Goal: Task Accomplishment & Management: Use online tool/utility

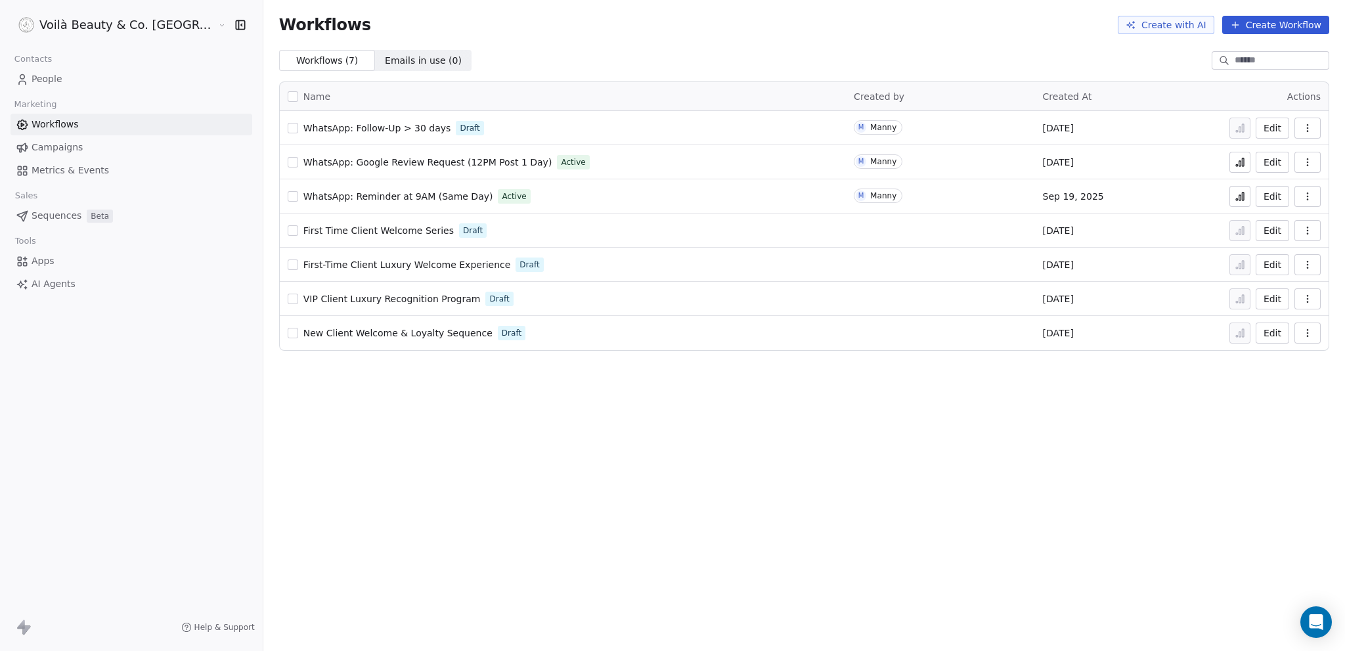
click at [55, 261] on link "Apps" at bounding box center [132, 261] width 242 height 22
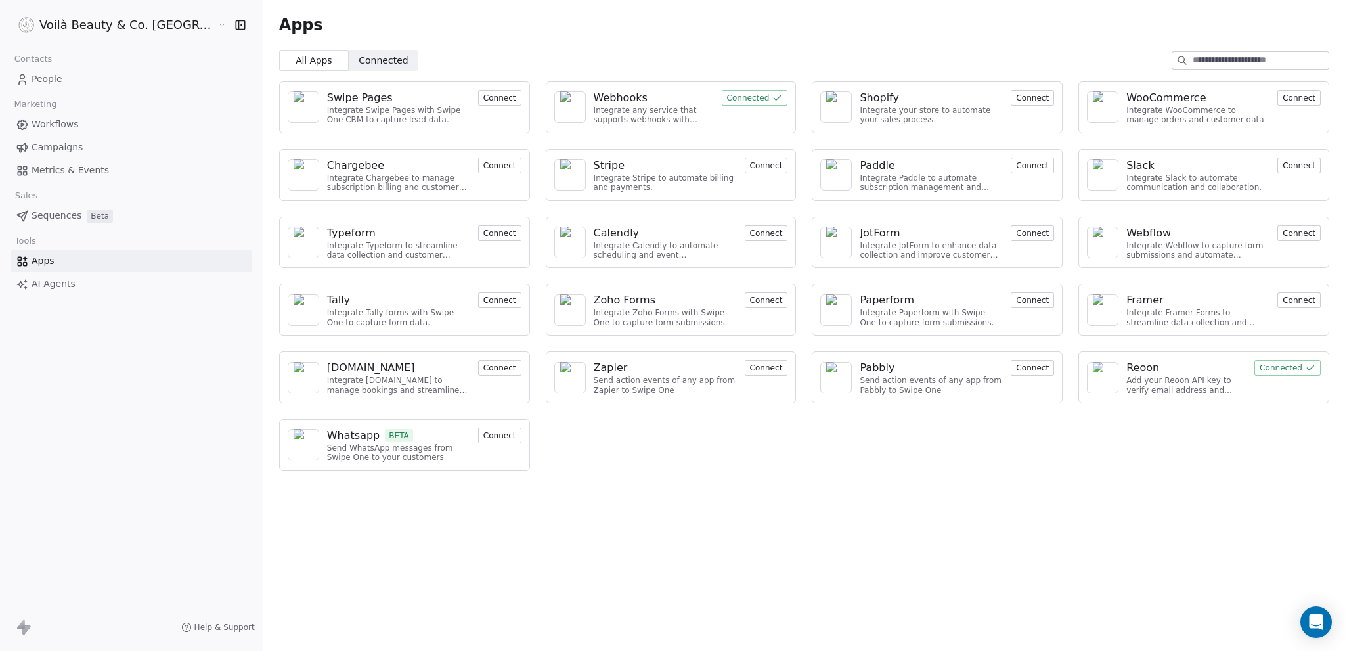
click at [359, 61] on span "Connected" at bounding box center [383, 61] width 49 height 14
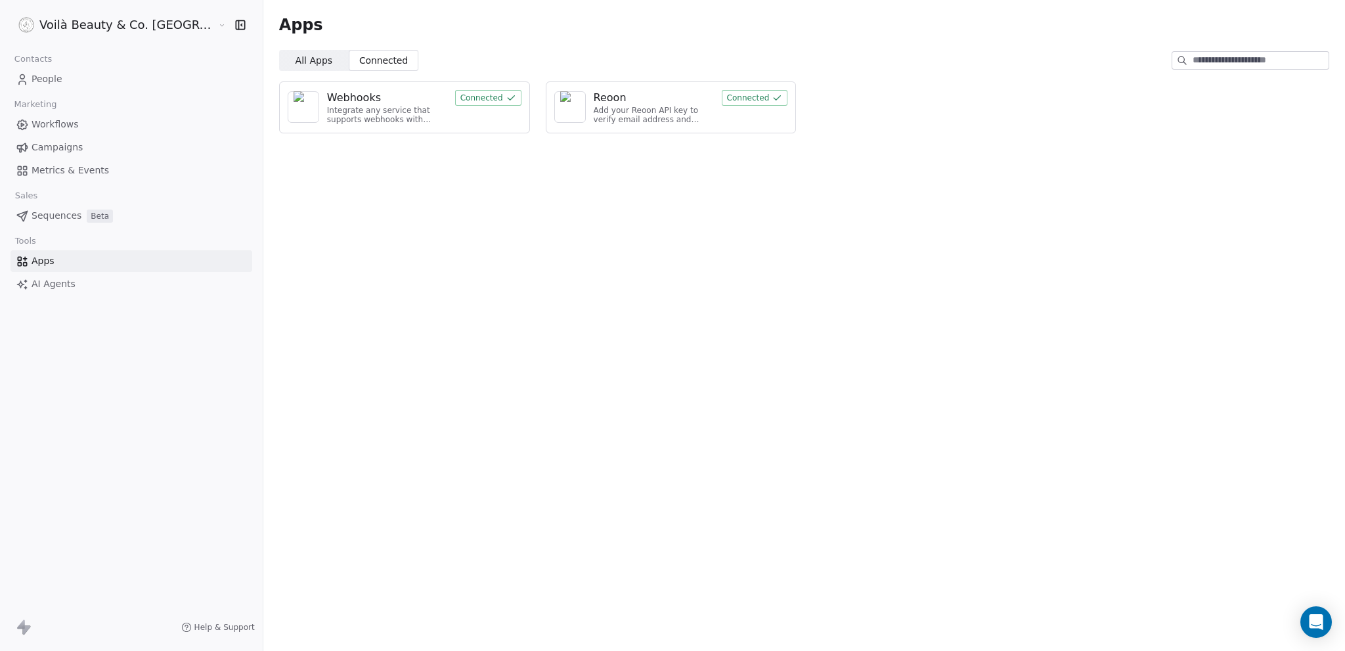
click at [345, 91] on div "Webhooks" at bounding box center [387, 98] width 120 height 16
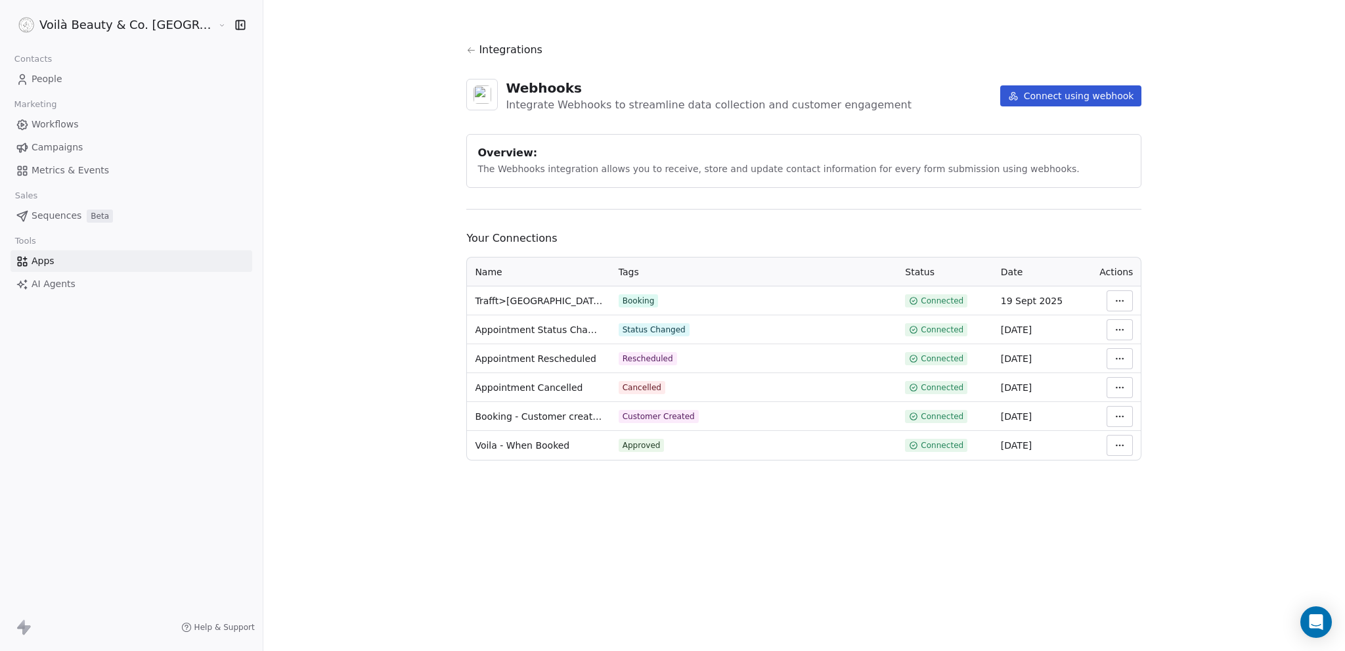
click at [478, 297] on span "Trafft>[GEOGRAPHIC_DATA] (All-in-One)" at bounding box center [538, 300] width 127 height 13
click at [1083, 295] on html "Voilà Beauty & Co. Lounge Contacts People Marketing Workflows Campaigns Metrics…" at bounding box center [672, 325] width 1345 height 651
click at [1114, 392] on div "Manage Mapping" at bounding box center [1128, 392] width 95 height 21
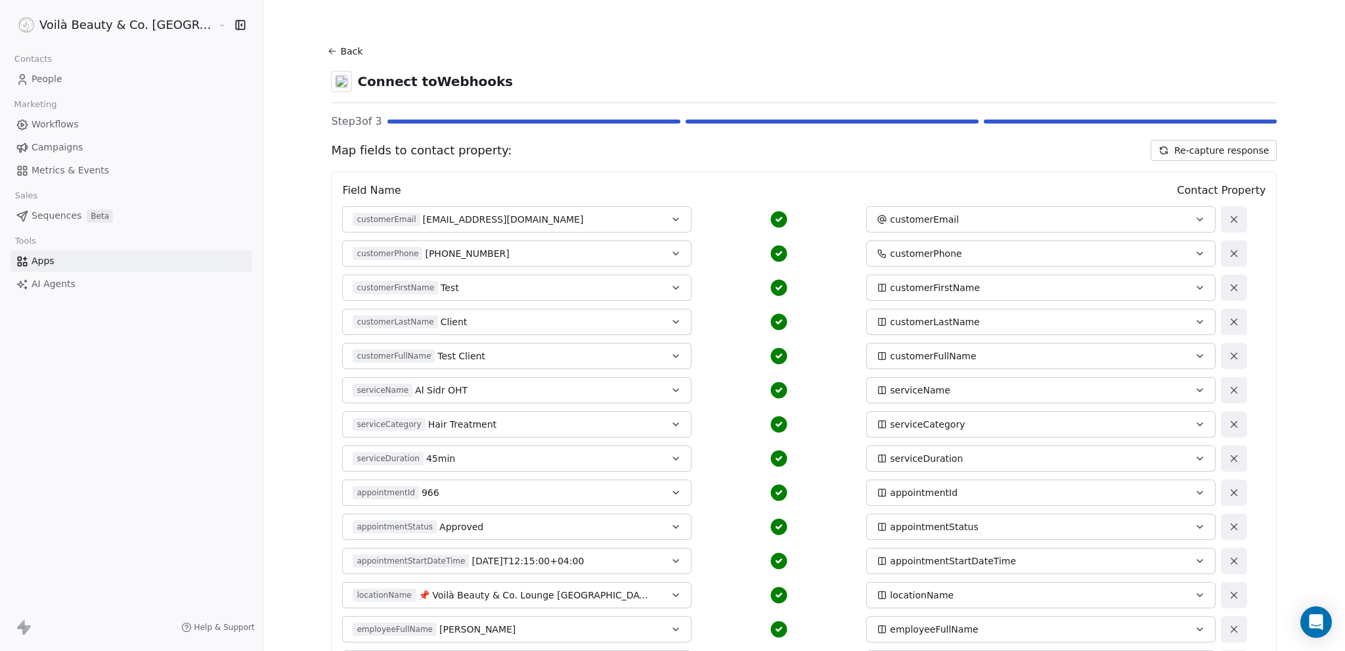
click at [1154, 150] on button "Re-capture response" at bounding box center [1213, 150] width 126 height 21
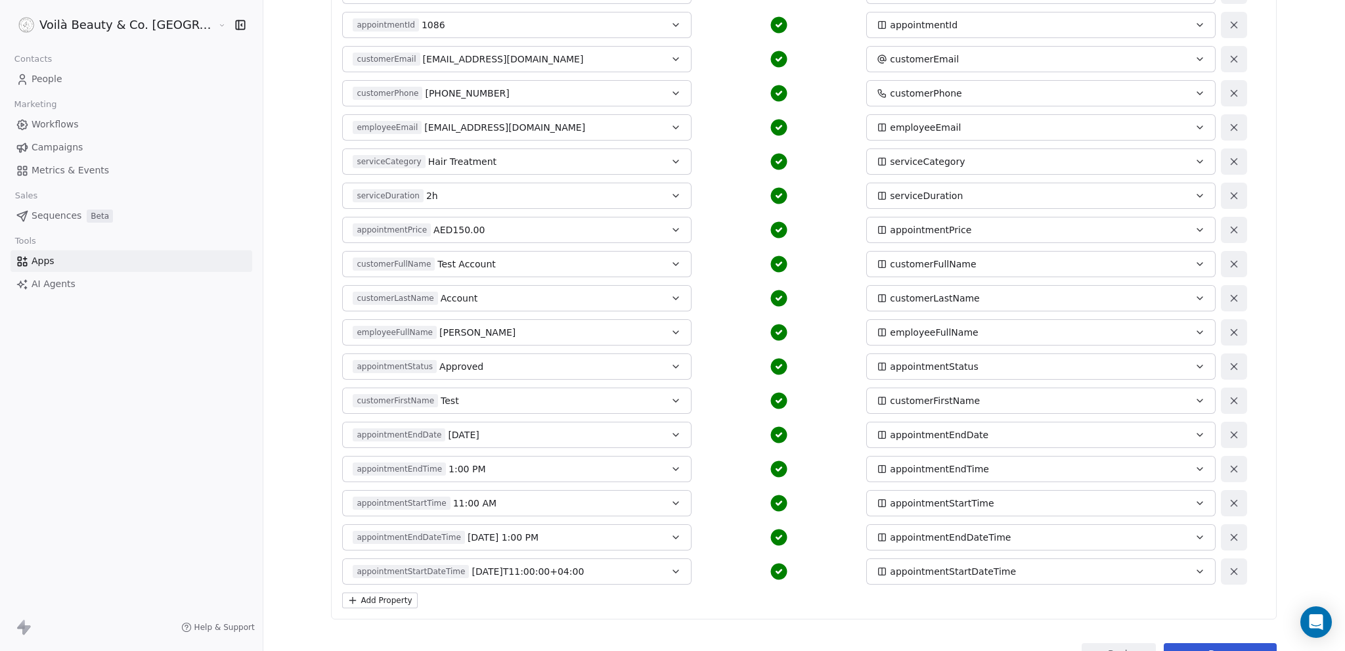
scroll to position [514, 0]
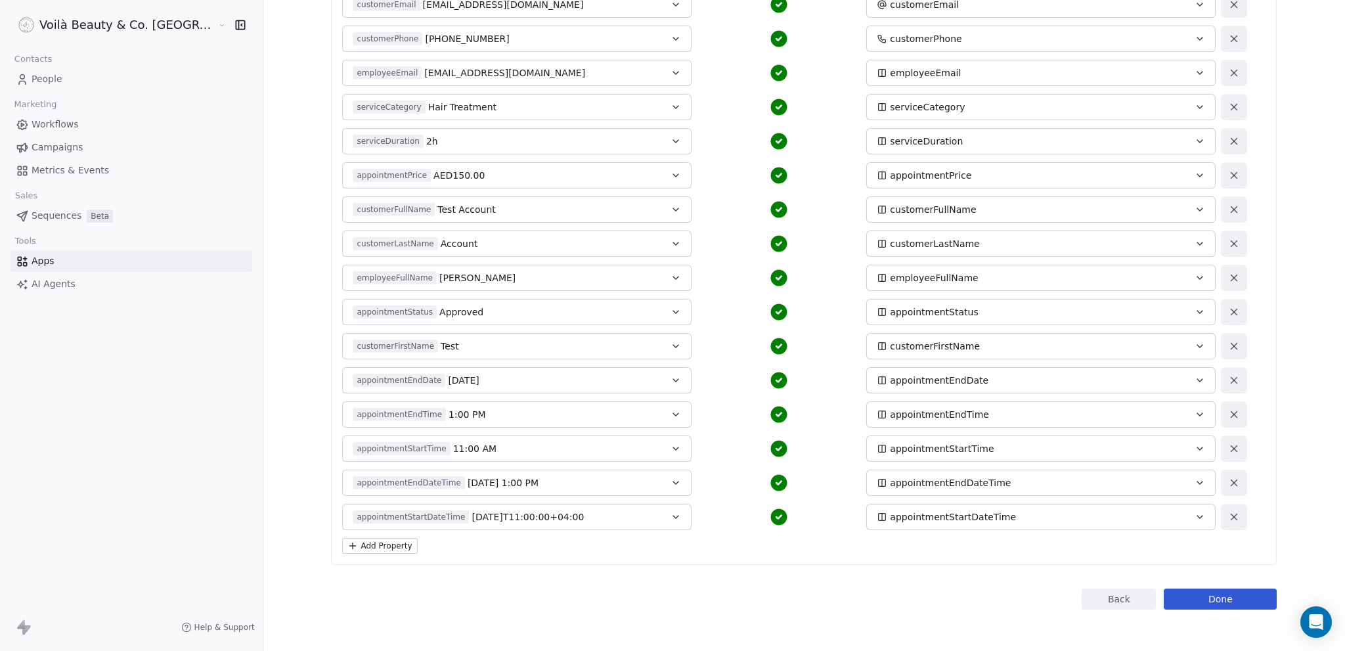
click at [352, 541] on button "Add Property" at bounding box center [379, 546] width 75 height 16
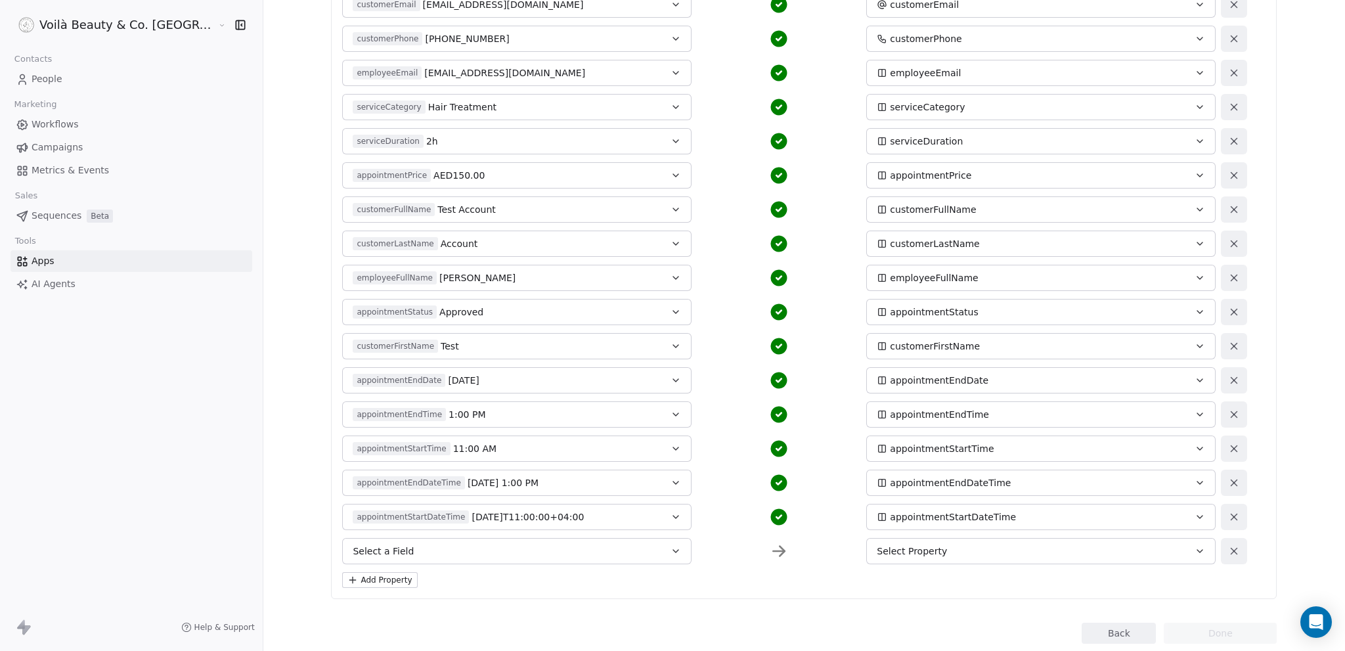
click at [357, 576] on button "Add Property" at bounding box center [379, 580] width 75 height 16
click at [360, 611] on button "Add Property" at bounding box center [379, 614] width 75 height 16
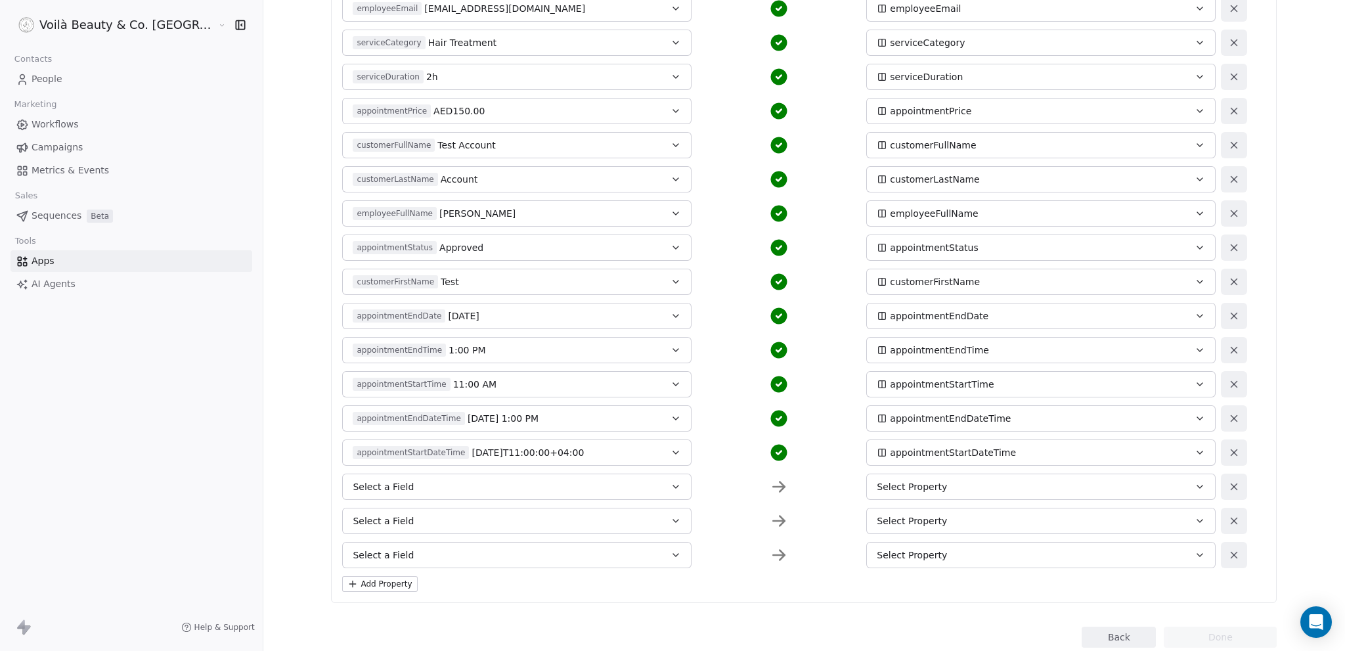
scroll to position [617, 0]
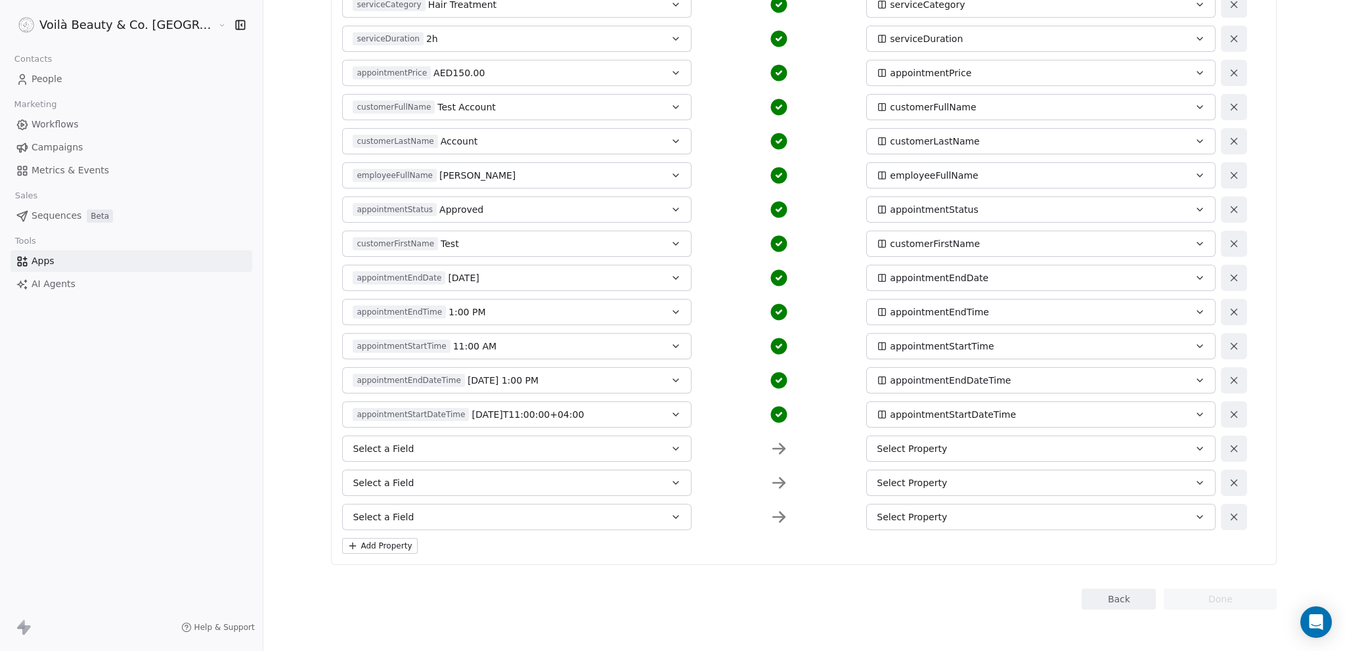
click at [611, 450] on button "Select a Field" at bounding box center [516, 448] width 349 height 26
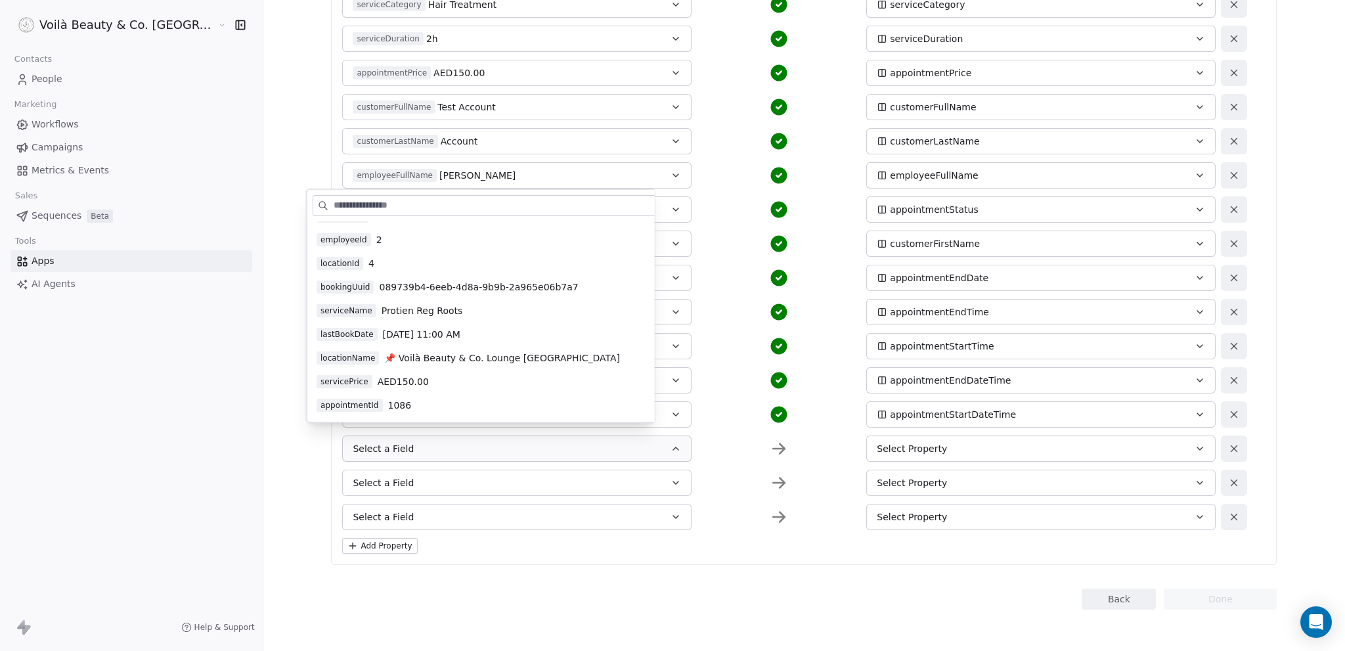
scroll to position [0, 0]
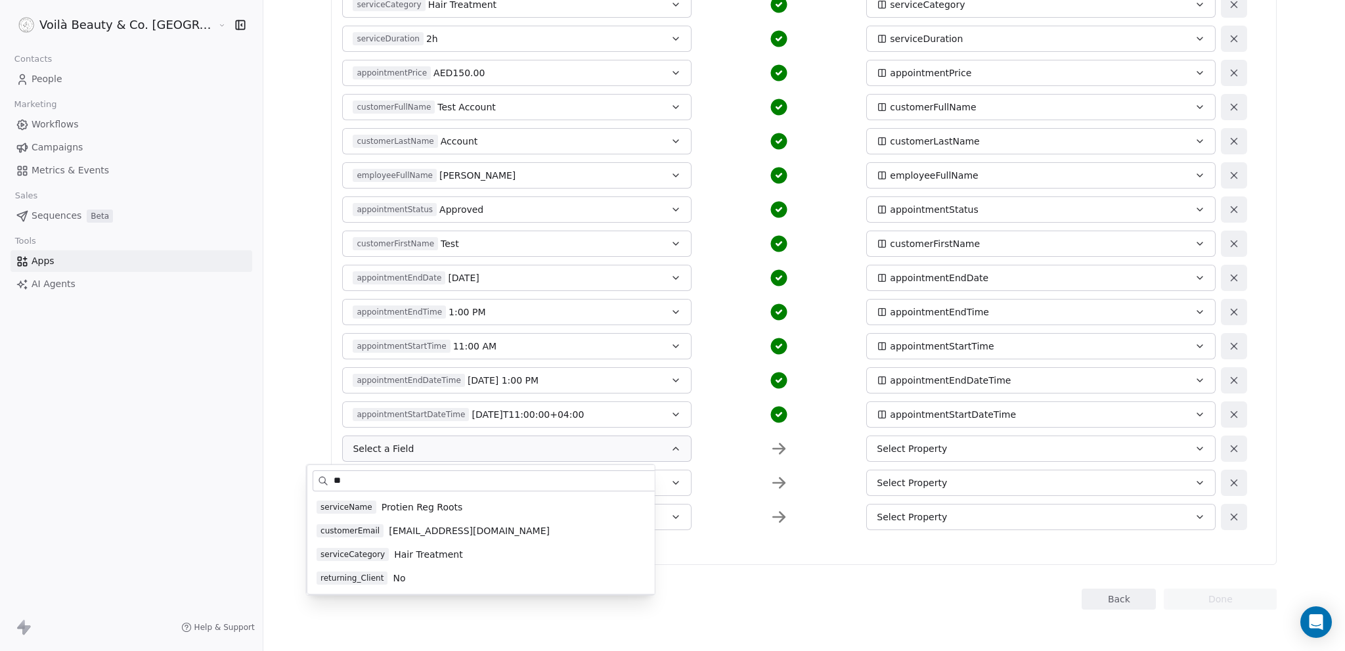
type input "**"
click at [376, 578] on span "returning_Client" at bounding box center [351, 577] width 71 height 13
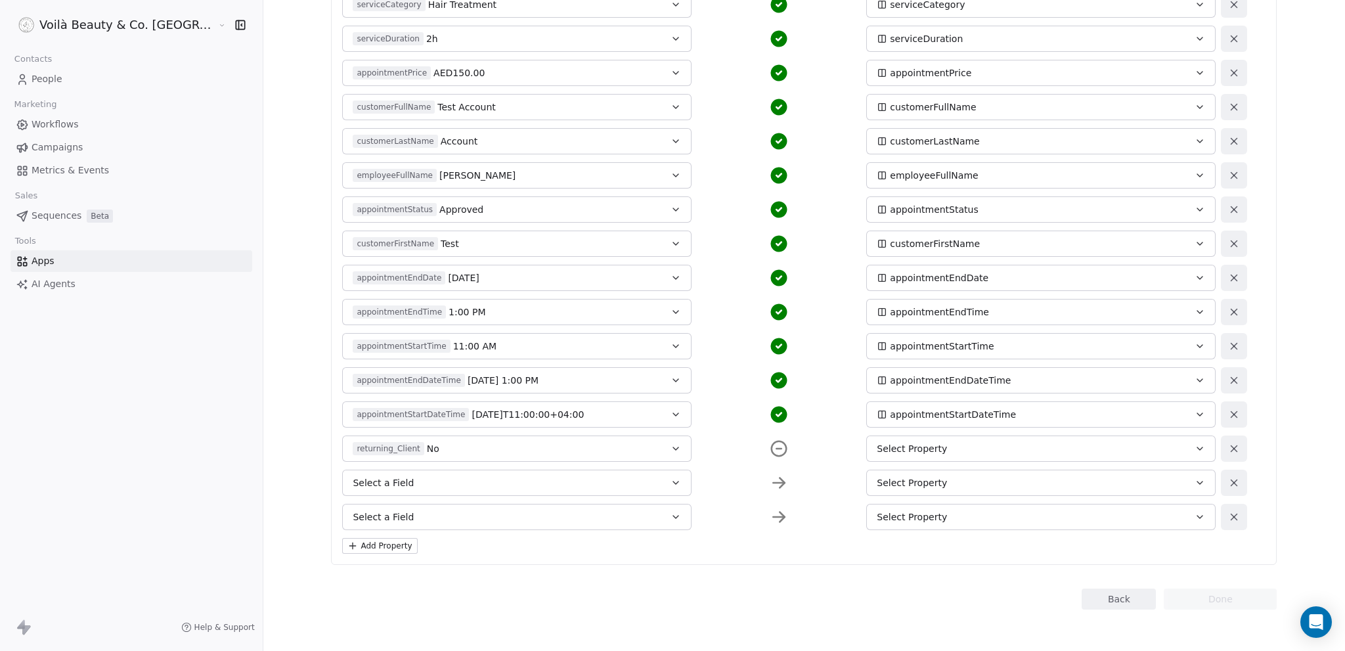
click at [415, 485] on button "Select a Field" at bounding box center [516, 482] width 349 height 26
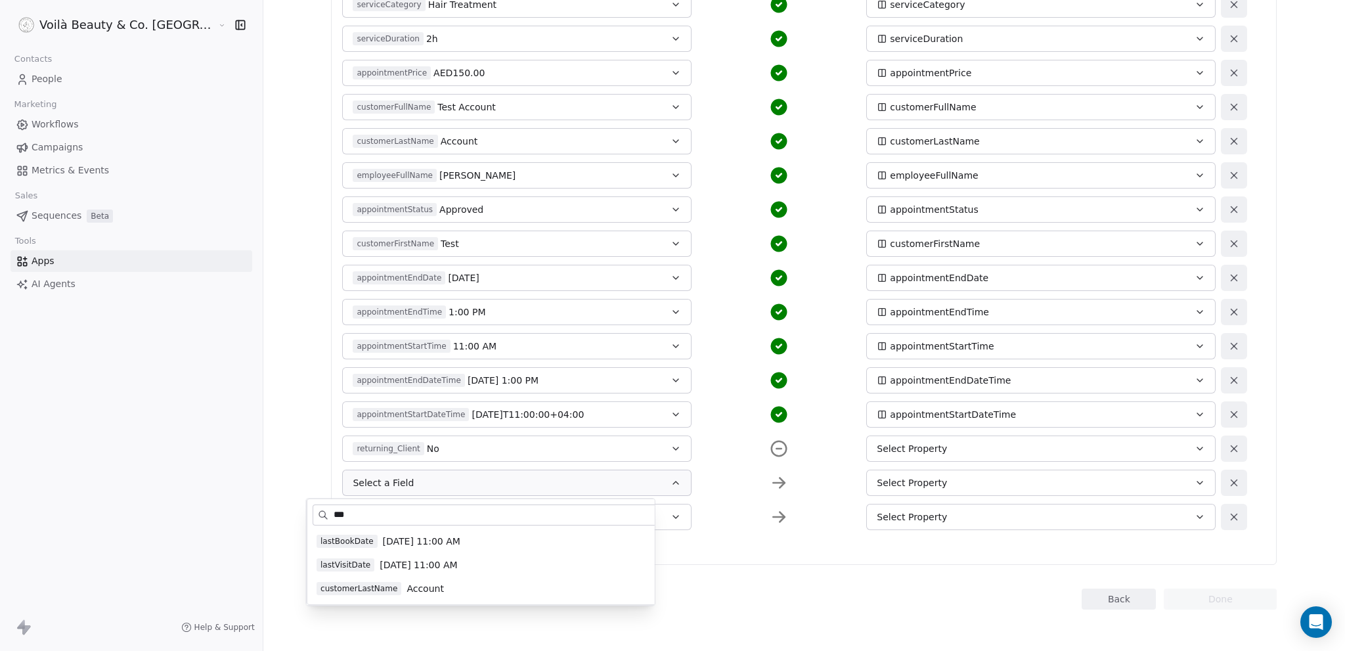
type input "***"
click at [355, 565] on span "lastVisitDate" at bounding box center [345, 564] width 58 height 13
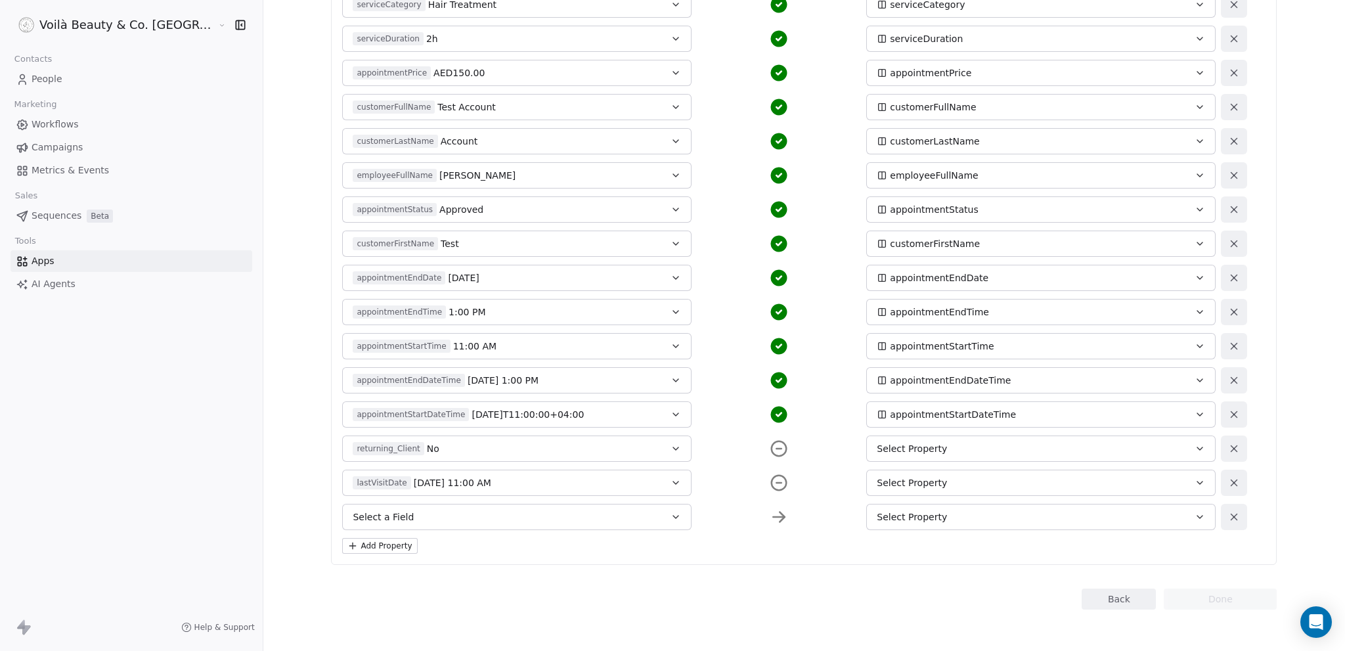
click at [381, 516] on button "Select a Field" at bounding box center [516, 517] width 349 height 26
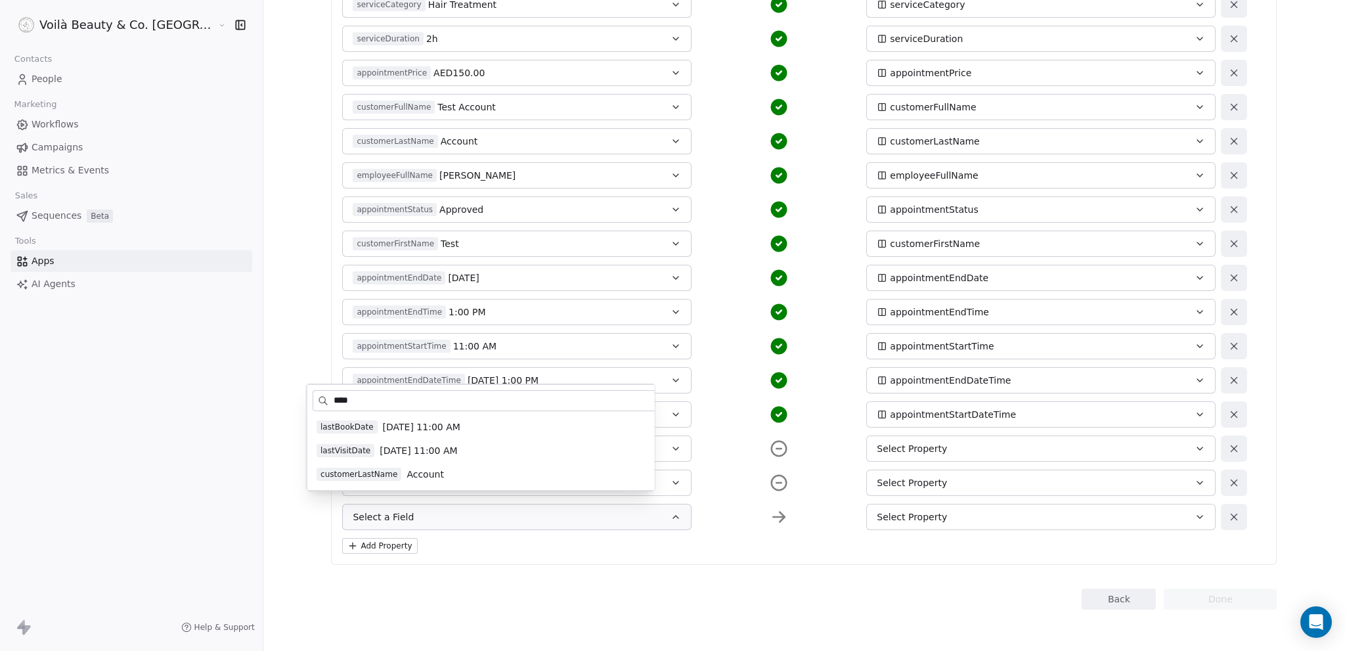
type input "****"
click at [360, 428] on span "lastBookDate" at bounding box center [346, 426] width 61 height 13
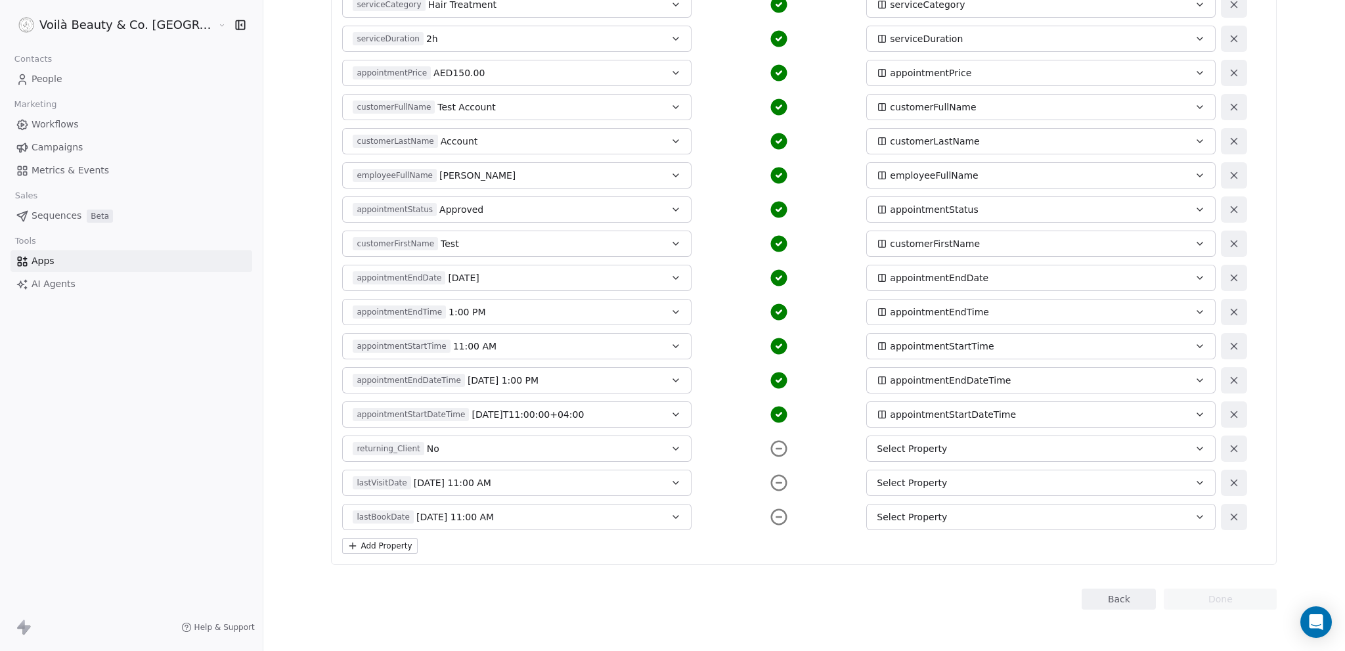
click at [1194, 450] on icon "button" at bounding box center [1199, 448] width 11 height 11
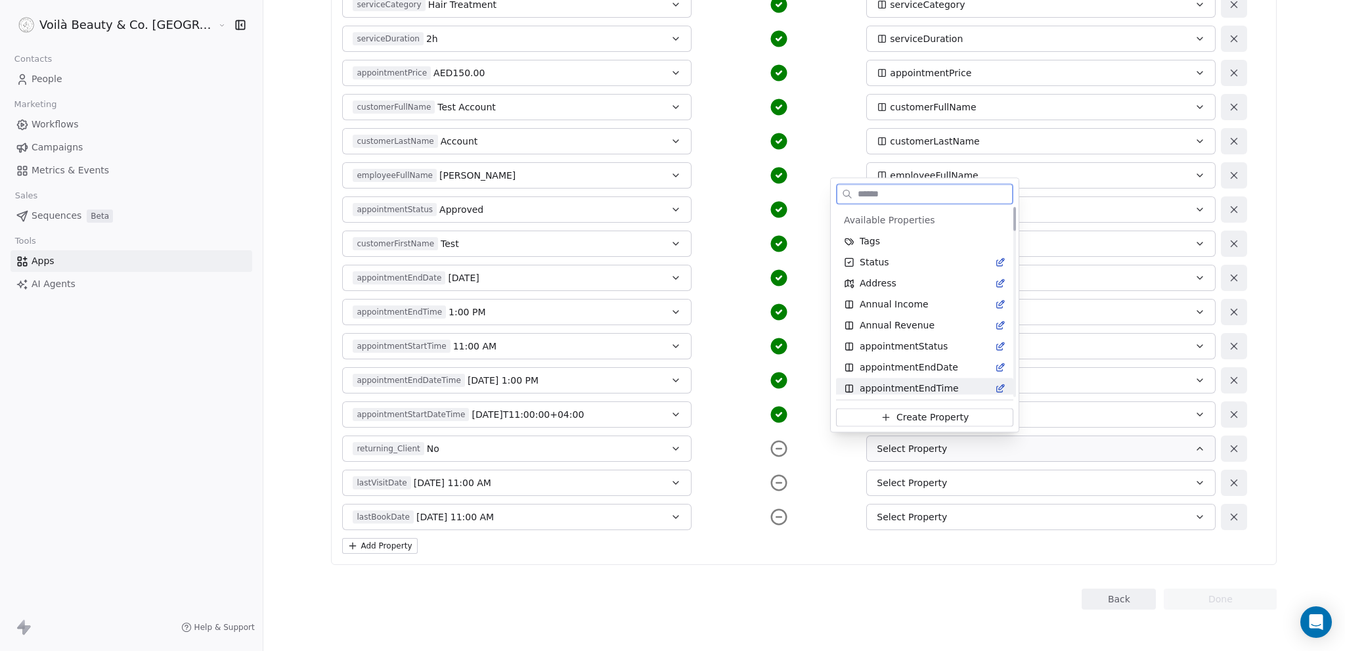
click at [921, 415] on span "Create Property" at bounding box center [932, 417] width 72 height 13
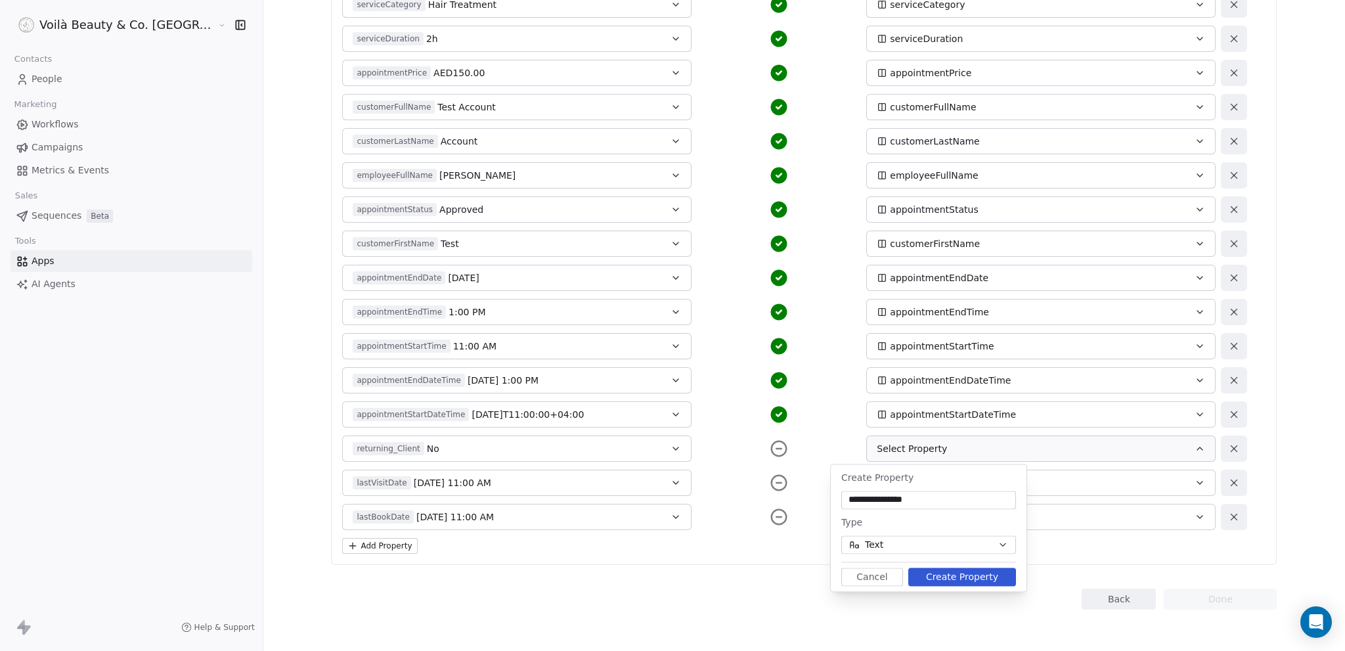
type input "**********"
click at [961, 547] on button "Text" at bounding box center [928, 544] width 175 height 18
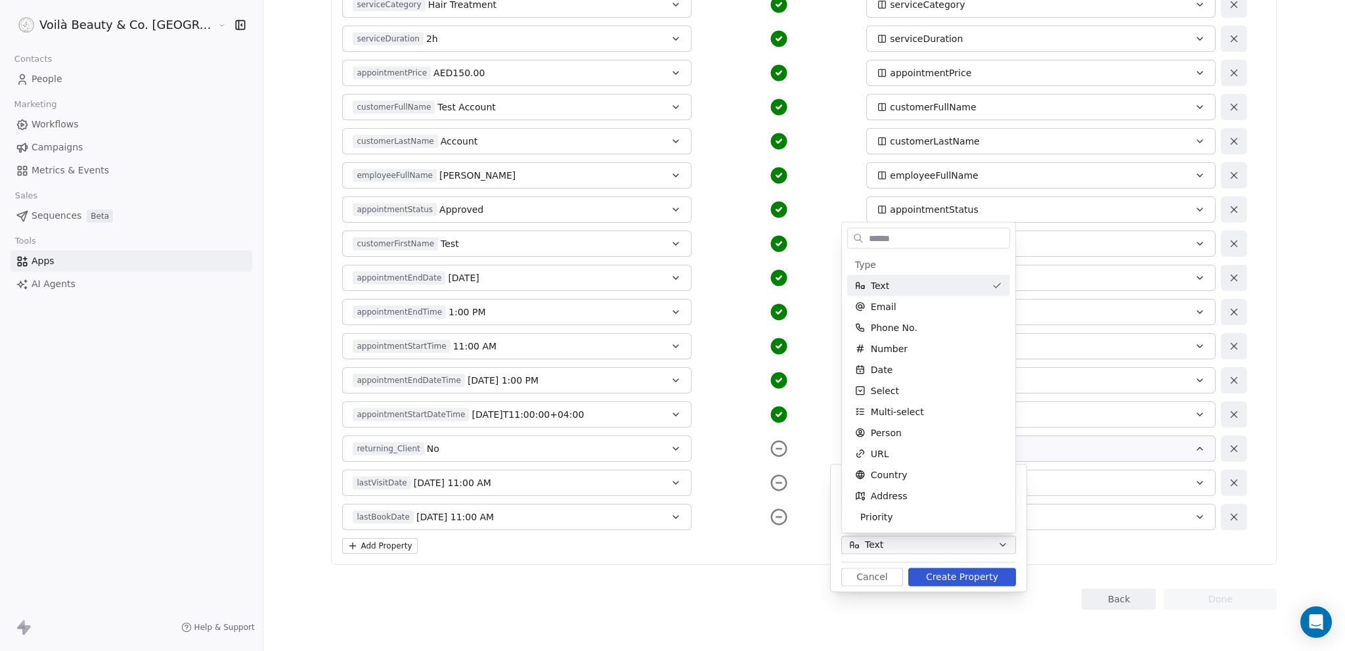
click at [961, 547] on html "Voilà Beauty & Co. Lounge Contacts People Marketing Workflows Campaigns Metrics…" at bounding box center [672, 325] width 1345 height 651
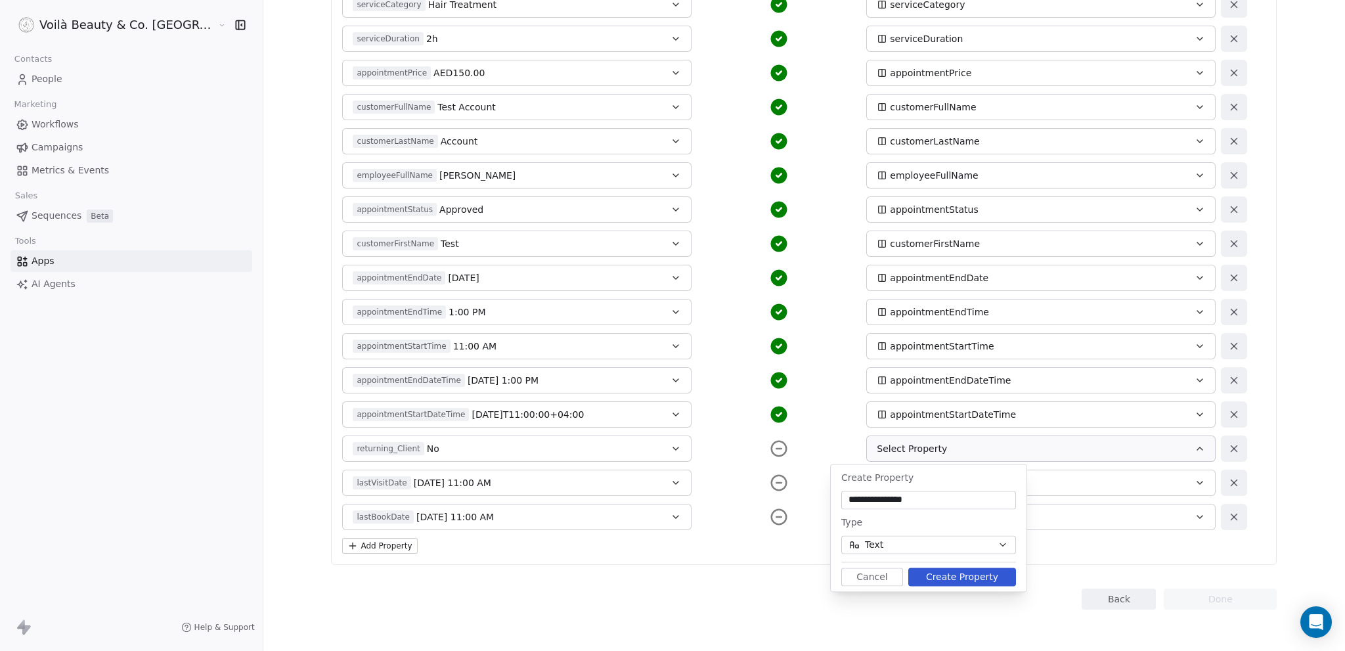
click at [951, 573] on button "Create Property" at bounding box center [962, 576] width 108 height 18
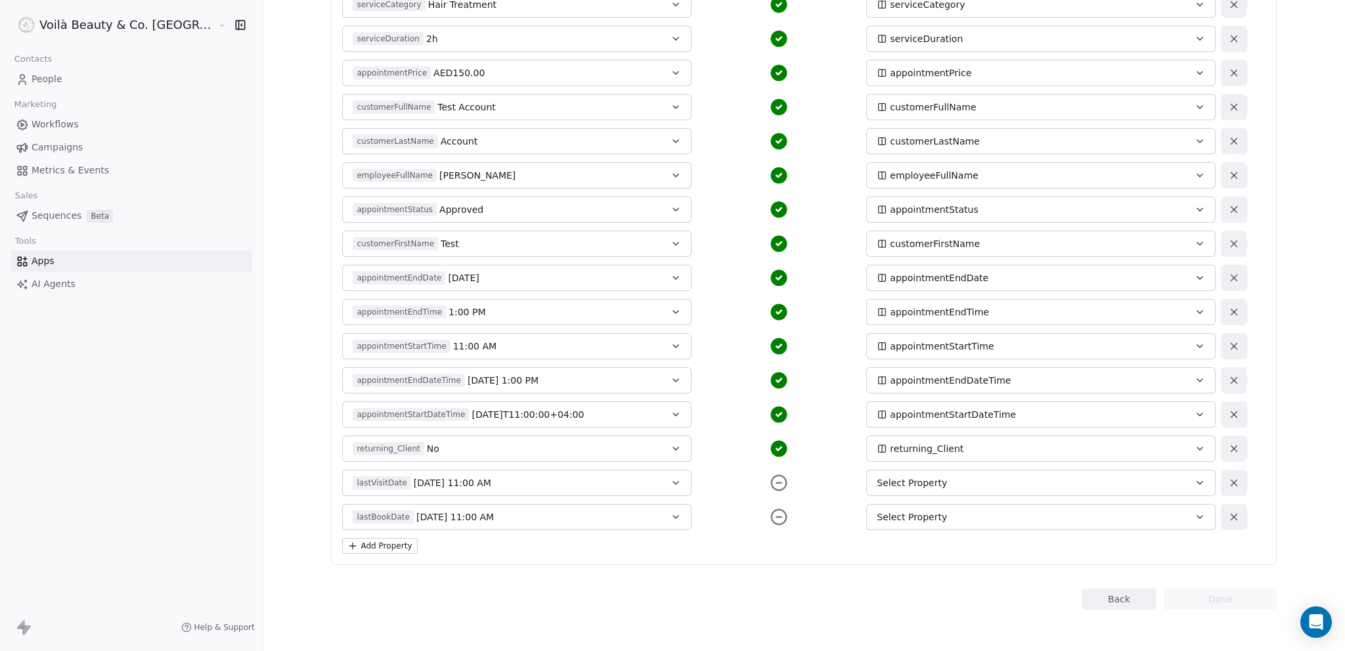
click at [936, 485] on div "Select Property" at bounding box center [1024, 482] width 295 height 13
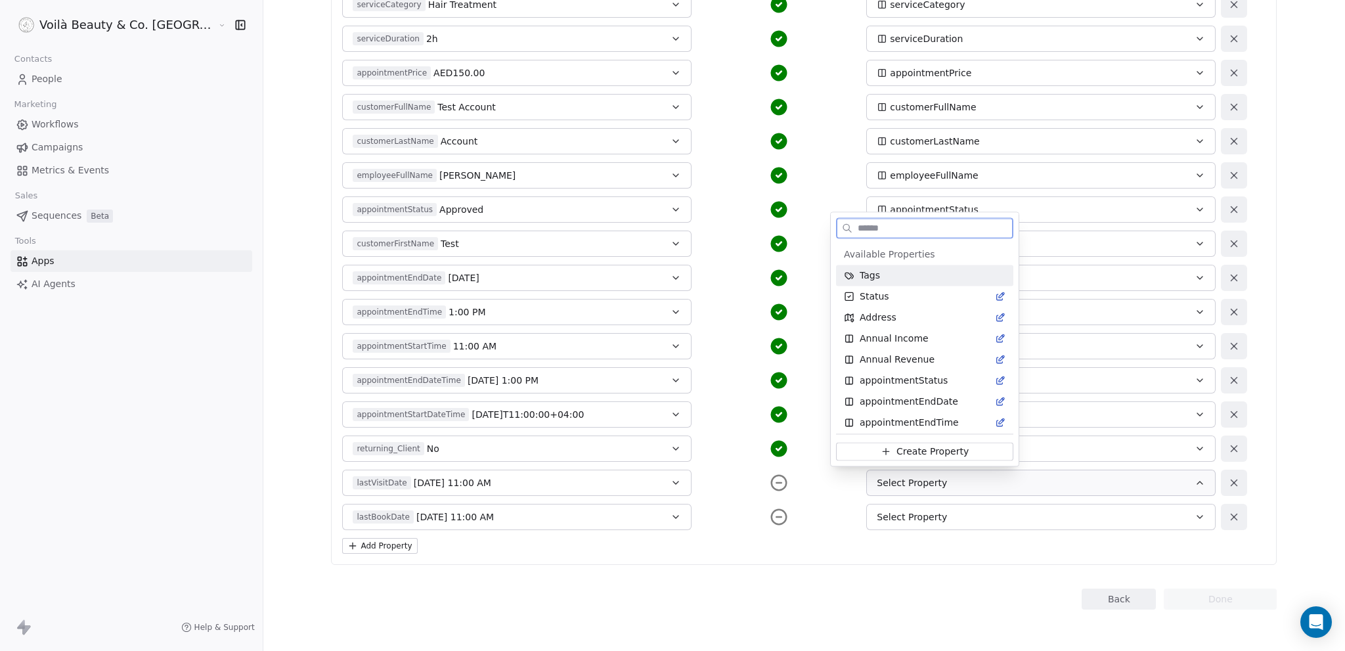
click at [917, 454] on span "Create Property" at bounding box center [932, 451] width 72 height 13
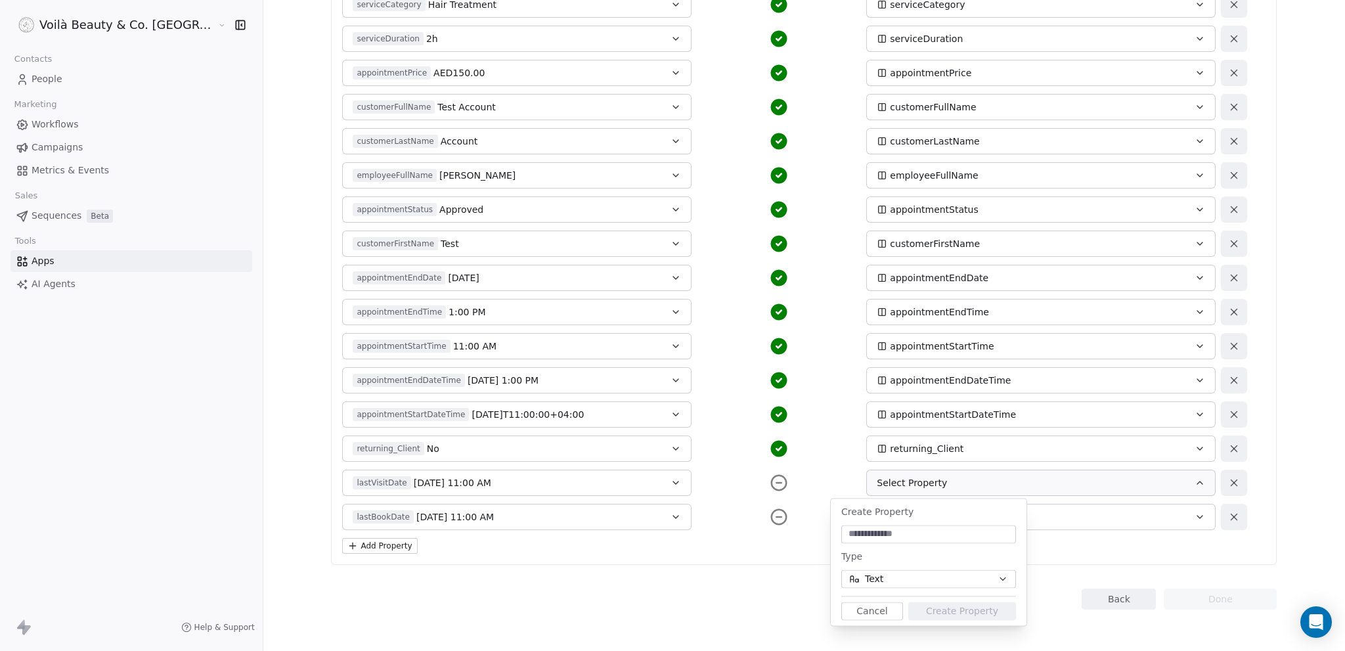
click at [892, 529] on input at bounding box center [928, 533] width 169 height 13
paste input "**********"
type input "**********"
click at [897, 577] on button "Text" at bounding box center [928, 578] width 175 height 18
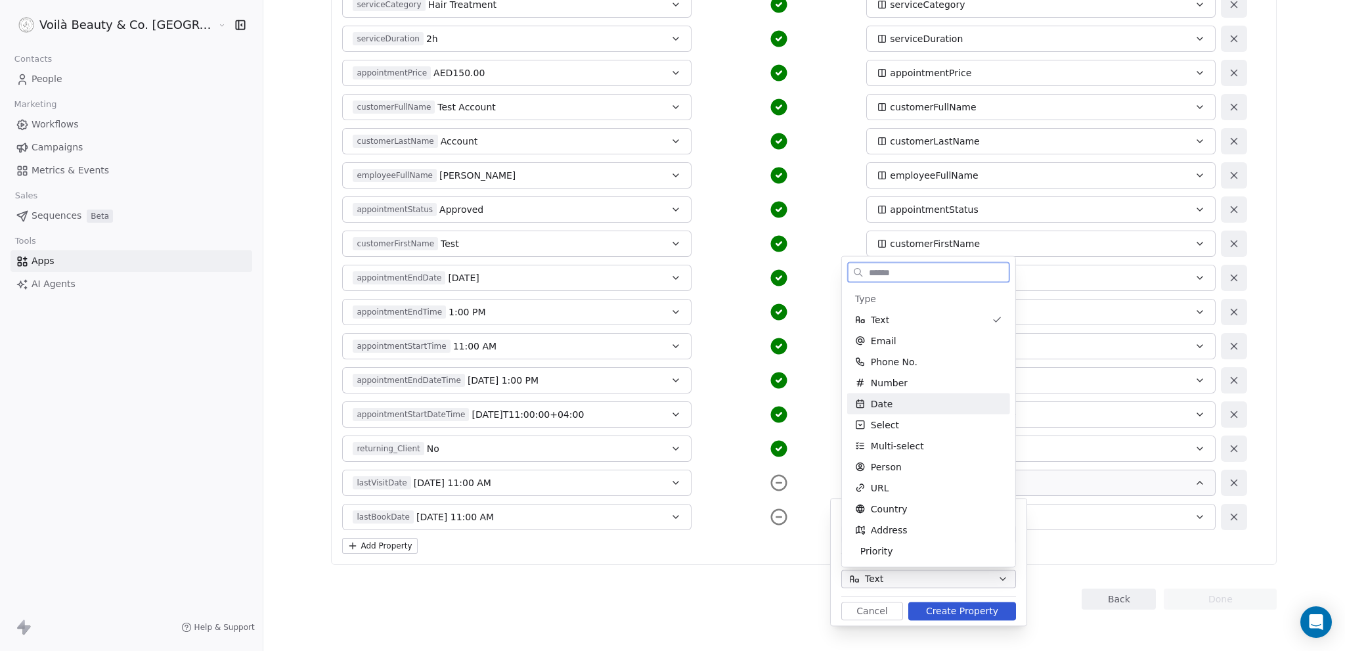
click at [896, 401] on div "Date" at bounding box center [928, 403] width 147 height 13
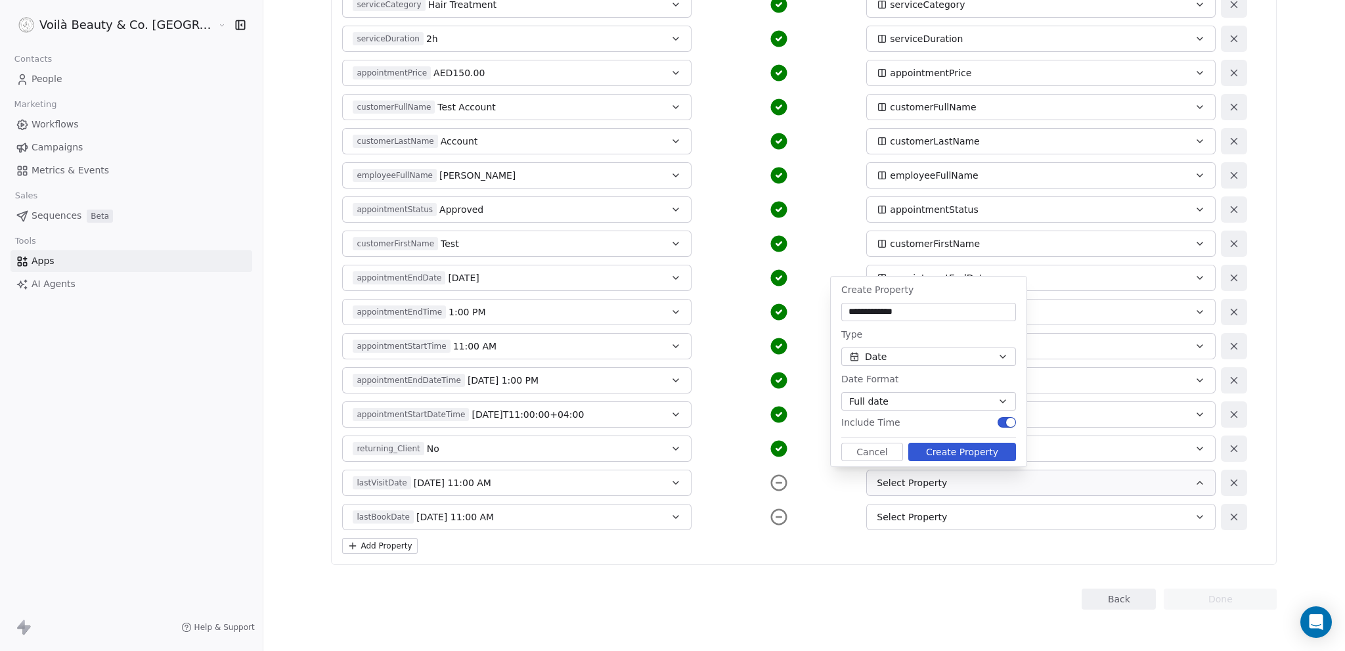
click at [985, 401] on button "Full date" at bounding box center [928, 401] width 175 height 18
click at [985, 401] on html "Voilà Beauty & Co. Lounge Contacts People Marketing Workflows Campaigns Metrics…" at bounding box center [672, 325] width 1345 height 651
click at [956, 450] on button "Create Property" at bounding box center [962, 452] width 108 height 18
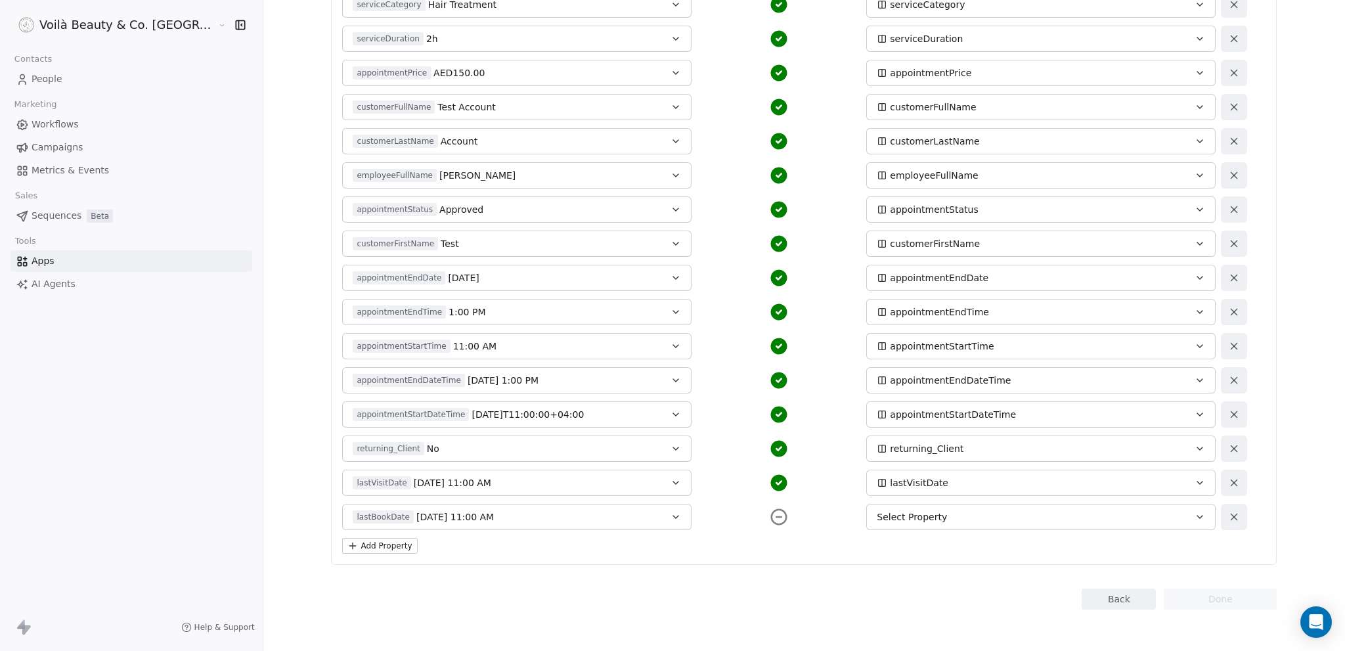
click at [1194, 414] on icon "button" at bounding box center [1199, 414] width 11 height 11
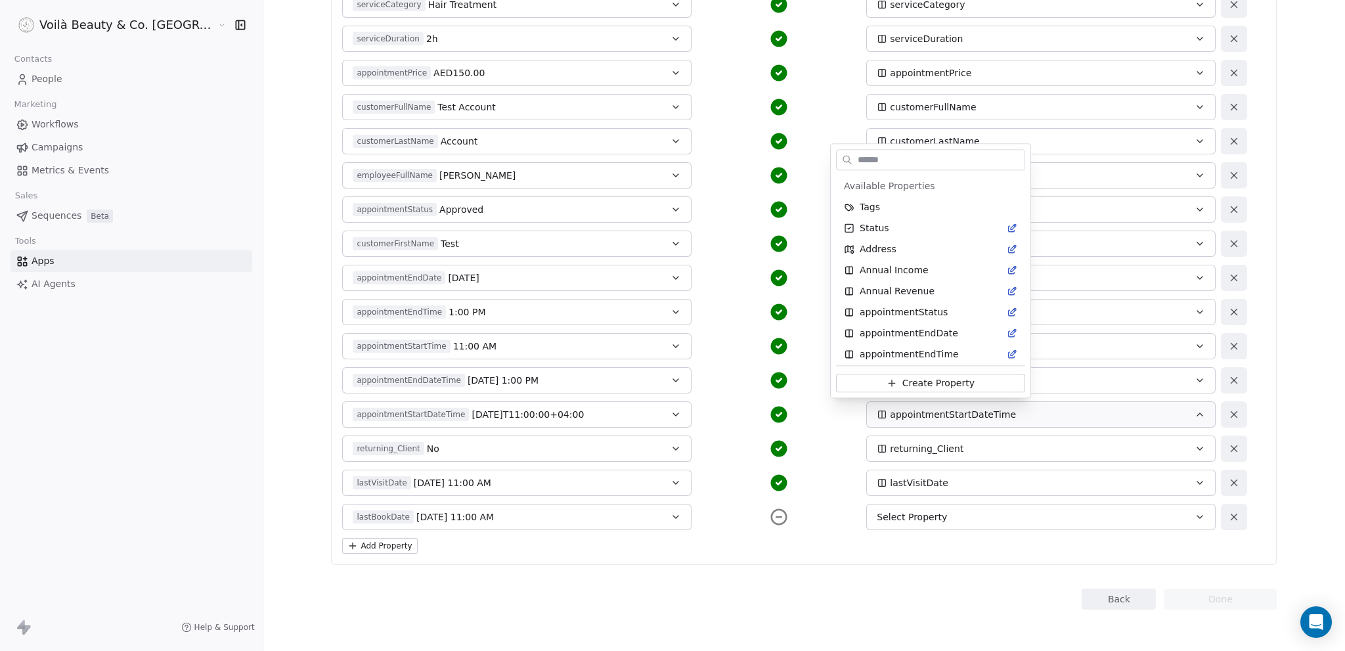
scroll to position [88, 0]
click at [991, 351] on icon "Suggestions" at bounding box center [996, 350] width 11 height 11
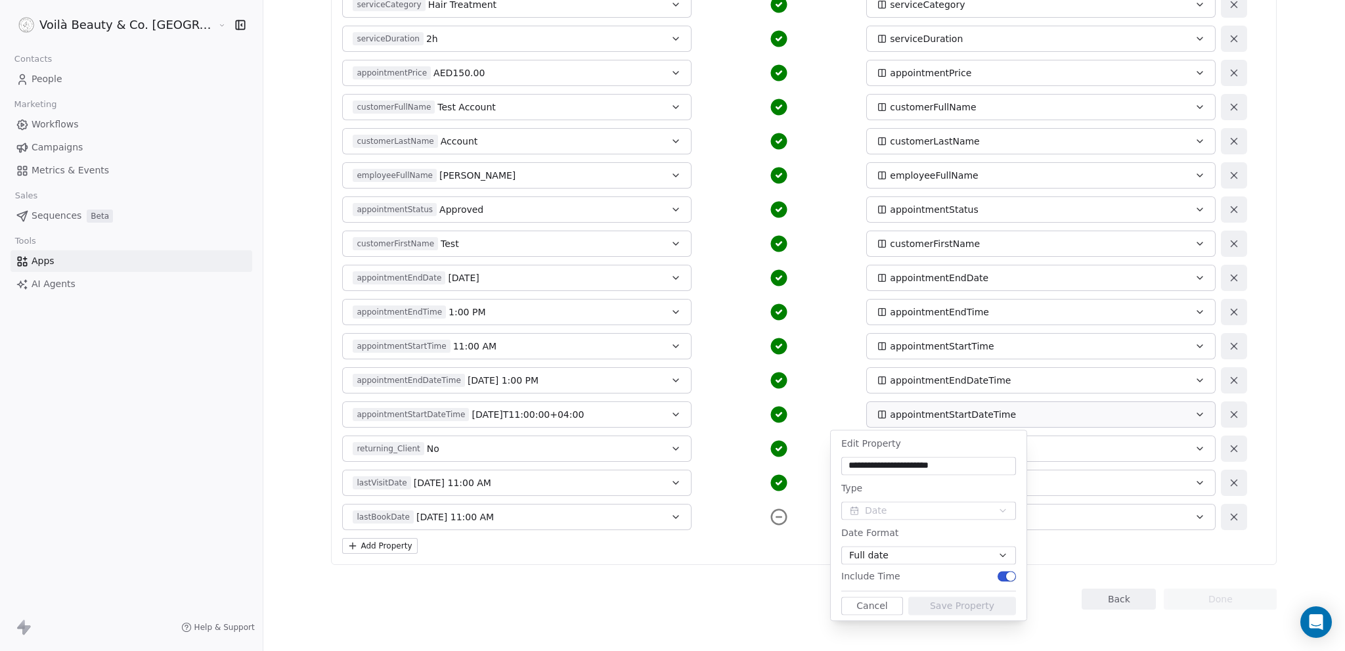
click at [1148, 540] on div "Add Property" at bounding box center [803, 546] width 923 height 16
click at [857, 610] on button "Cancel" at bounding box center [872, 605] width 62 height 18
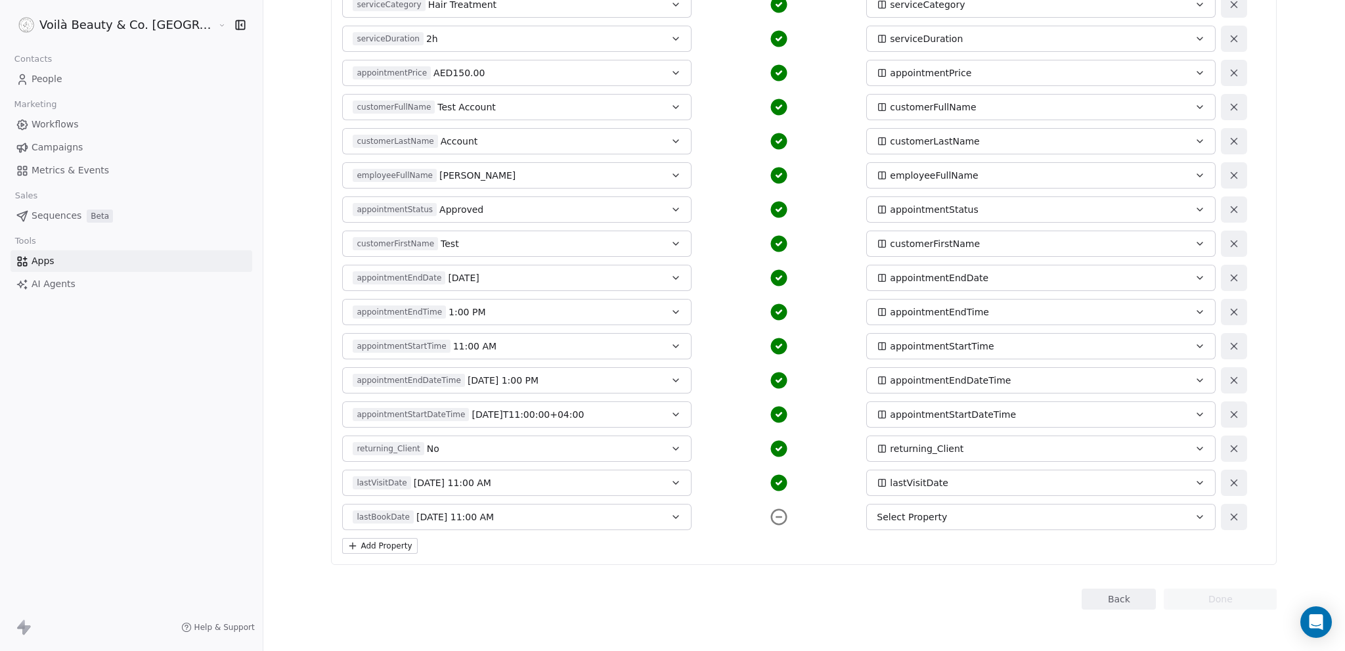
click at [1194, 481] on icon "button" at bounding box center [1199, 482] width 11 height 11
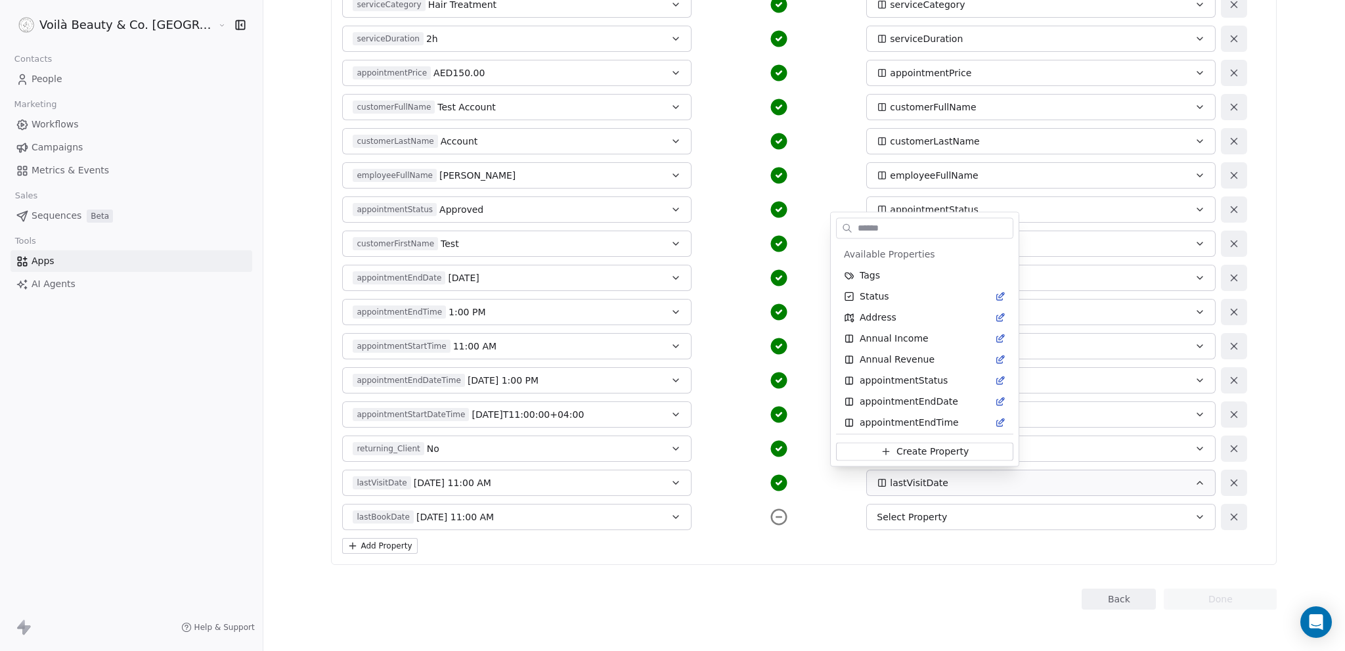
scroll to position [676, 0]
click at [979, 421] on icon "Suggestions" at bounding box center [984, 418] width 11 height 11
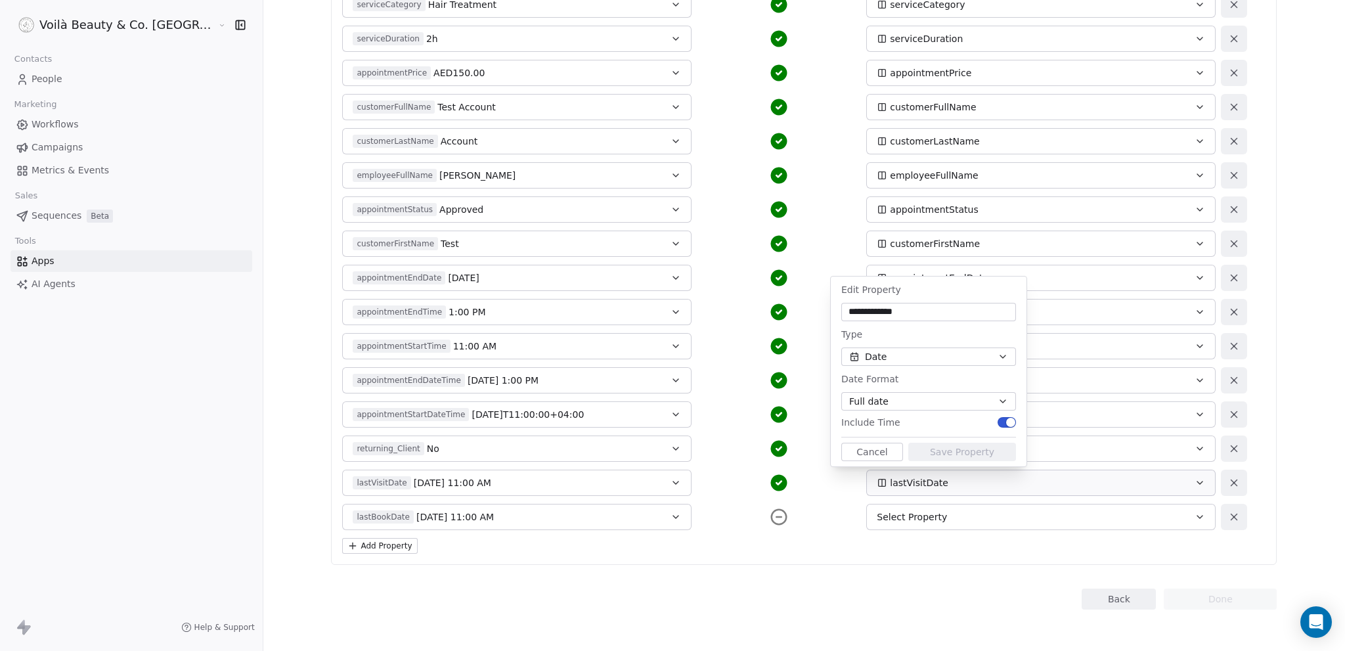
click at [864, 451] on button "Cancel" at bounding box center [872, 452] width 62 height 18
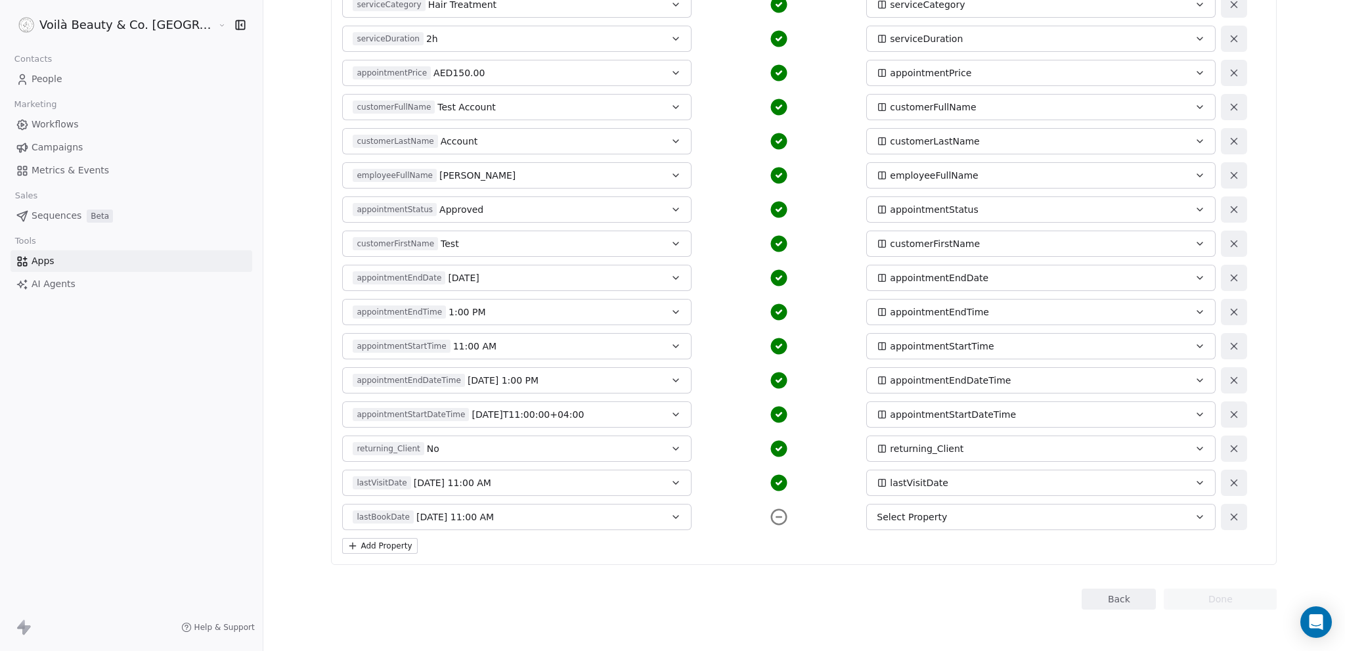
click at [1194, 514] on icon "button" at bounding box center [1199, 517] width 11 height 11
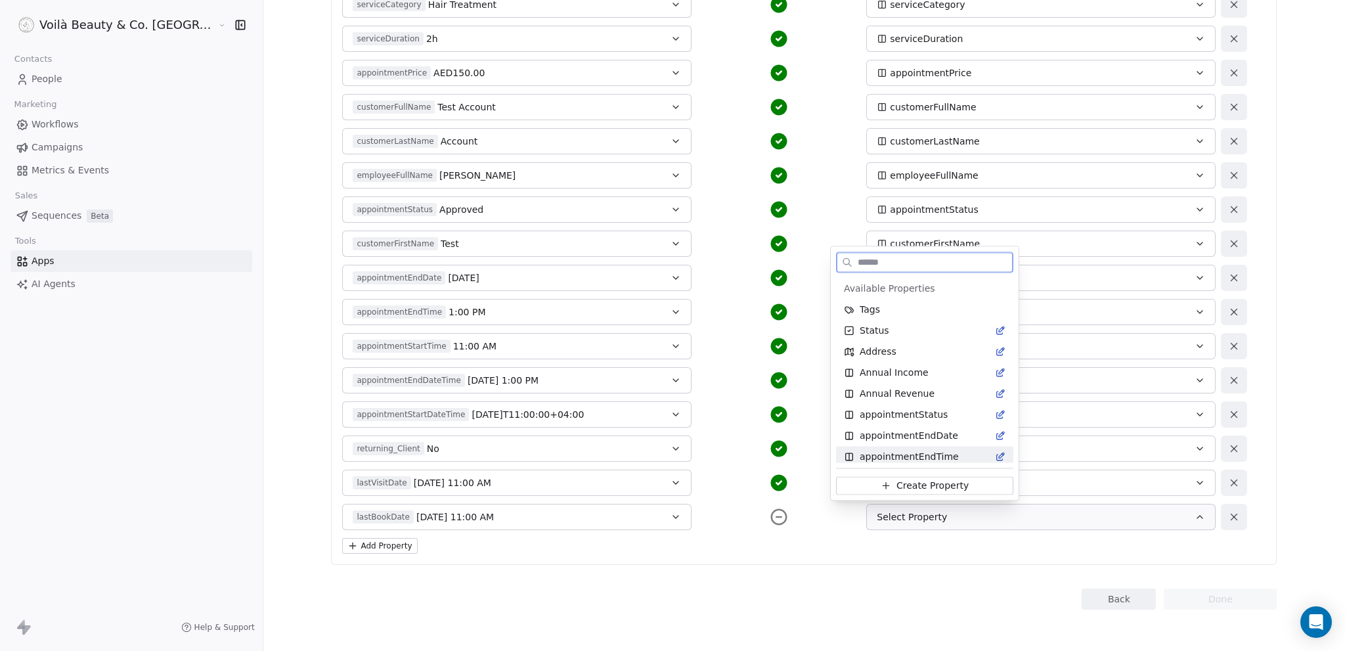
click at [907, 483] on span "Create Property" at bounding box center [932, 485] width 72 height 13
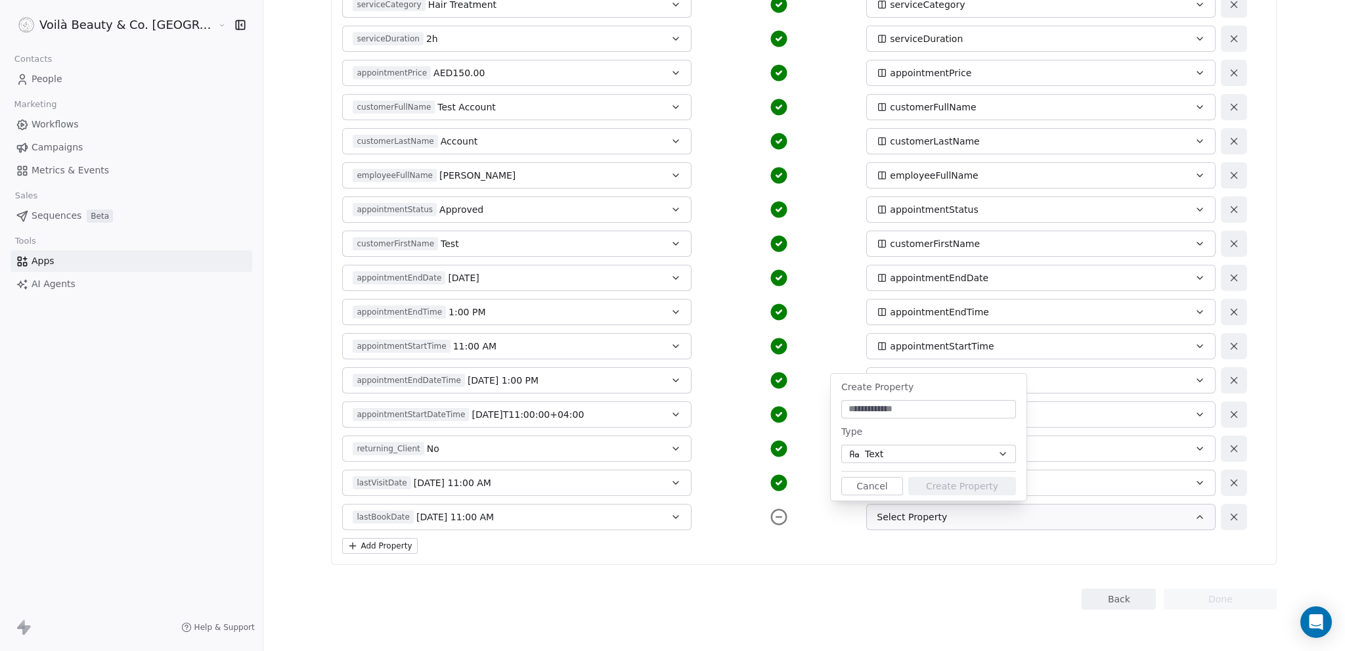
click at [884, 404] on input at bounding box center [928, 409] width 169 height 13
paste input "**********"
type input "**********"
click at [937, 455] on button "Text" at bounding box center [928, 454] width 175 height 18
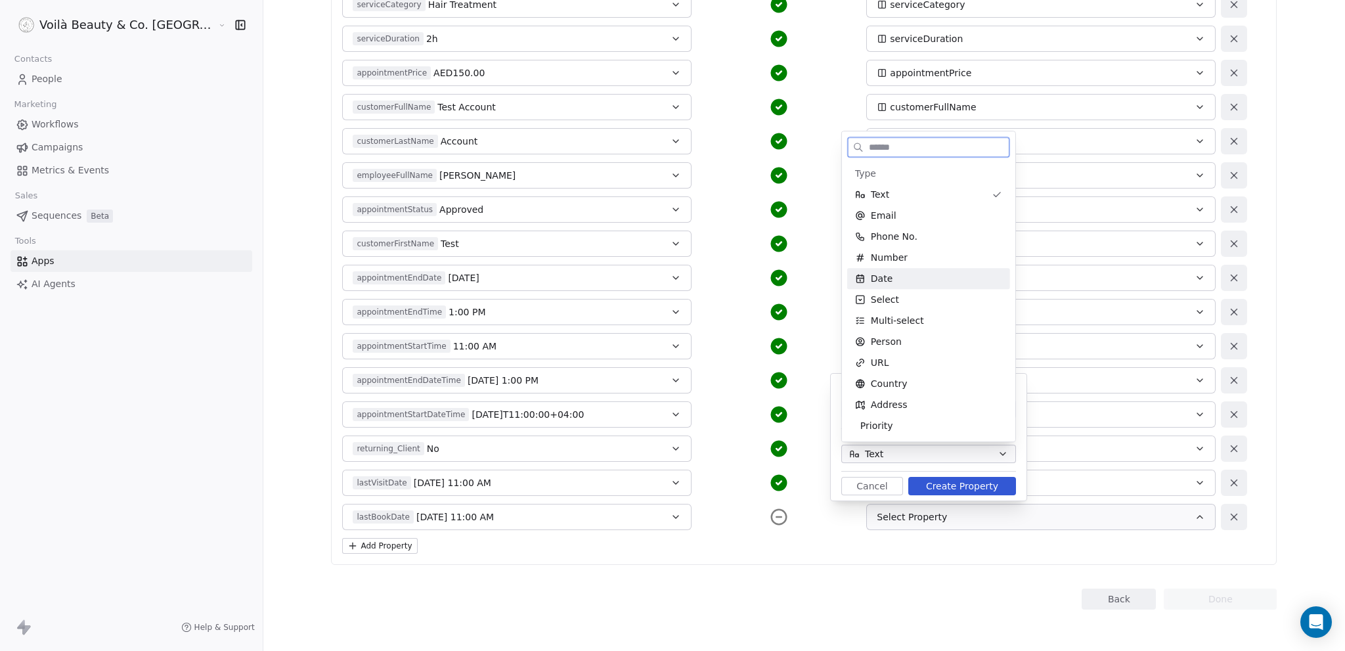
click at [894, 282] on div "Date" at bounding box center [928, 278] width 147 height 13
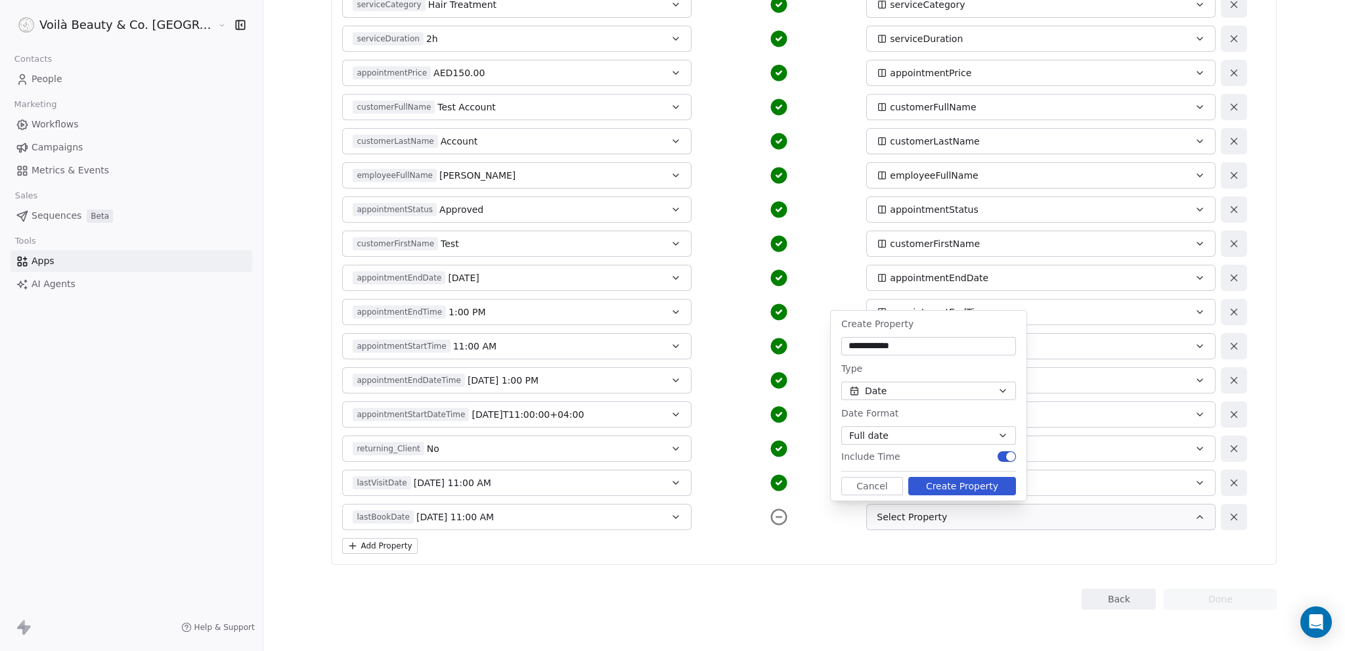
click at [965, 485] on button "Create Property" at bounding box center [962, 486] width 108 height 18
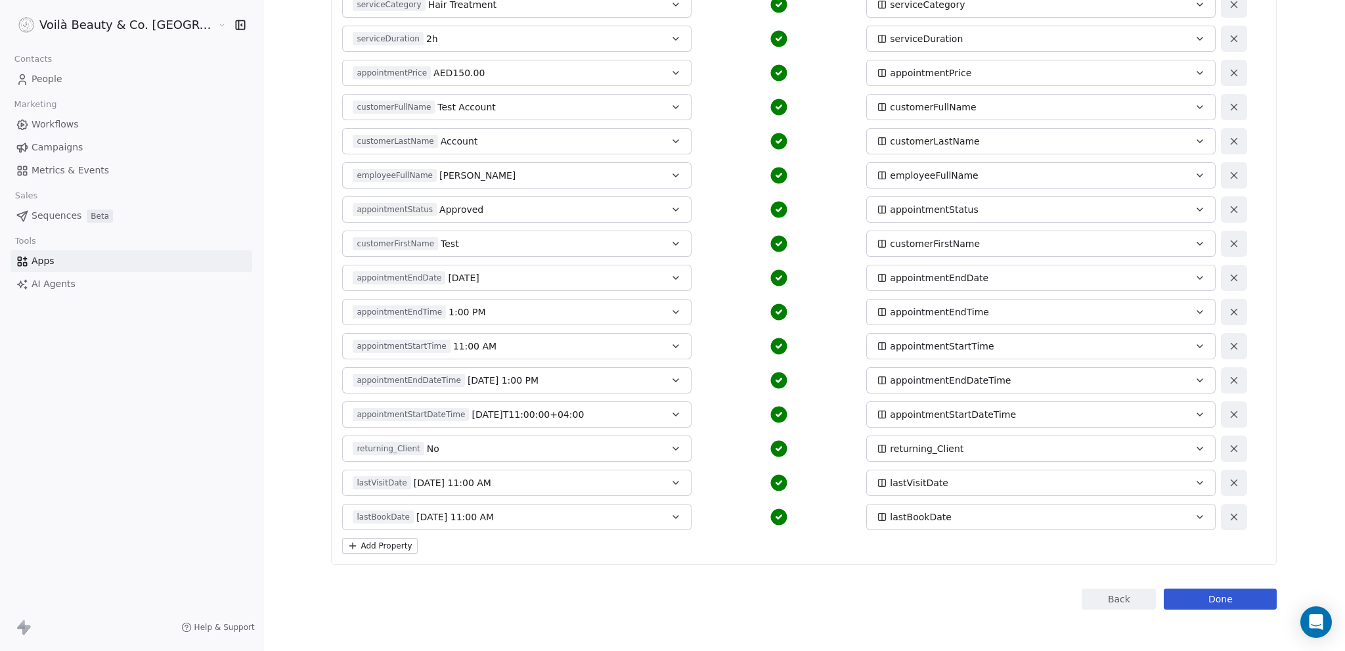
click at [1183, 598] on button "Done" at bounding box center [1220, 598] width 113 height 21
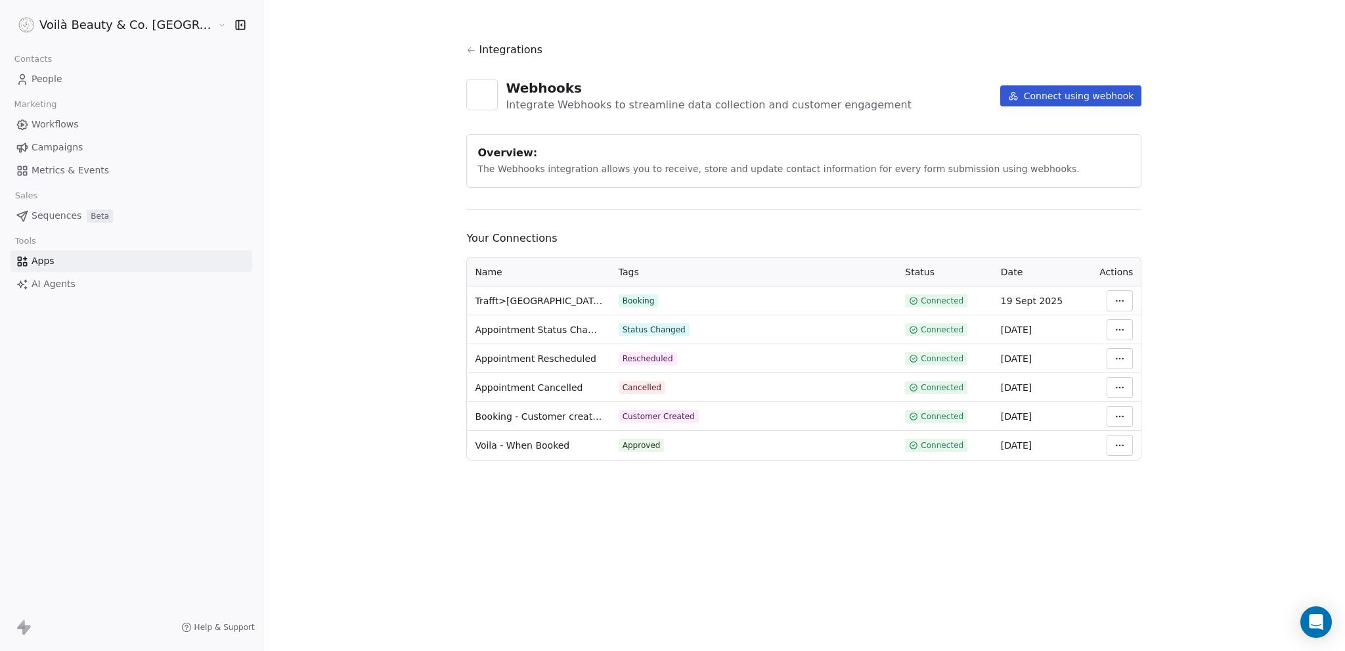
click at [50, 81] on span "People" at bounding box center [47, 79] width 31 height 14
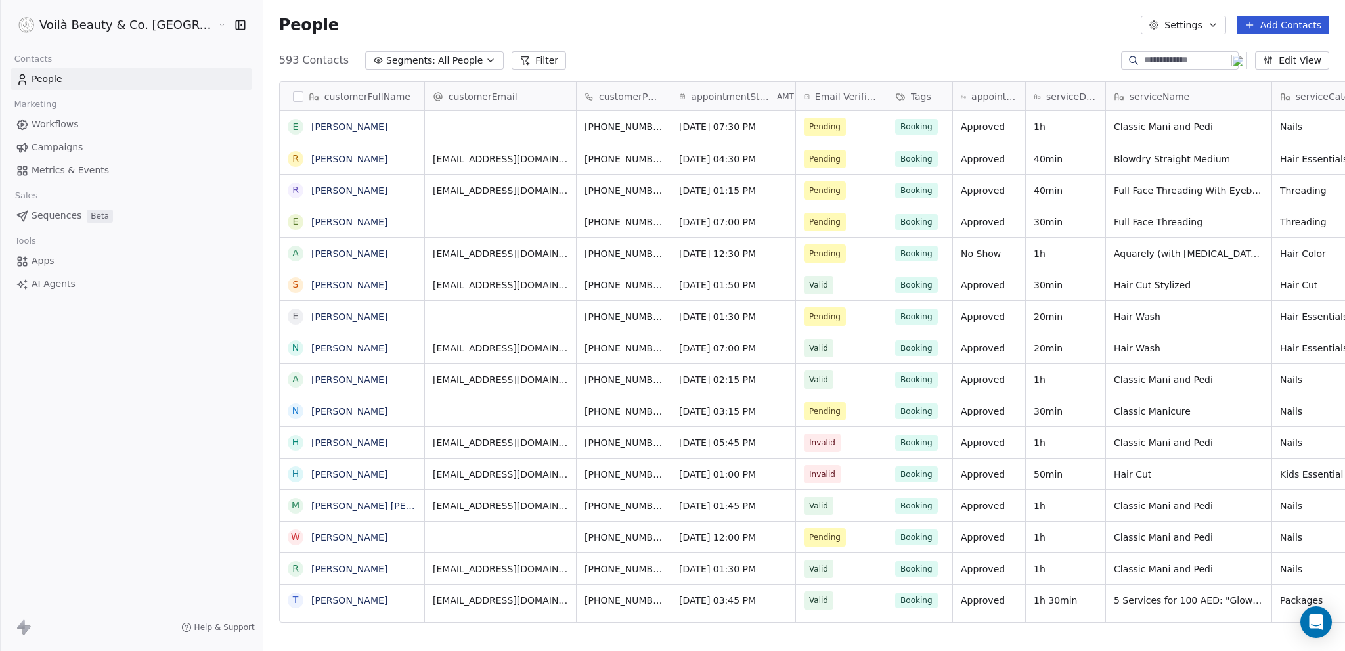
scroll to position [563, 1134]
click at [1158, 60] on input at bounding box center [1190, 60] width 92 height 13
paste input "**********"
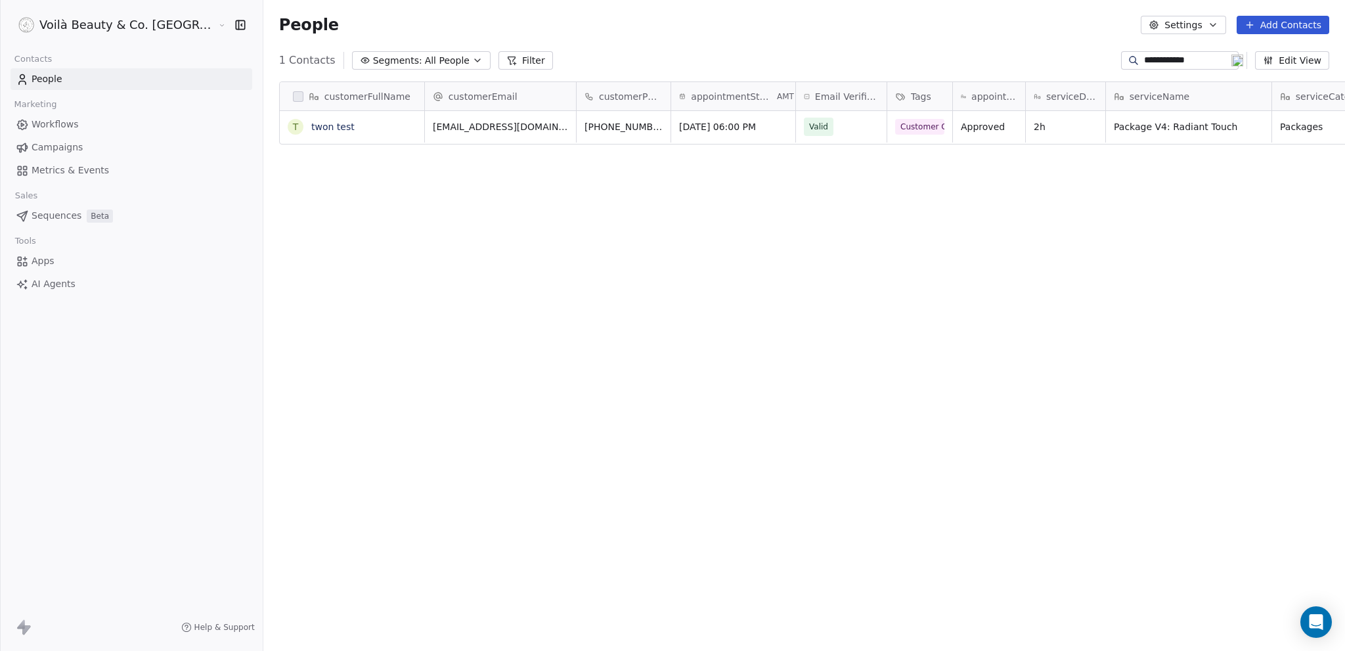
click at [1160, 62] on input "**********" at bounding box center [1190, 60] width 92 height 13
paste input "****"
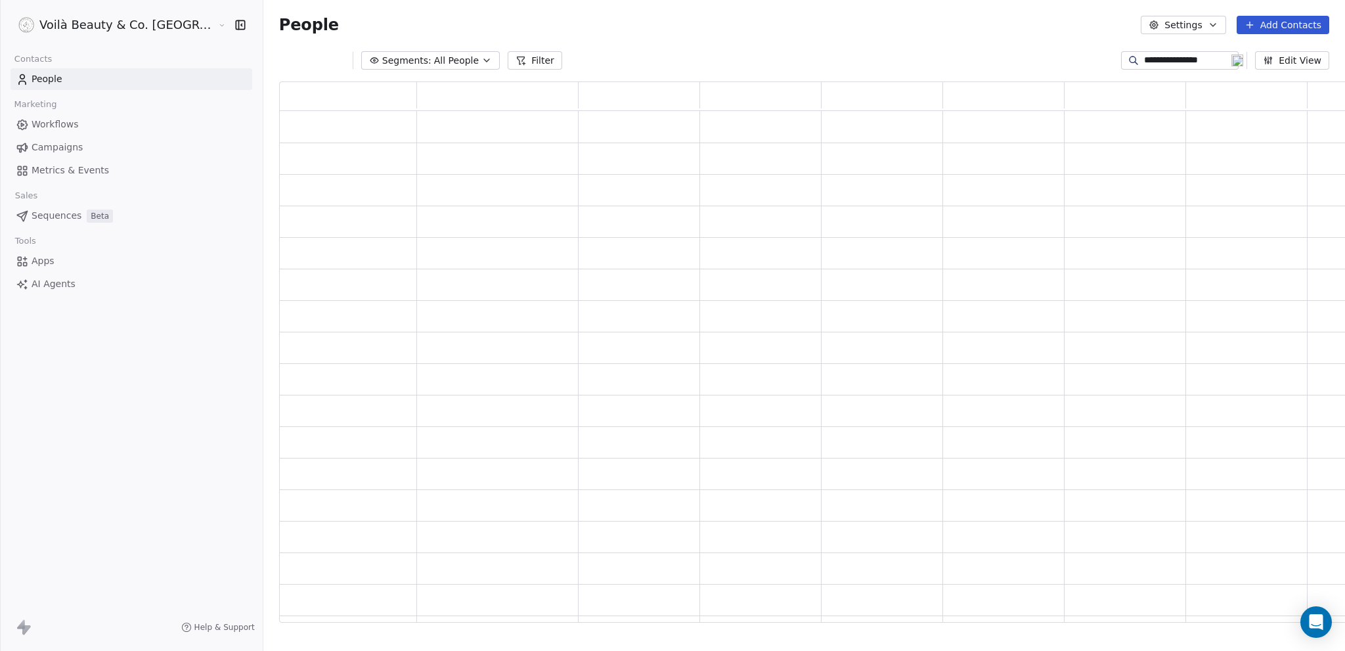
type input "**********"
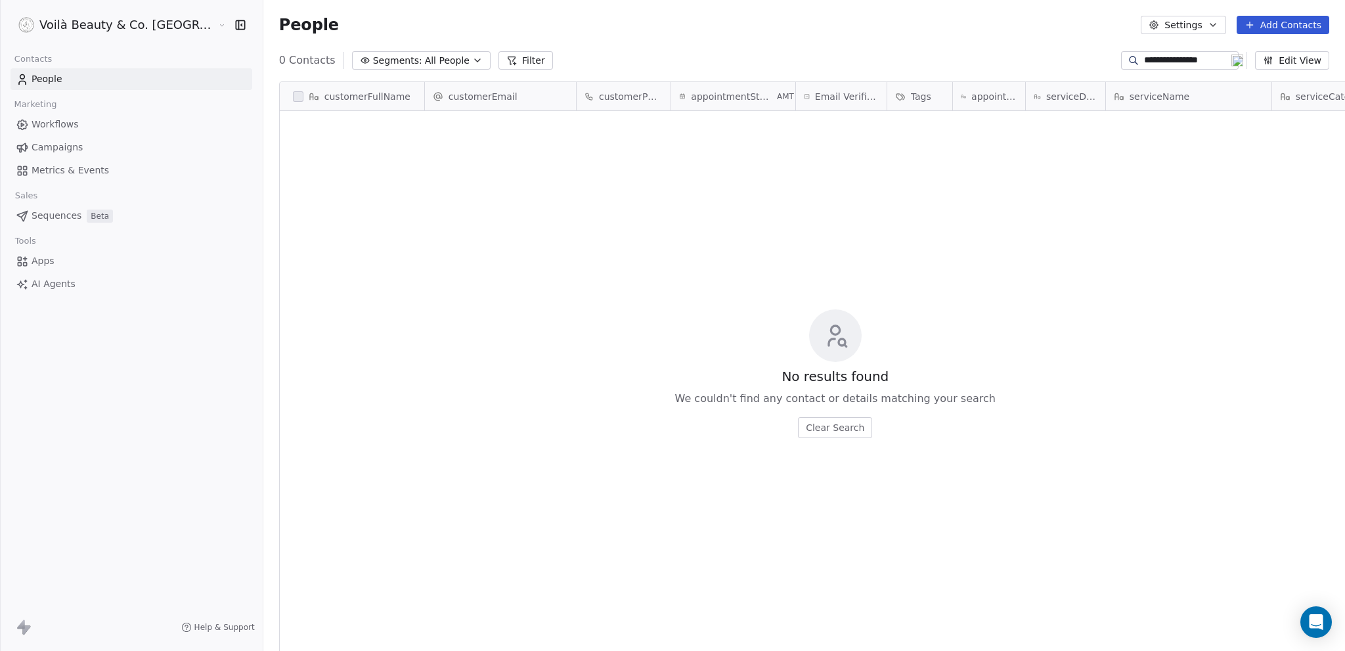
click at [55, 75] on span "People" at bounding box center [47, 79] width 31 height 14
click at [1202, 63] on input "**********" at bounding box center [1190, 60] width 92 height 13
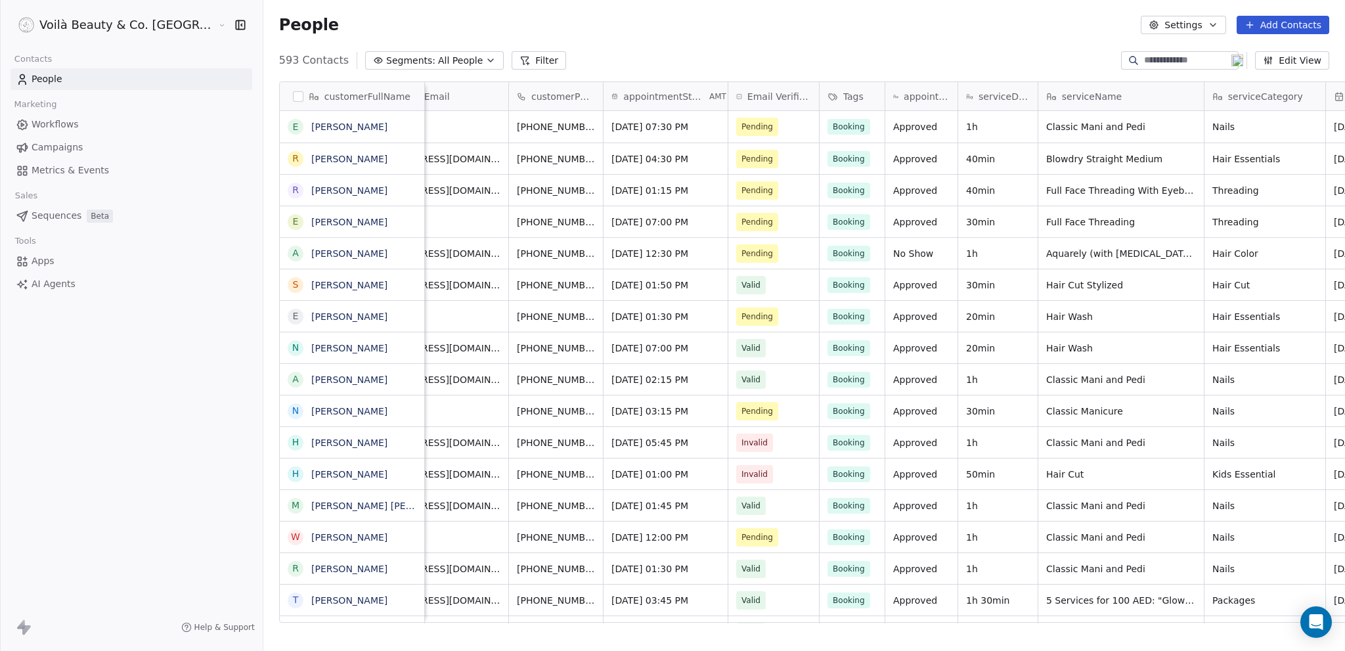
scroll to position [0, 165]
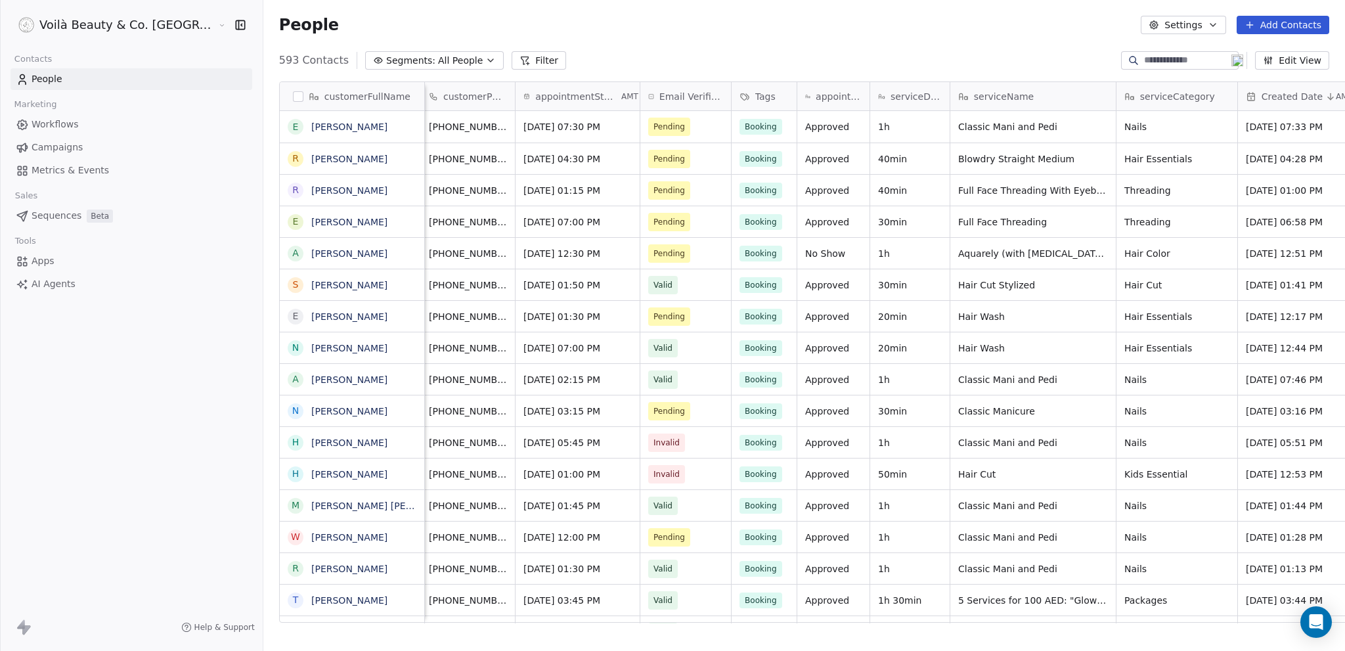
click at [1307, 58] on button "Edit View" at bounding box center [1292, 60] width 74 height 18
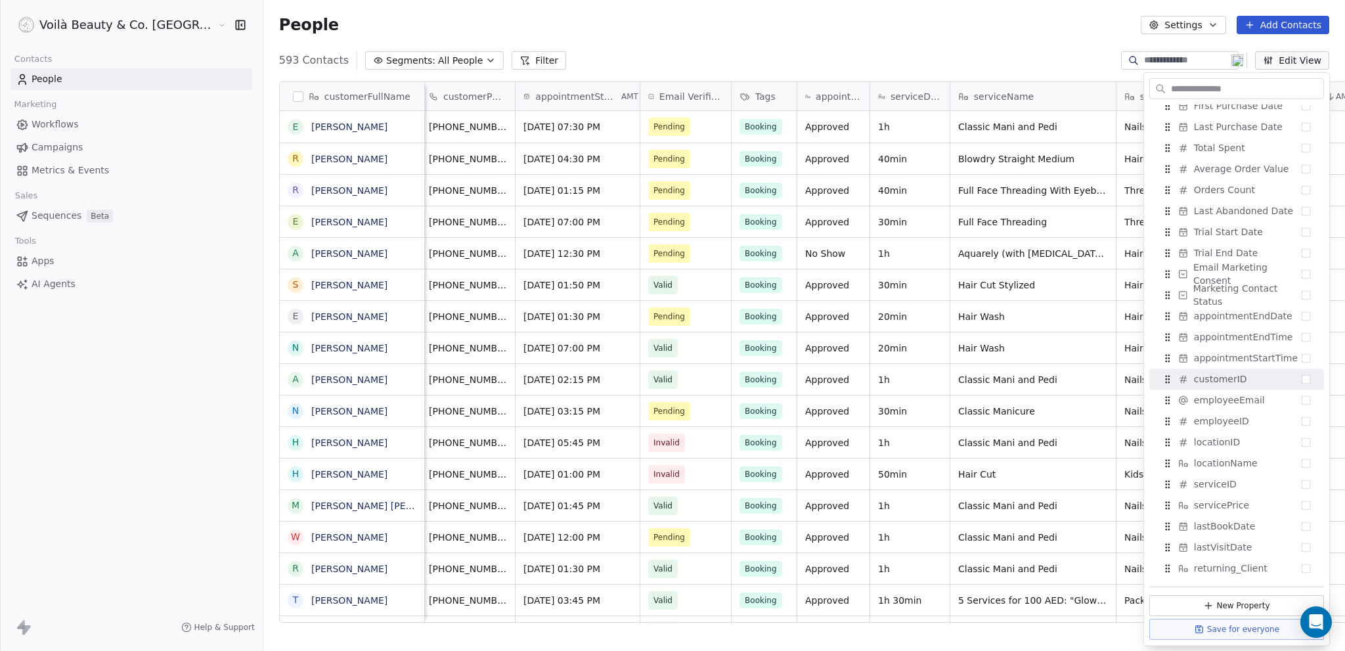
scroll to position [1137, 0]
click at [1301, 521] on button "Suggestions" at bounding box center [1305, 525] width 9 height 9
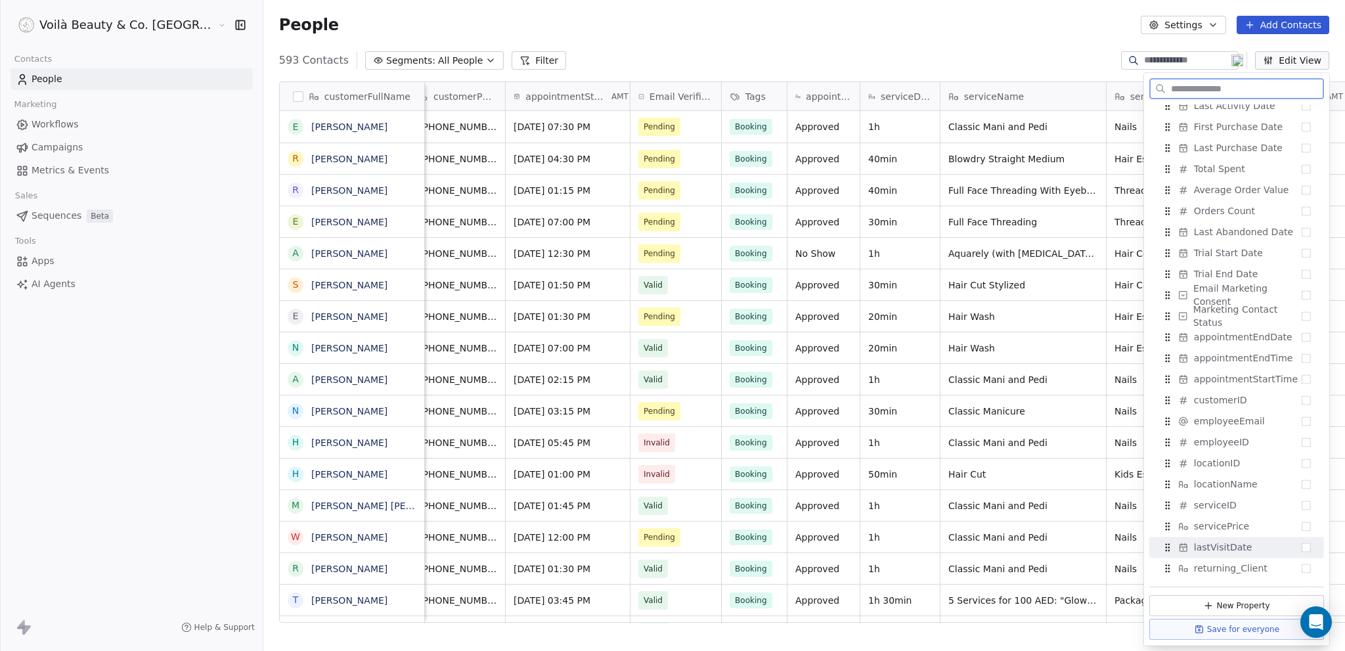
click at [1301, 542] on button "Suggestions" at bounding box center [1305, 546] width 9 height 9
click at [1301, 563] on button "Suggestions" at bounding box center [1305, 567] width 9 height 9
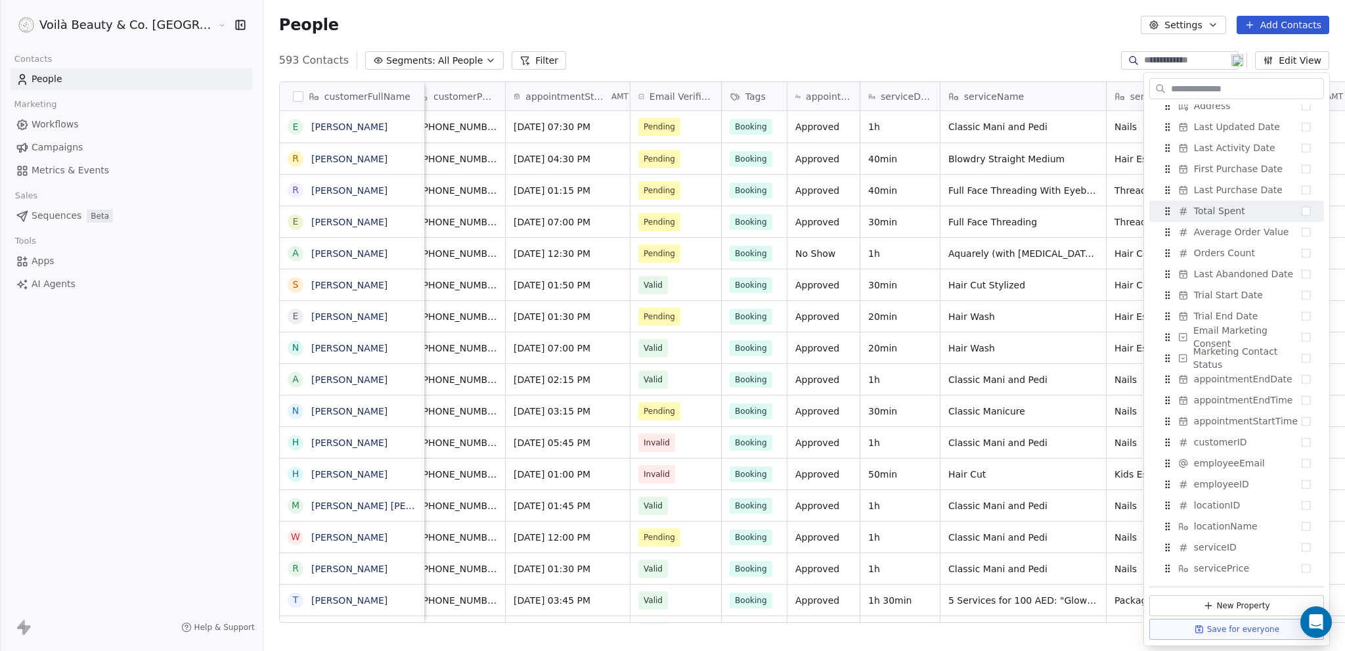
click at [965, 14] on div "People Settings Add Contacts" at bounding box center [803, 25] width 1081 height 50
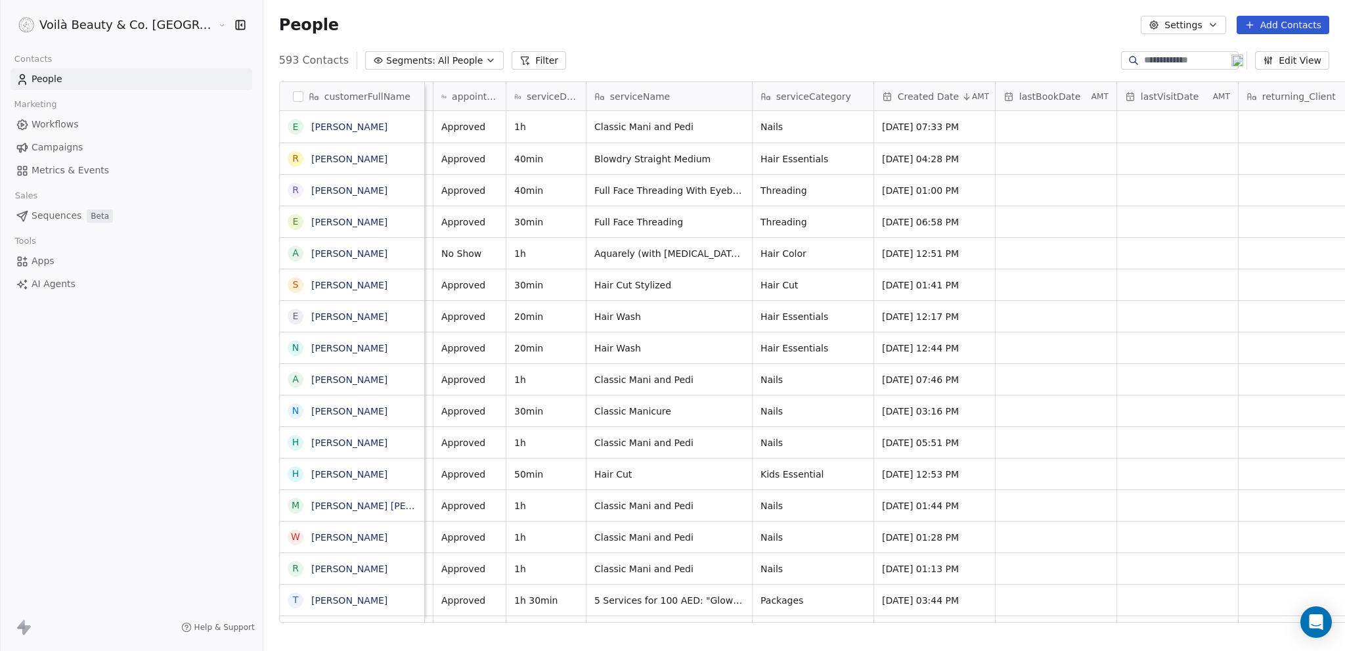
scroll to position [0, 530]
drag, startPoint x: 1190, startPoint y: 97, endPoint x: 946, endPoint y: 99, distance: 244.3
click at [946, 99] on div "customerFullName E [PERSON_NAME] R [PERSON_NAME] R [PERSON_NAME] E [PERSON_NAME…" at bounding box center [835, 352] width 1111 height 541
click at [1018, 94] on span "returning_Client" at bounding box center [1055, 96] width 74 height 13
drag, startPoint x: 974, startPoint y: 97, endPoint x: 1011, endPoint y: 99, distance: 36.9
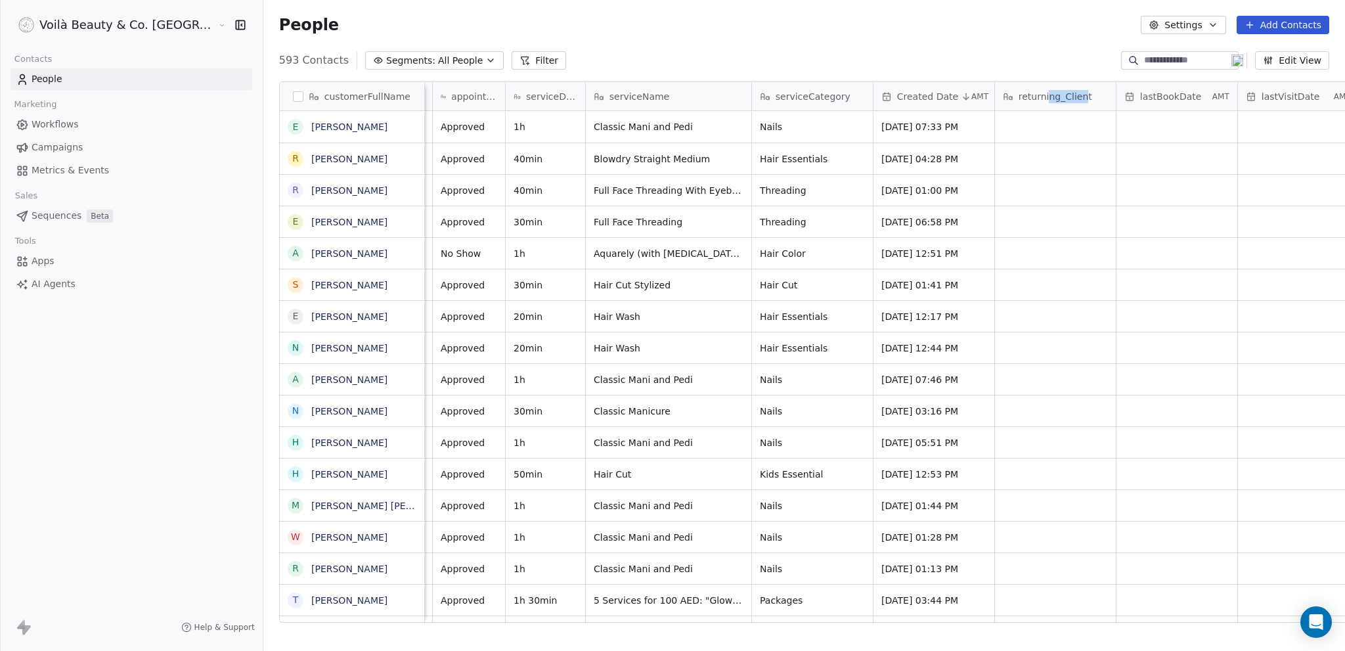
click at [1012, 99] on html "Voilà Beauty & Co. Lounge Contacts People Marketing Workflows Campaigns Metrics…" at bounding box center [672, 338] width 1345 height 676
click at [949, 45] on div "People Settings Add Contacts" at bounding box center [803, 25] width 1081 height 50
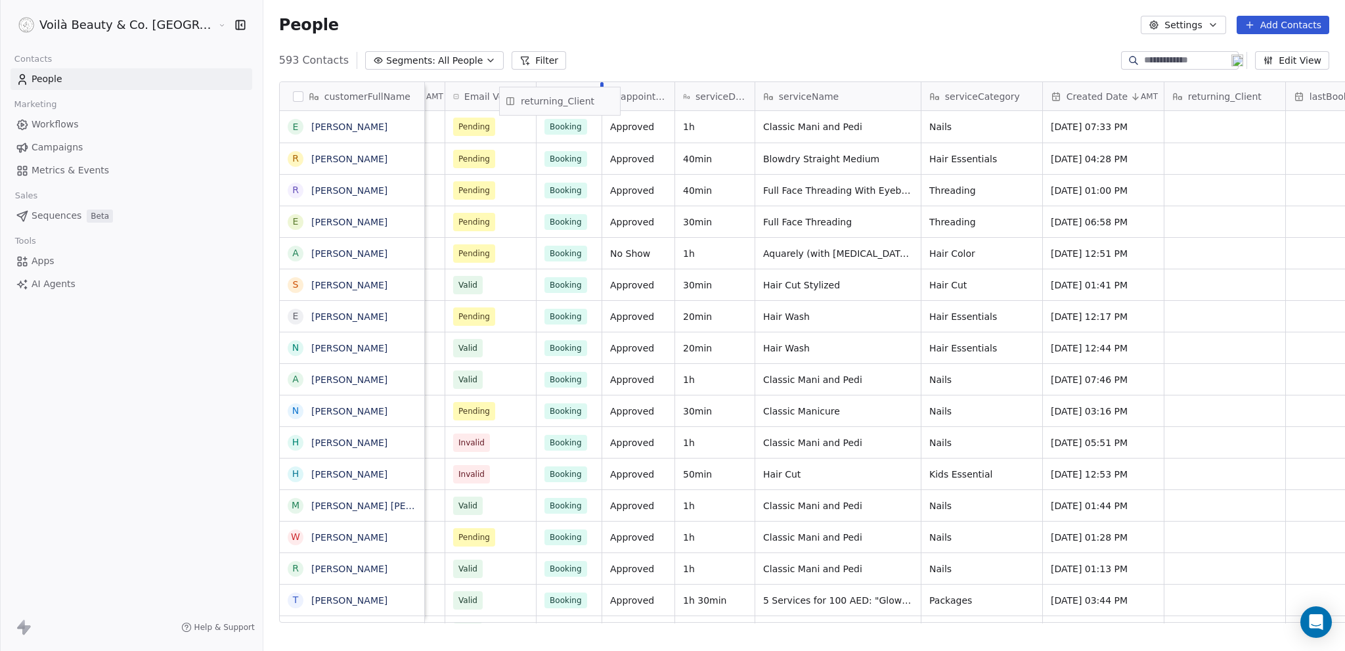
scroll to position [0, 349]
drag, startPoint x: 918, startPoint y: 97, endPoint x: 586, endPoint y: 99, distance: 331.6
click at [586, 99] on div "customerFullName E [PERSON_NAME] R [PERSON_NAME] R [PERSON_NAME] E [PERSON_NAME…" at bounding box center [835, 352] width 1111 height 541
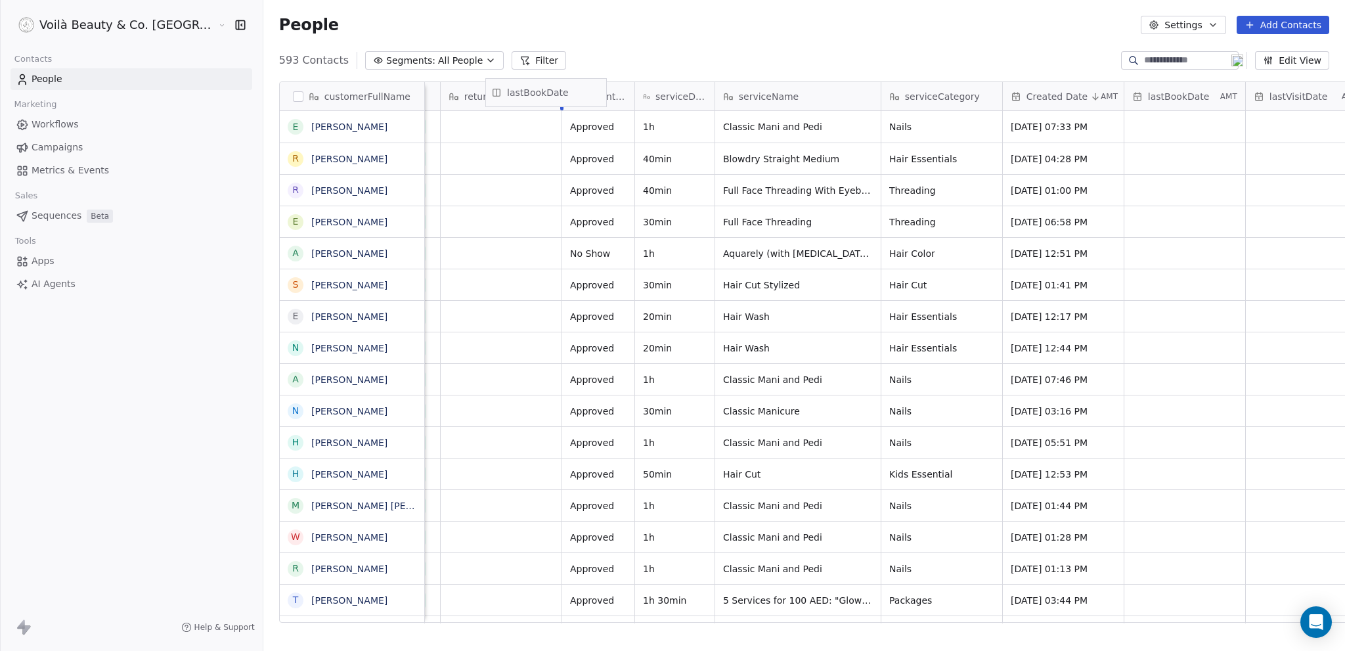
scroll to position [0, 503]
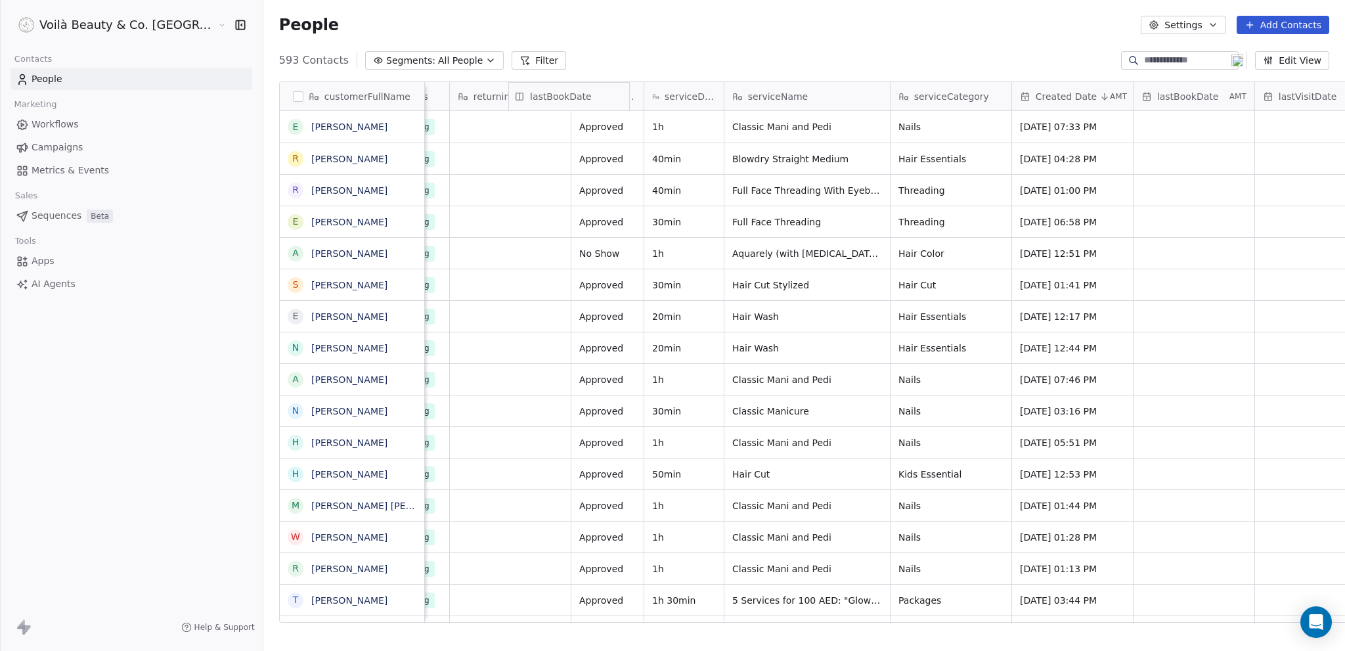
drag, startPoint x: 1093, startPoint y: 99, endPoint x: 563, endPoint y: 99, distance: 529.9
click at [561, 99] on div "customerFullName E [PERSON_NAME] R [PERSON_NAME] R [PERSON_NAME] E [PERSON_NAME…" at bounding box center [835, 352] width 1111 height 541
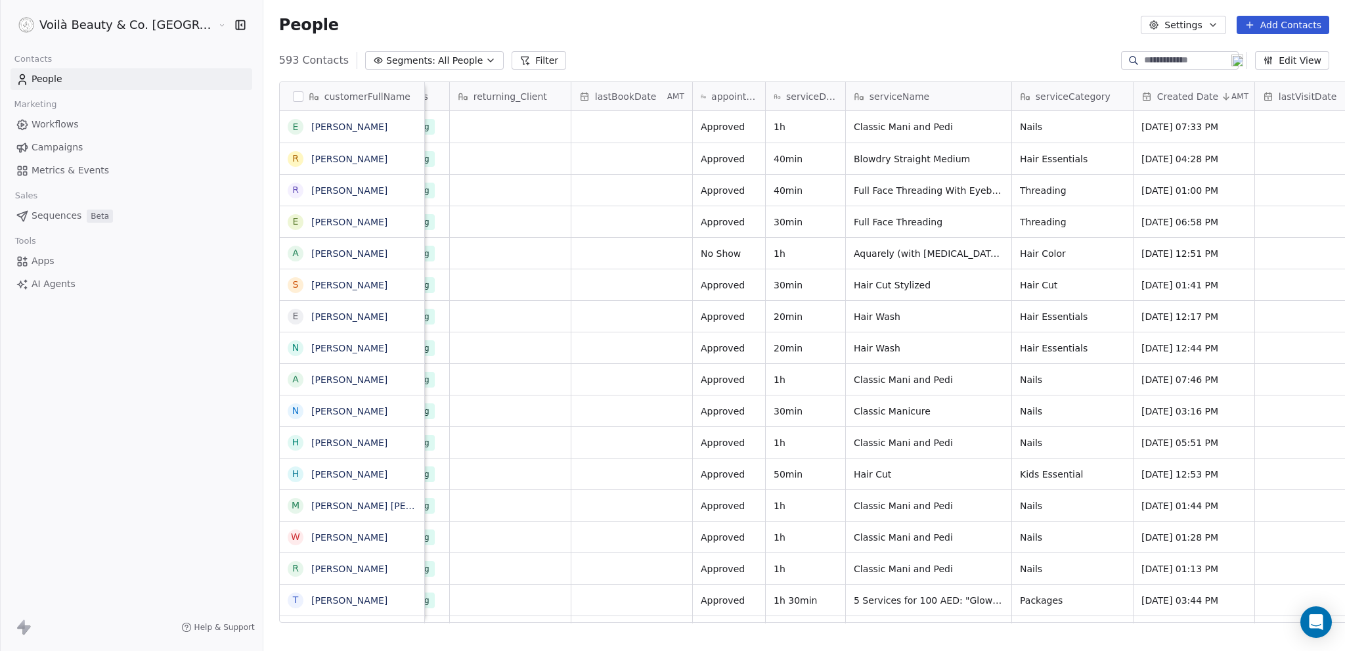
scroll to position [0, 530]
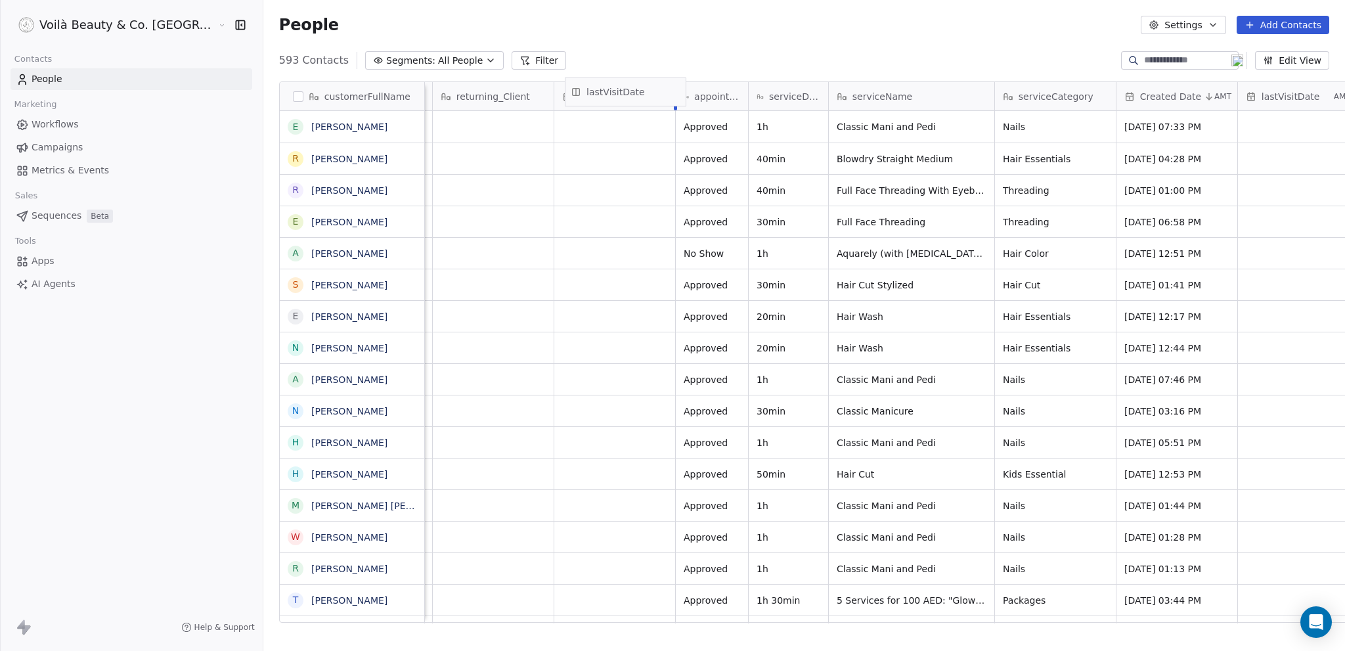
drag, startPoint x: 1234, startPoint y: 97, endPoint x: 634, endPoint y: 92, distance: 600.2
click at [634, 92] on div "customerFullName E [PERSON_NAME] R [PERSON_NAME] R [PERSON_NAME] E [PERSON_NAME…" at bounding box center [835, 352] width 1111 height 541
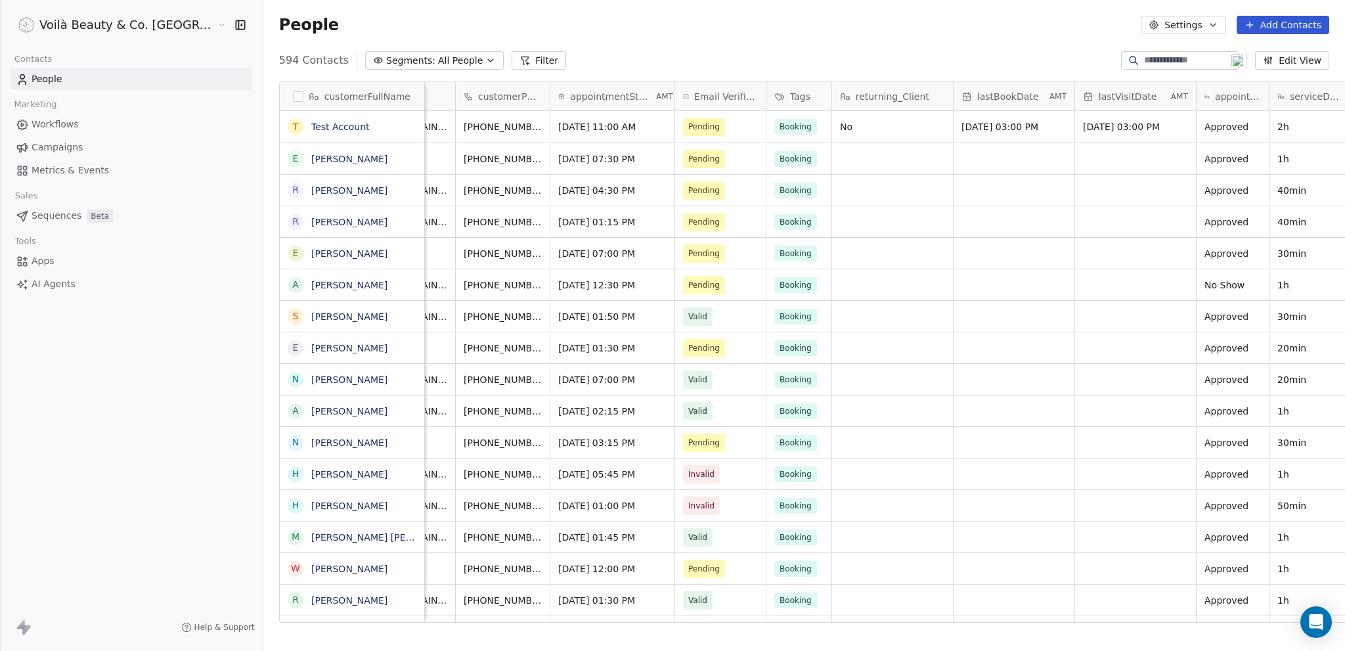
scroll to position [0, 77]
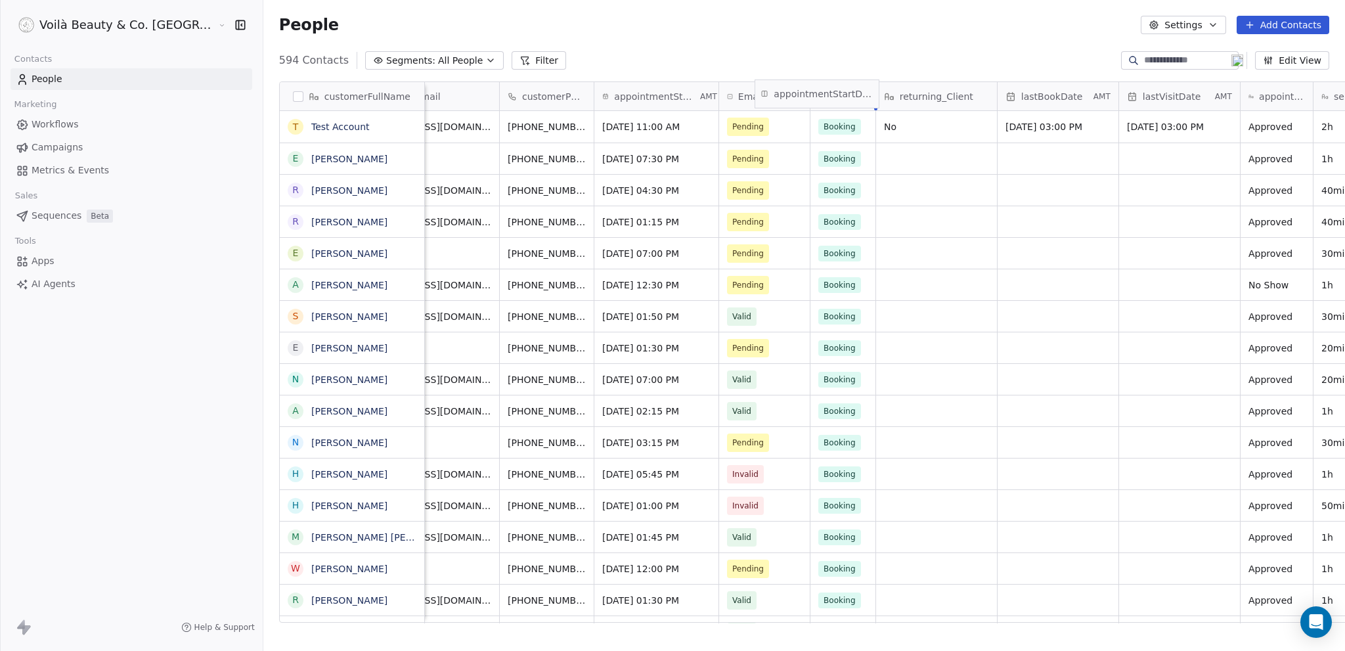
drag, startPoint x: 572, startPoint y: 95, endPoint x: 795, endPoint y: 92, distance: 223.3
click at [795, 92] on div "customerFullName T Test Account E [PERSON_NAME] R [PERSON_NAME] R [PERSON_NAME]…" at bounding box center [835, 352] width 1111 height 541
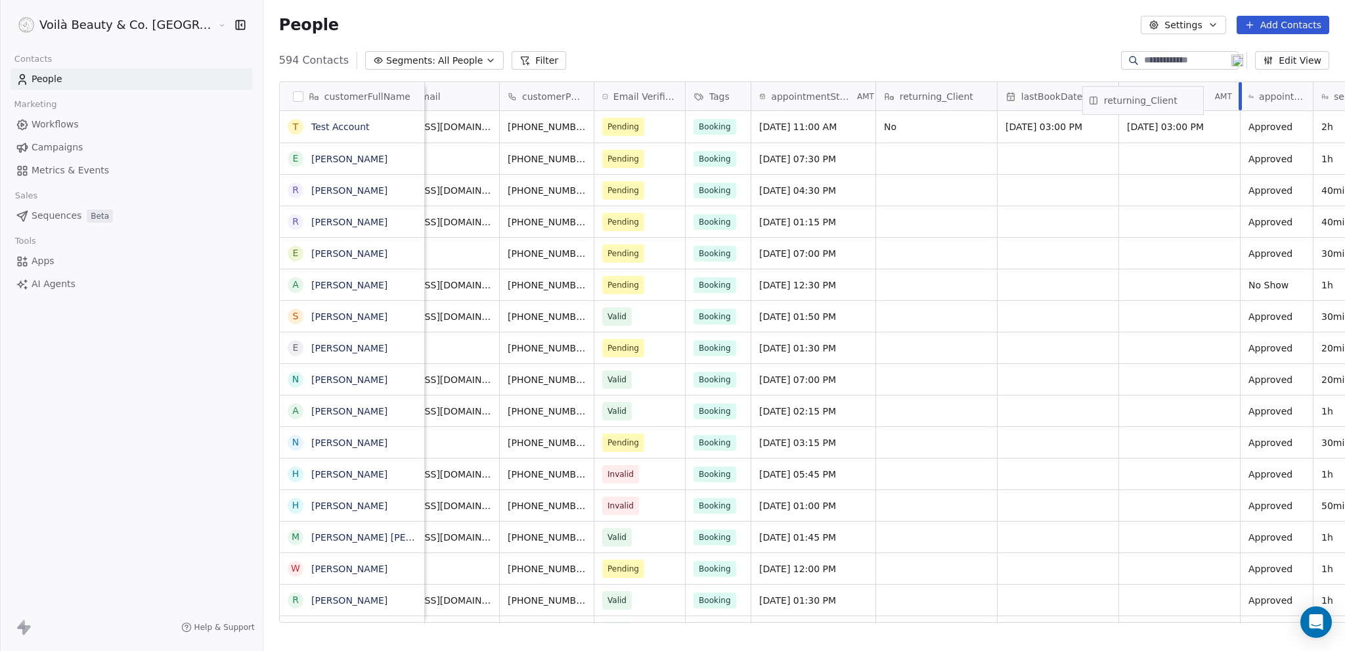
drag, startPoint x: 862, startPoint y: 93, endPoint x: 1132, endPoint y: 97, distance: 269.9
click at [1132, 97] on div "customerFullName T Test Account E [PERSON_NAME] R [PERSON_NAME] R [PERSON_NAME]…" at bounding box center [835, 352] width 1111 height 541
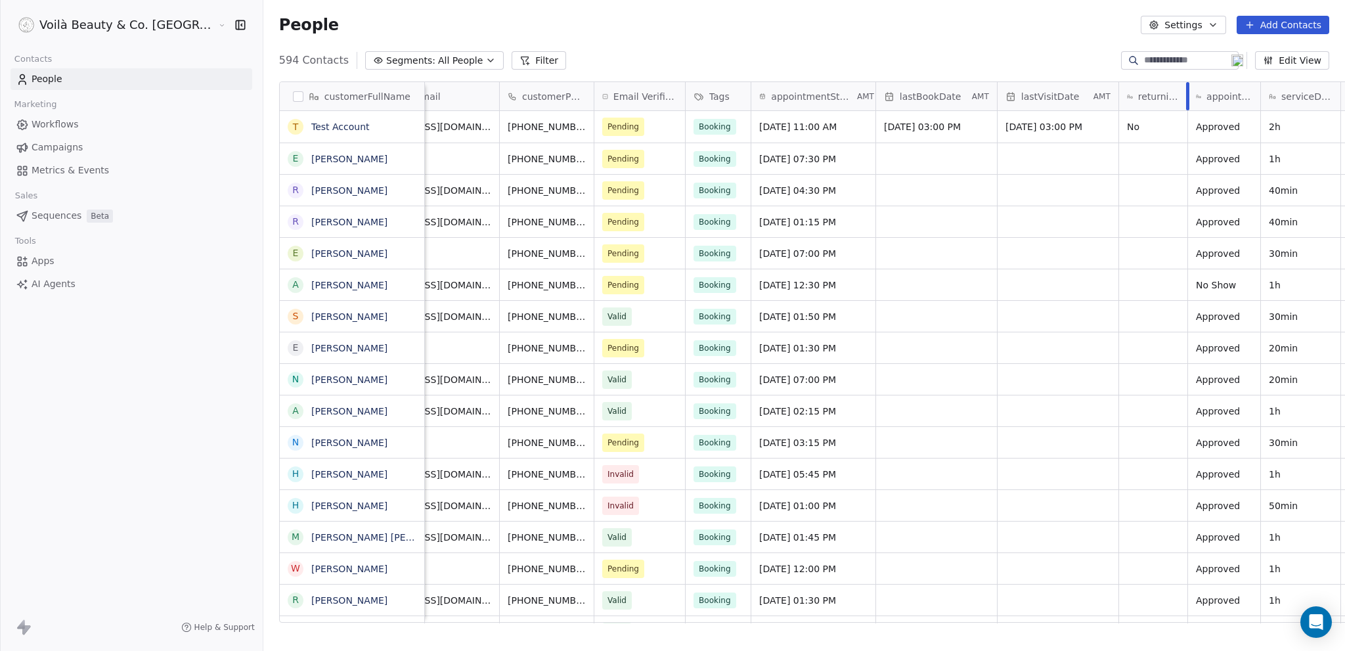
drag, startPoint x: 1175, startPoint y: 89, endPoint x: 1123, endPoint y: 91, distance: 51.9
click at [1186, 91] on div at bounding box center [1187, 96] width 3 height 28
click at [975, 125] on icon "grid" at bounding box center [980, 125] width 11 height 11
drag, startPoint x: 822, startPoint y: 125, endPoint x: 901, endPoint y: 122, distance: 78.9
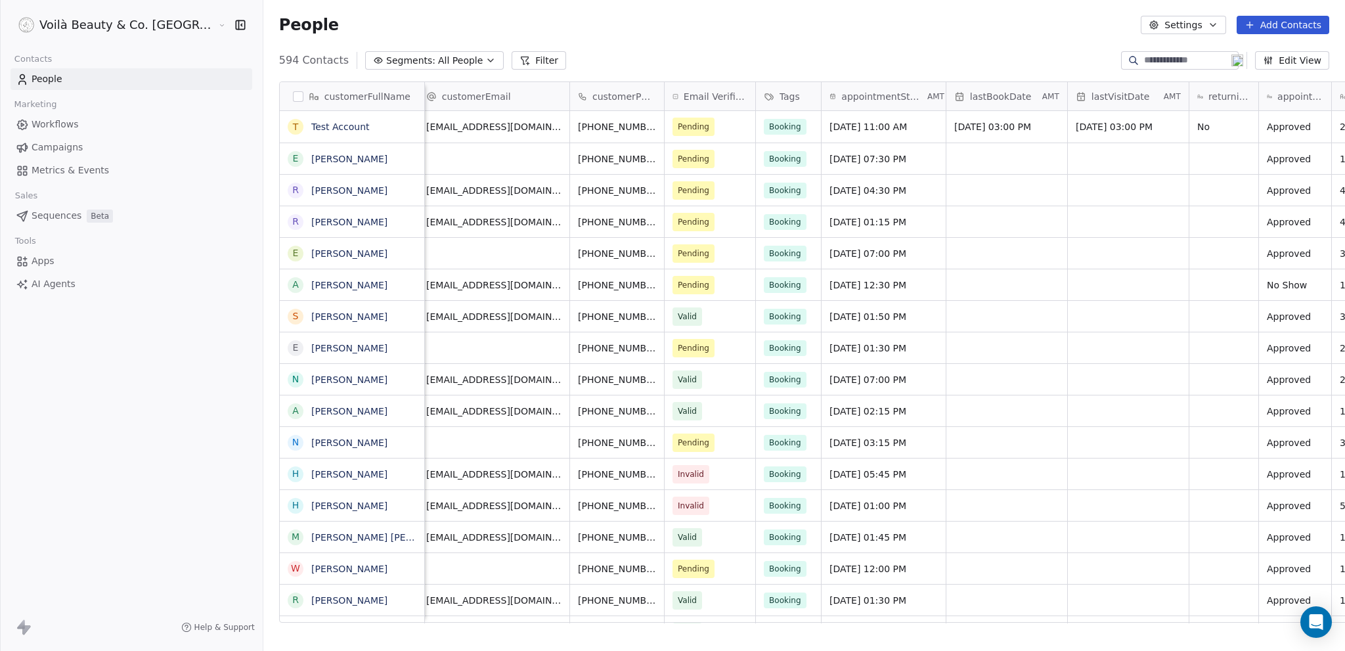
scroll to position [0, 0]
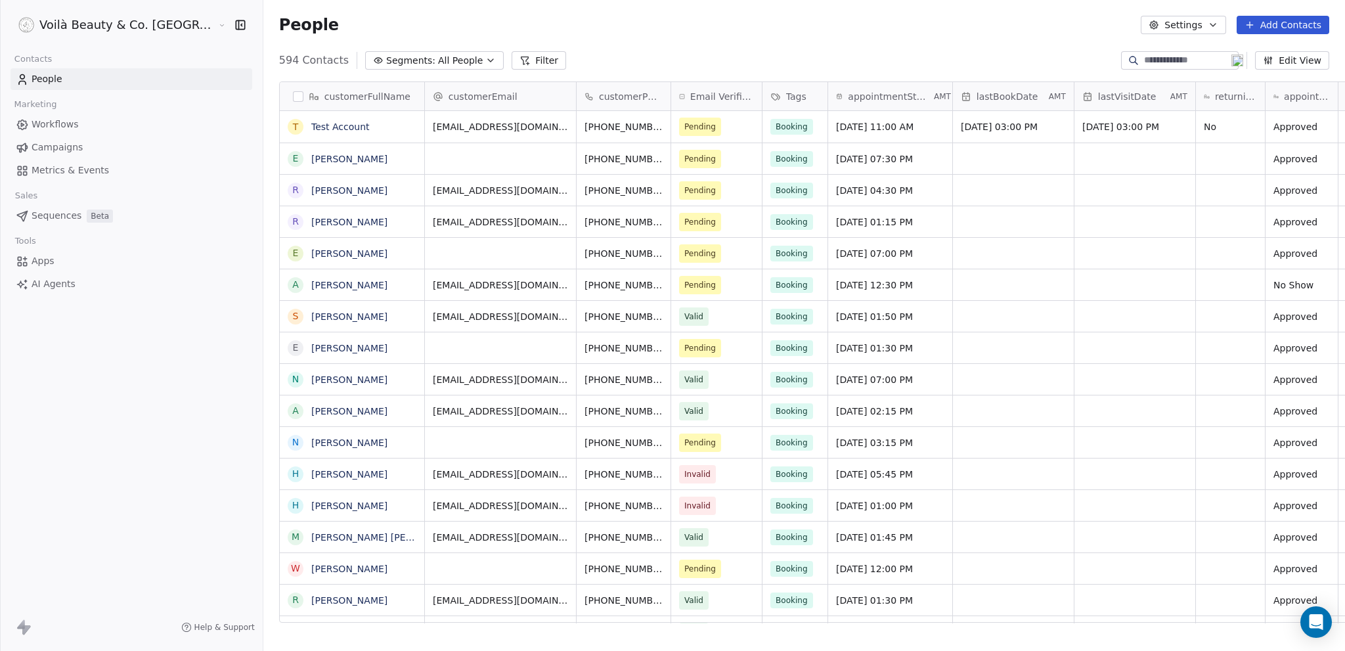
click at [46, 260] on span "Apps" at bounding box center [43, 261] width 23 height 14
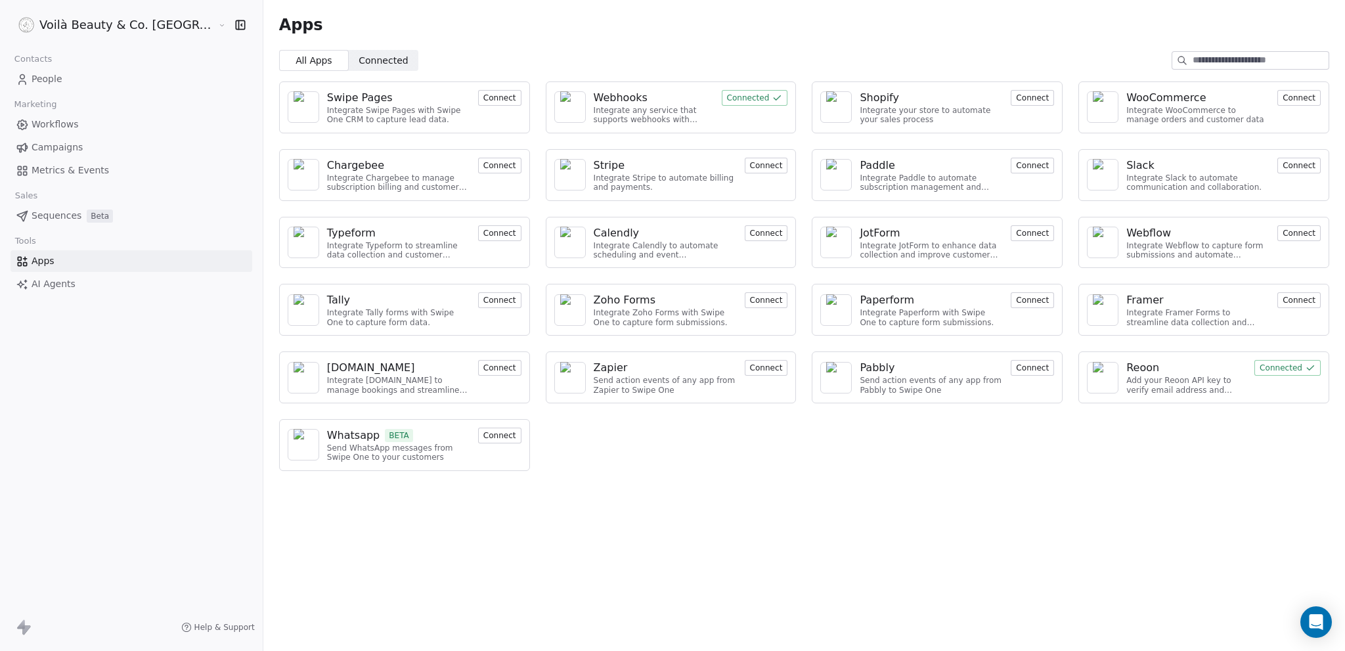
click at [359, 54] on span "Connected" at bounding box center [383, 61] width 49 height 14
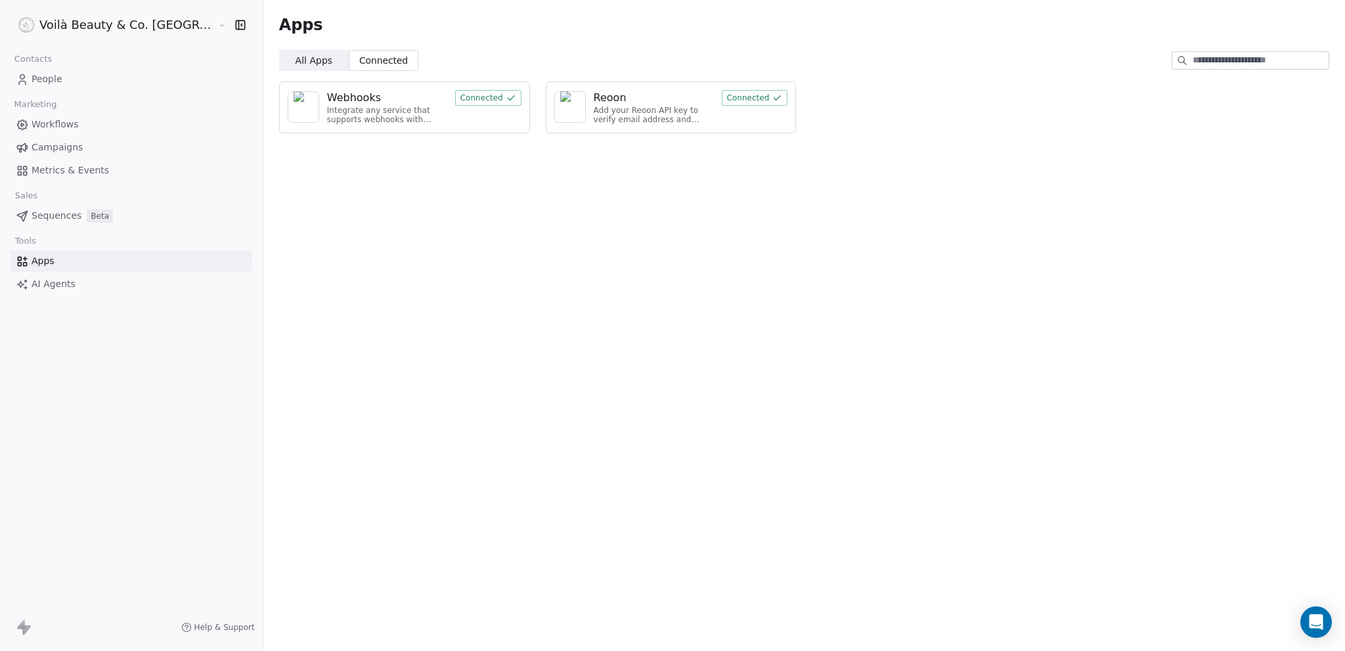
click at [359, 97] on div "Webhooks" at bounding box center [387, 98] width 120 height 16
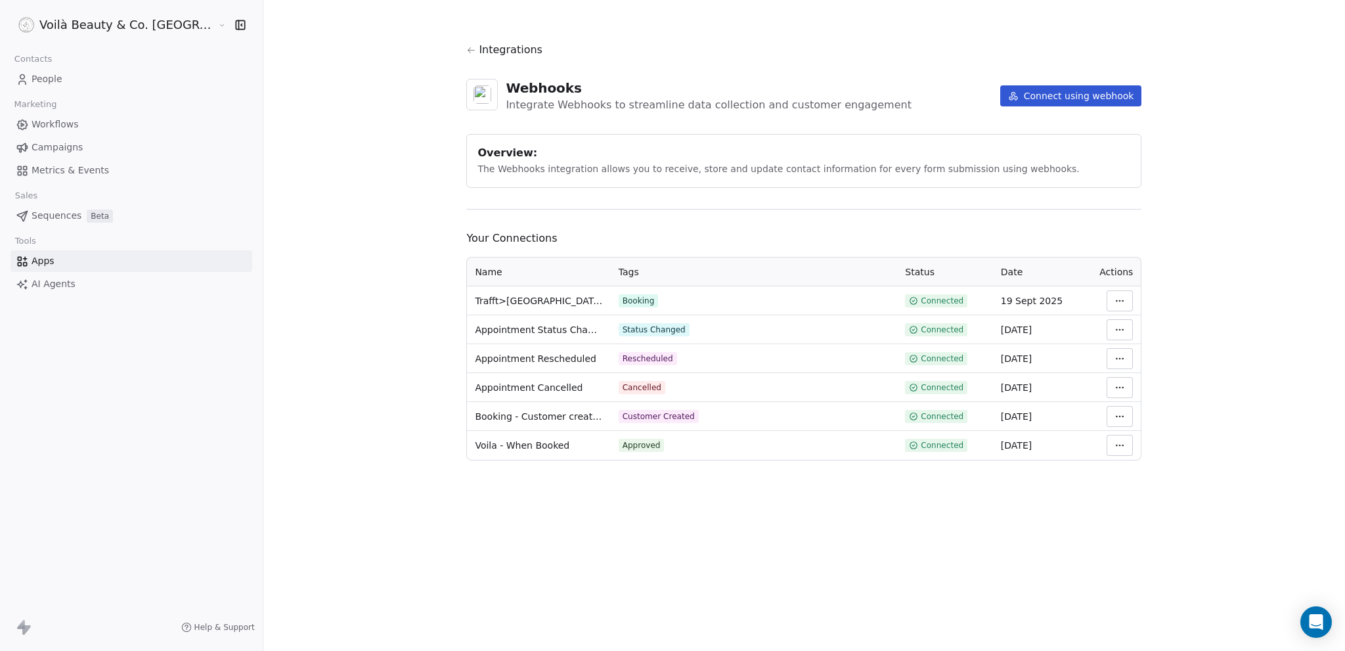
click at [546, 304] on span "Trafft>[GEOGRAPHIC_DATA] (All-in-One)" at bounding box center [538, 300] width 127 height 13
click at [1088, 299] on html "Voilà Beauty & Co. Lounge Contacts People Marketing Workflows Campaigns Metrics…" at bounding box center [672, 325] width 1345 height 651
click at [1110, 396] on div "Manage Mapping" at bounding box center [1128, 392] width 95 height 21
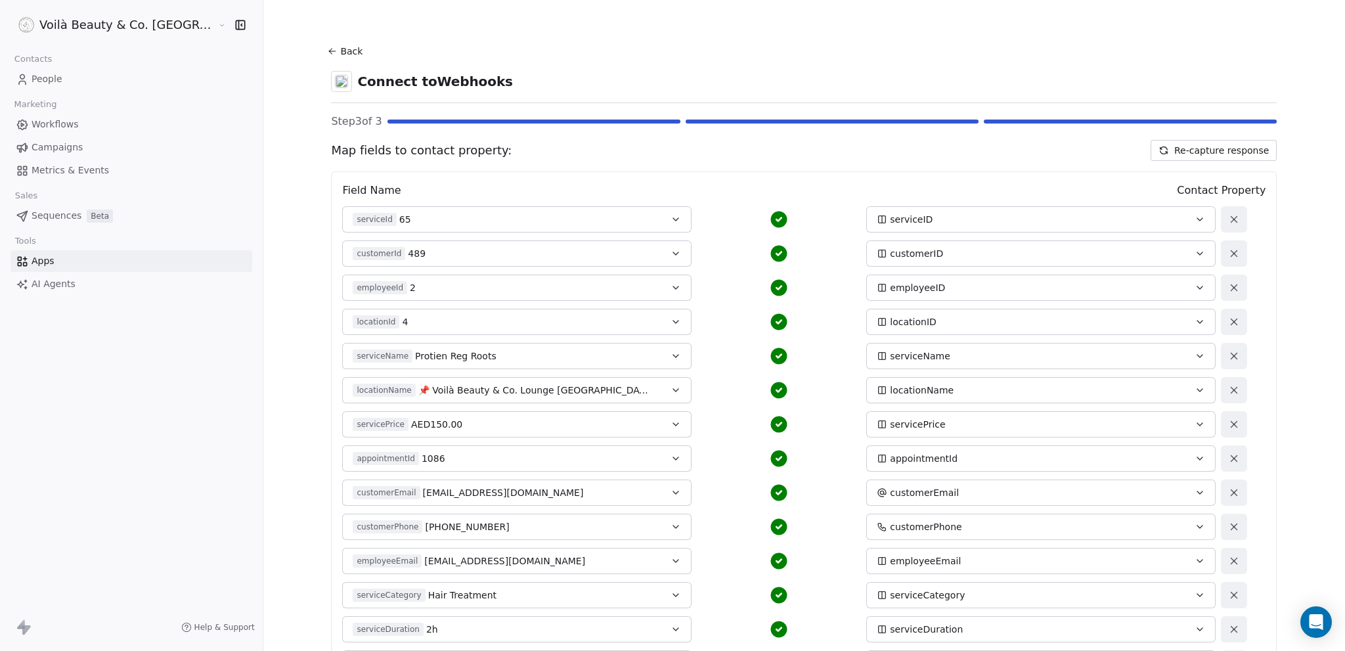
click at [1178, 149] on button "Re-capture response" at bounding box center [1213, 150] width 126 height 21
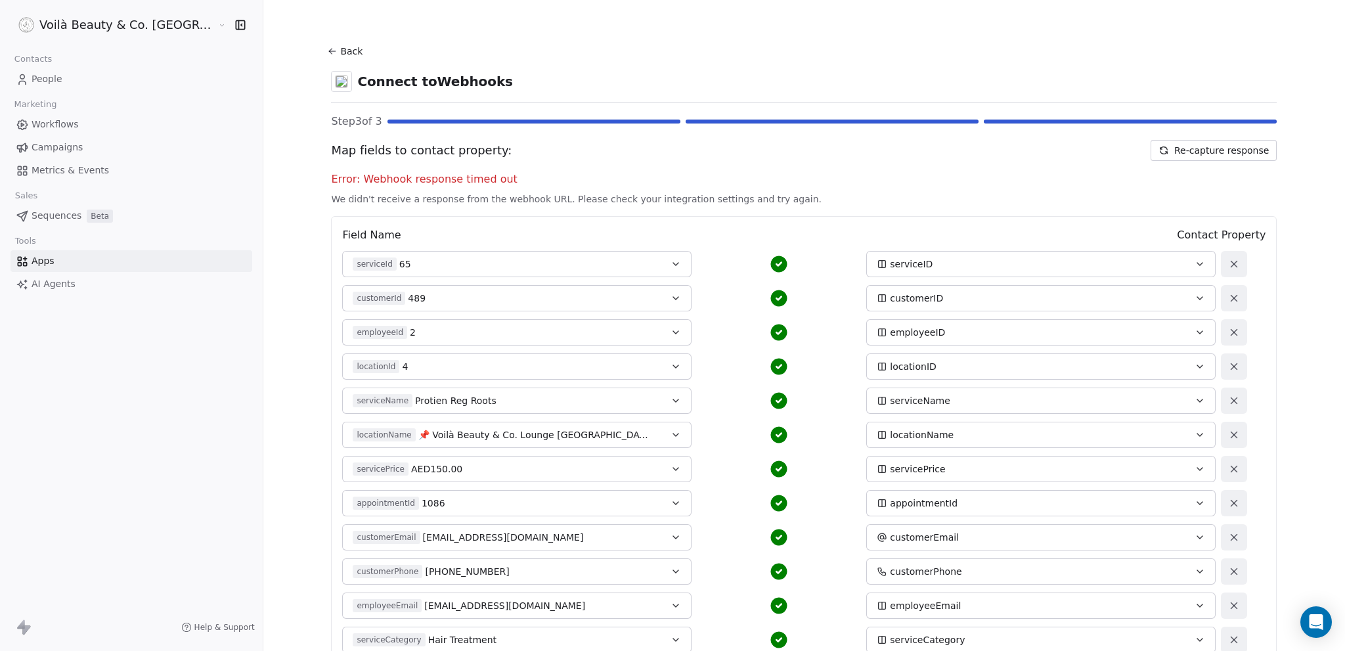
click at [1166, 157] on button "Re-capture response" at bounding box center [1213, 150] width 126 height 21
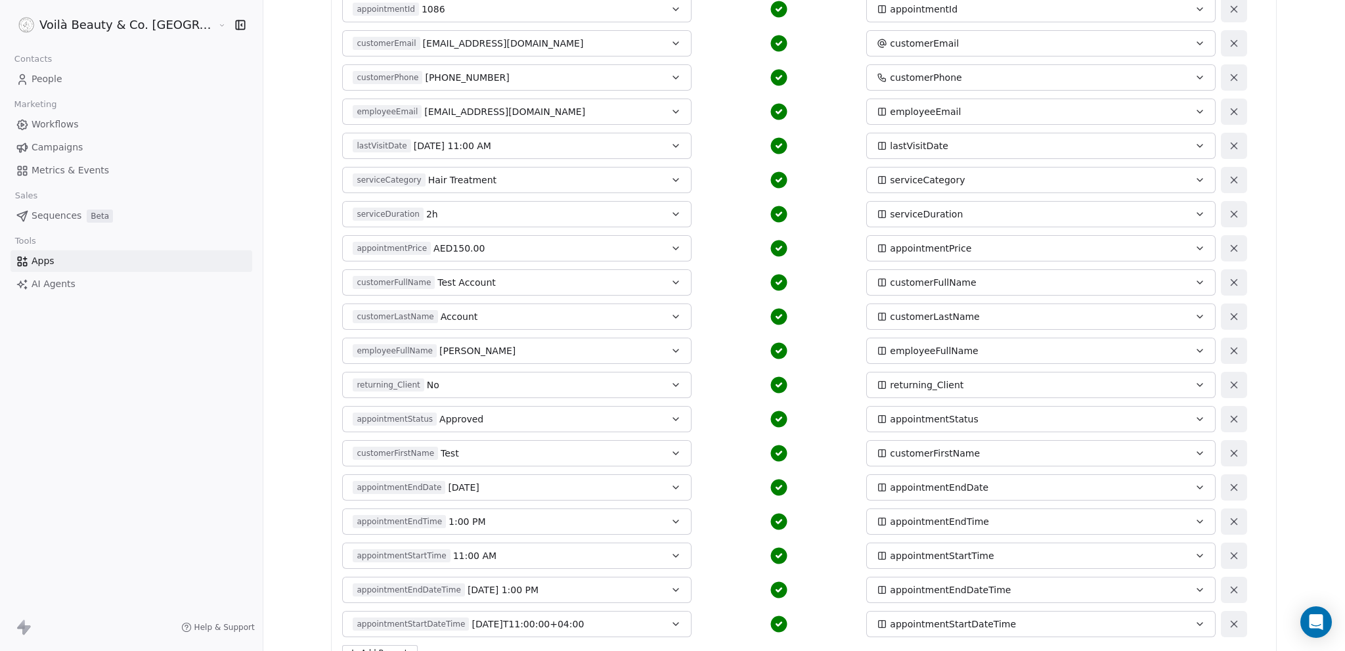
scroll to position [617, 0]
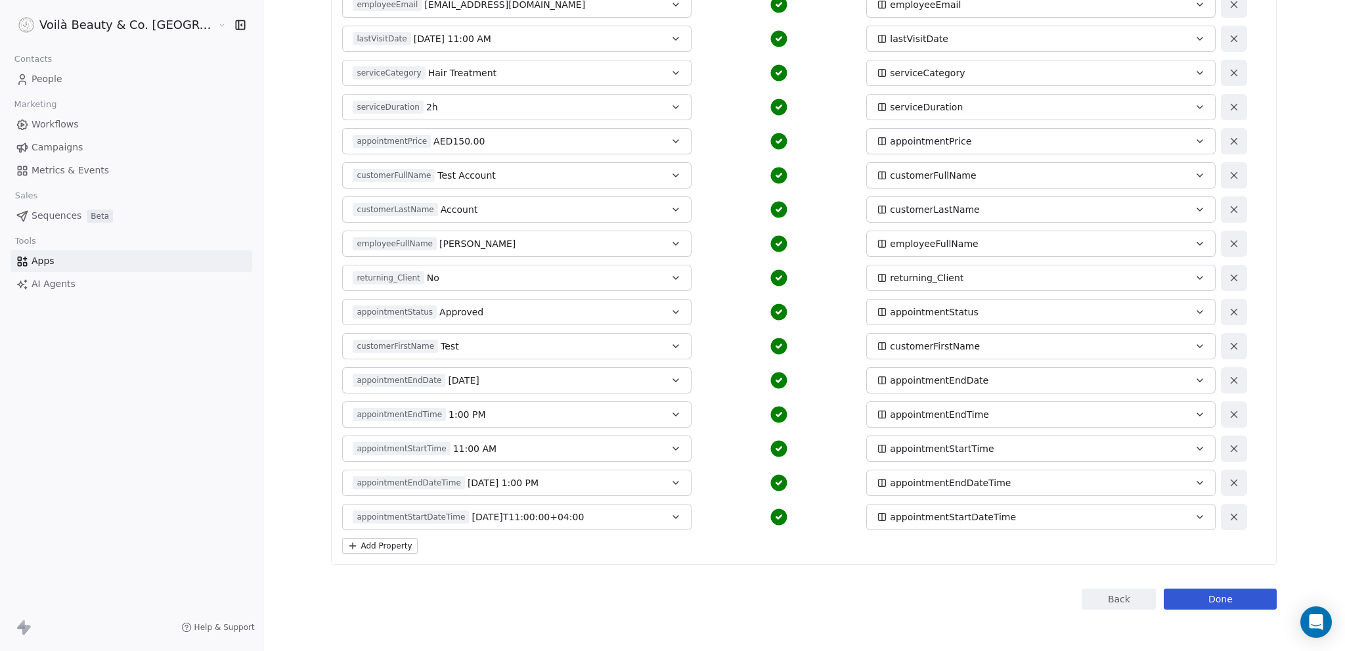
click at [1176, 596] on button "Done" at bounding box center [1220, 598] width 113 height 21
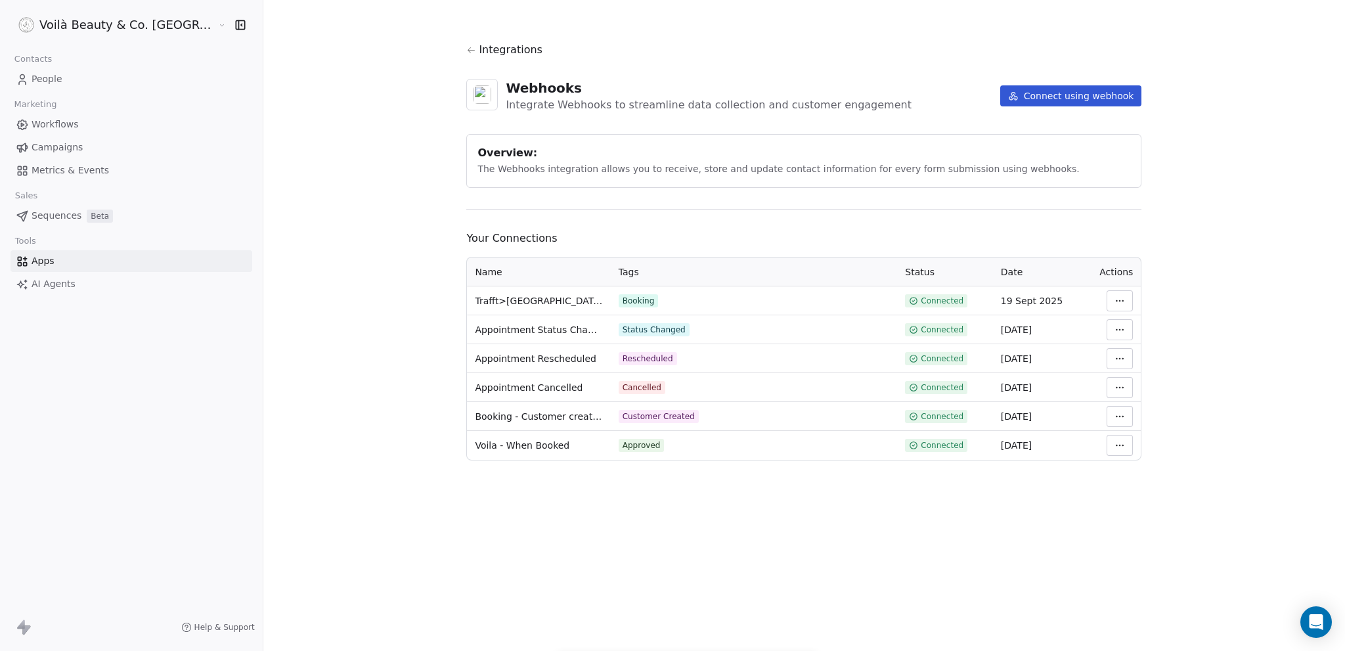
click at [46, 76] on span "People" at bounding box center [47, 79] width 31 height 14
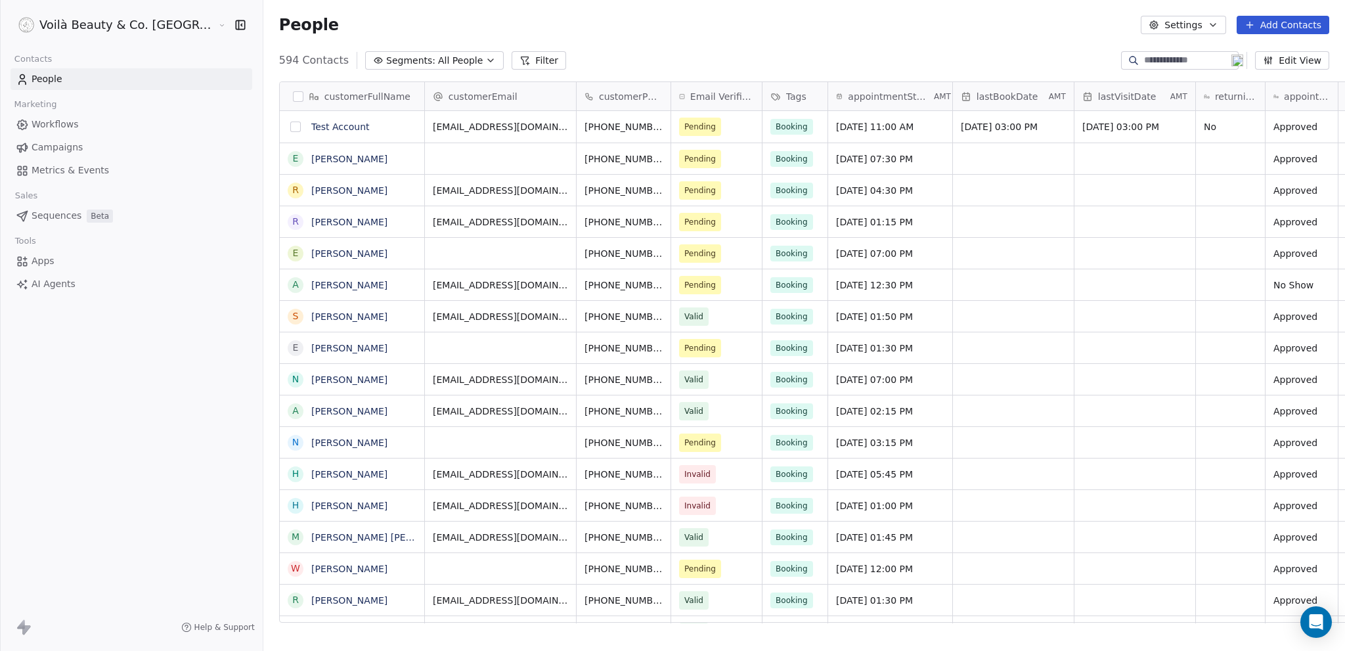
click at [290, 129] on button "grid" at bounding box center [295, 126] width 11 height 11
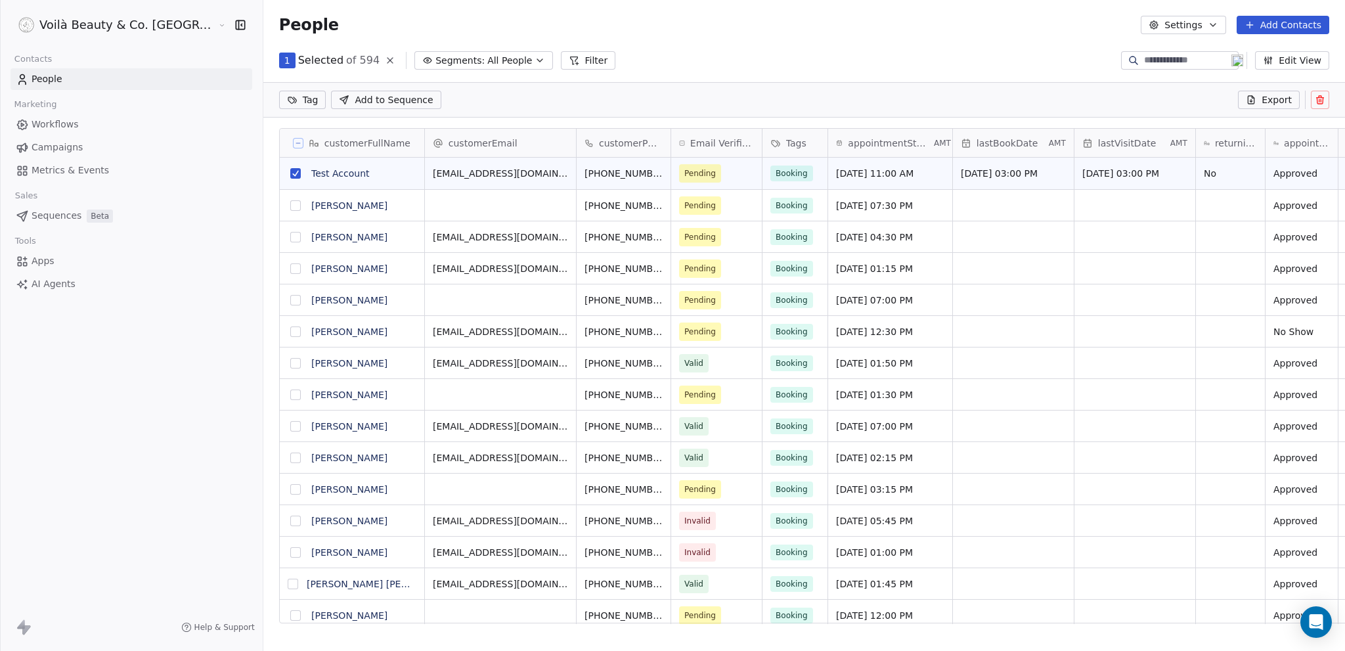
scroll to position [517, 1134]
click at [1316, 97] on icon at bounding box center [1320, 100] width 11 height 11
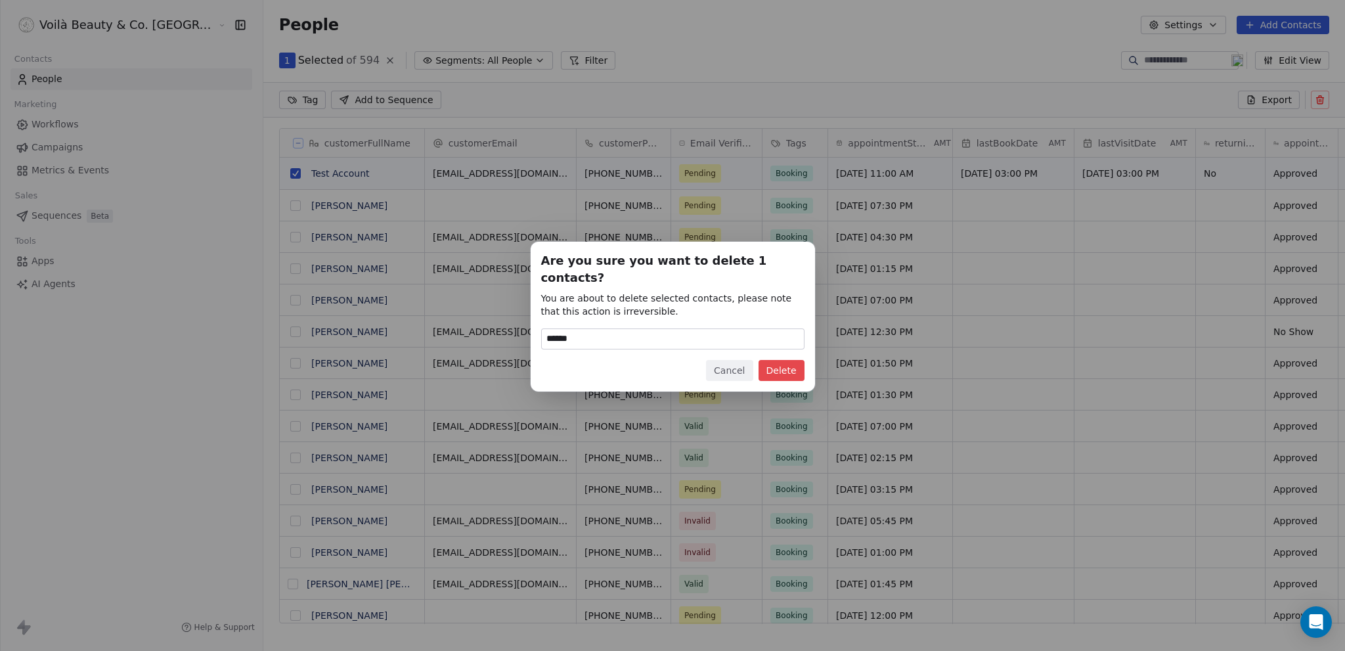
type input "******"
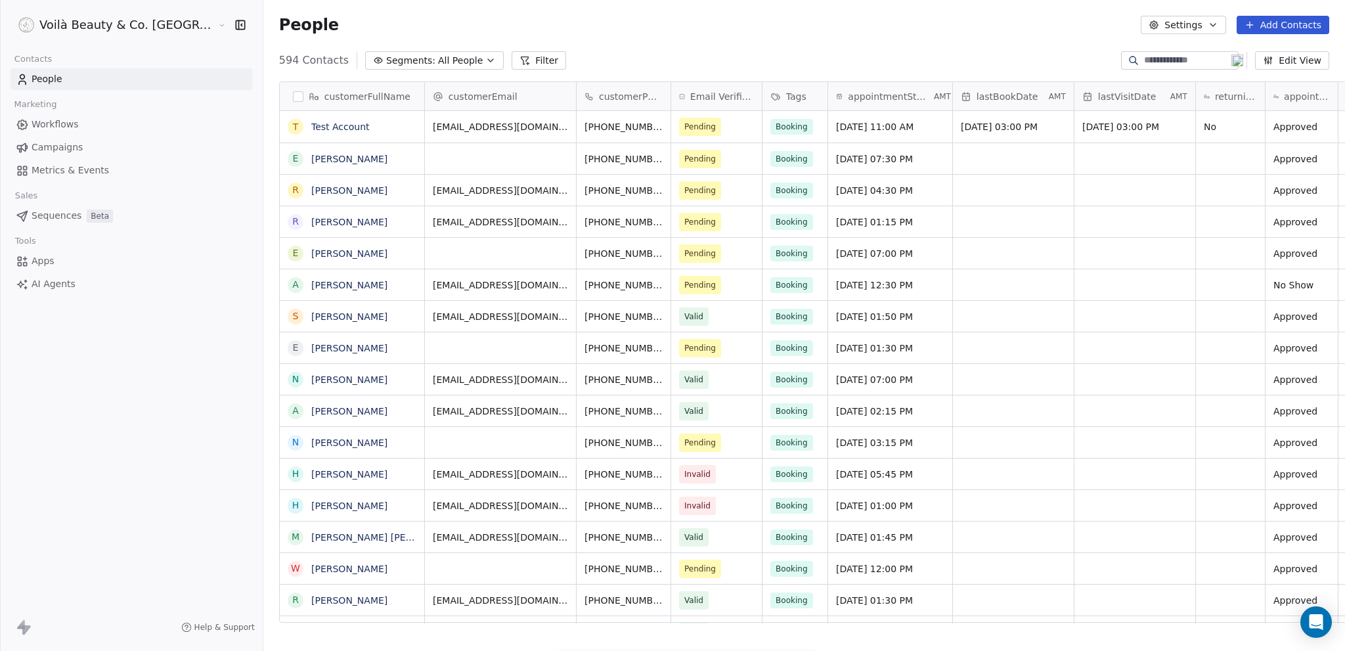
scroll to position [563, 1134]
click at [290, 127] on button "grid" at bounding box center [295, 126] width 11 height 11
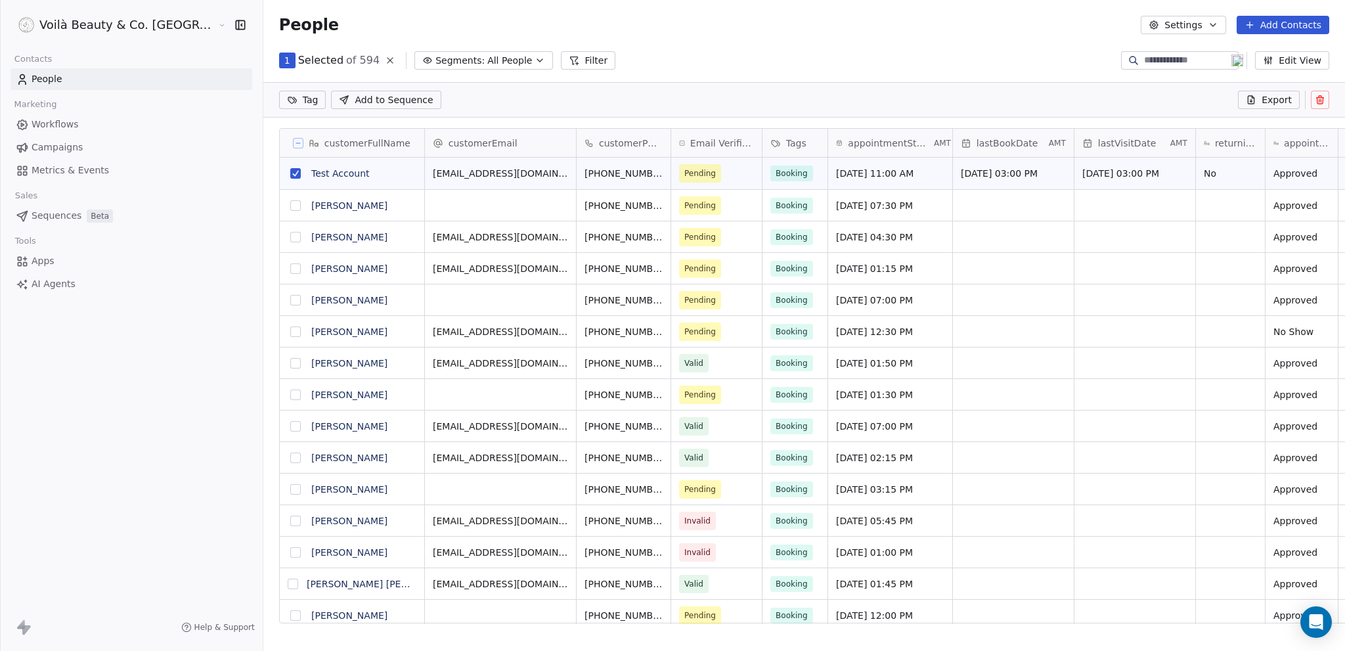
scroll to position [517, 1134]
click at [1321, 97] on icon at bounding box center [1320, 100] width 11 height 11
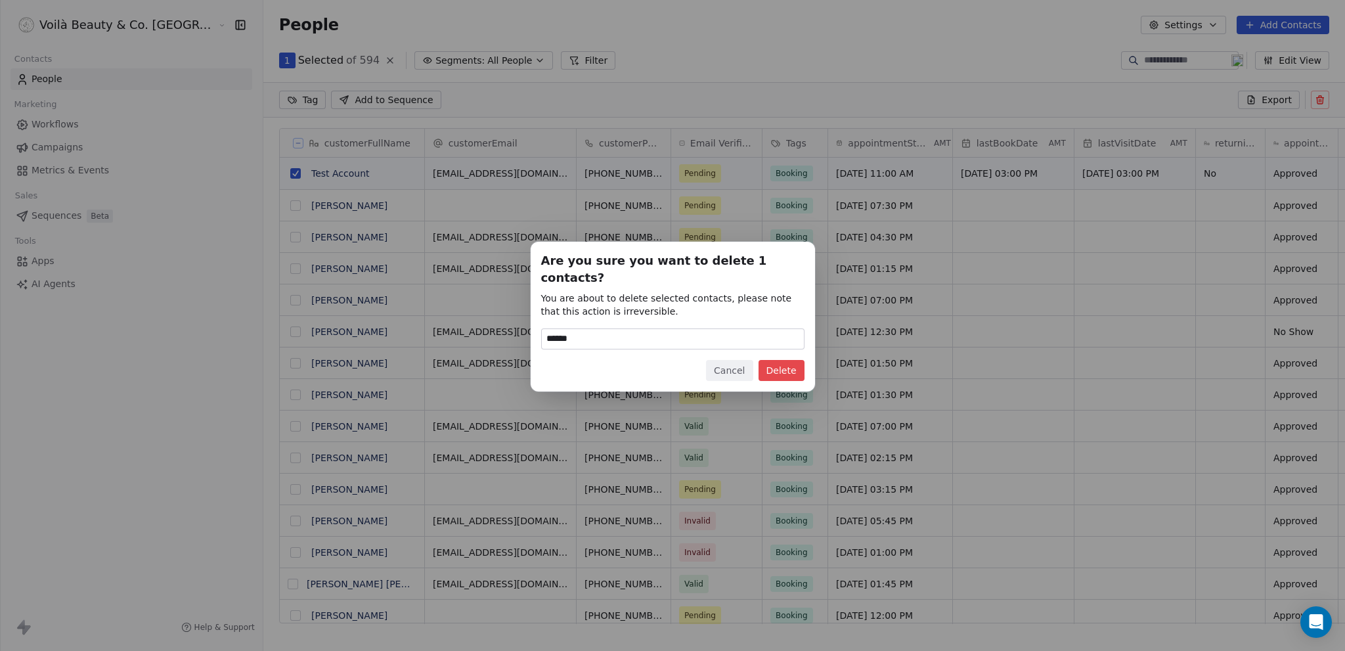
click at [783, 363] on button "Delete" at bounding box center [781, 370] width 46 height 21
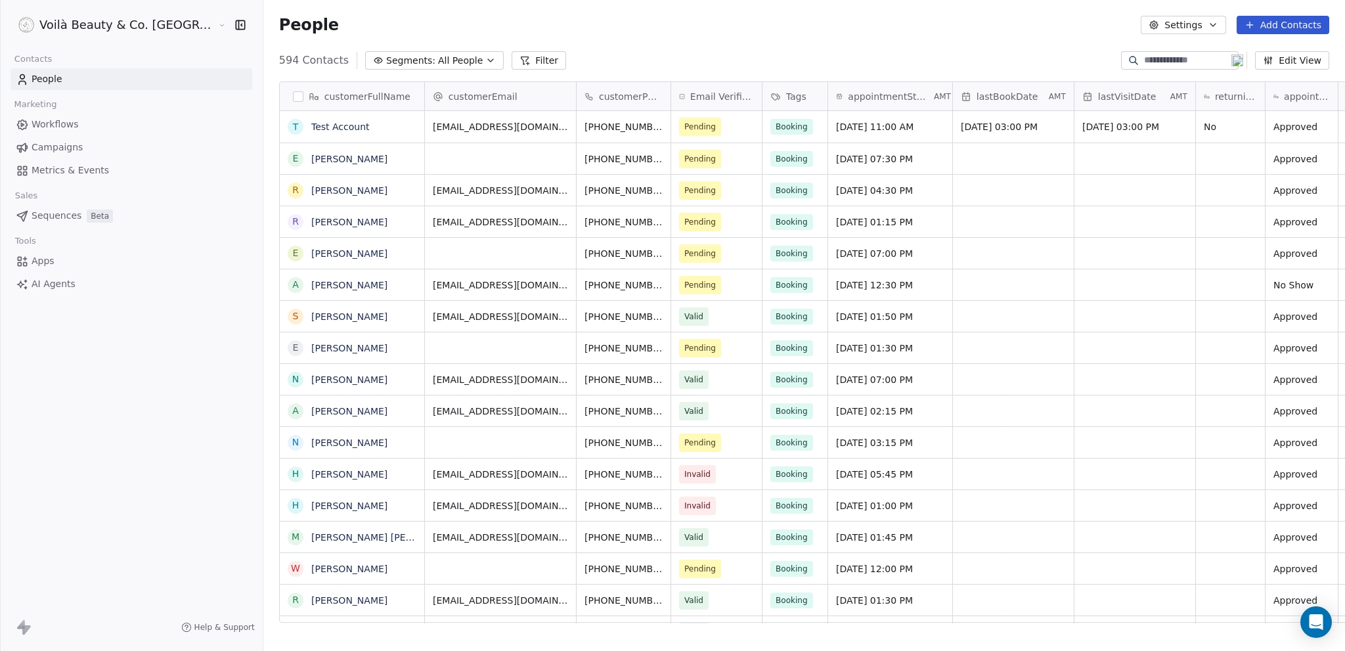
scroll to position [563, 1134]
click at [47, 261] on span "Apps" at bounding box center [43, 261] width 23 height 14
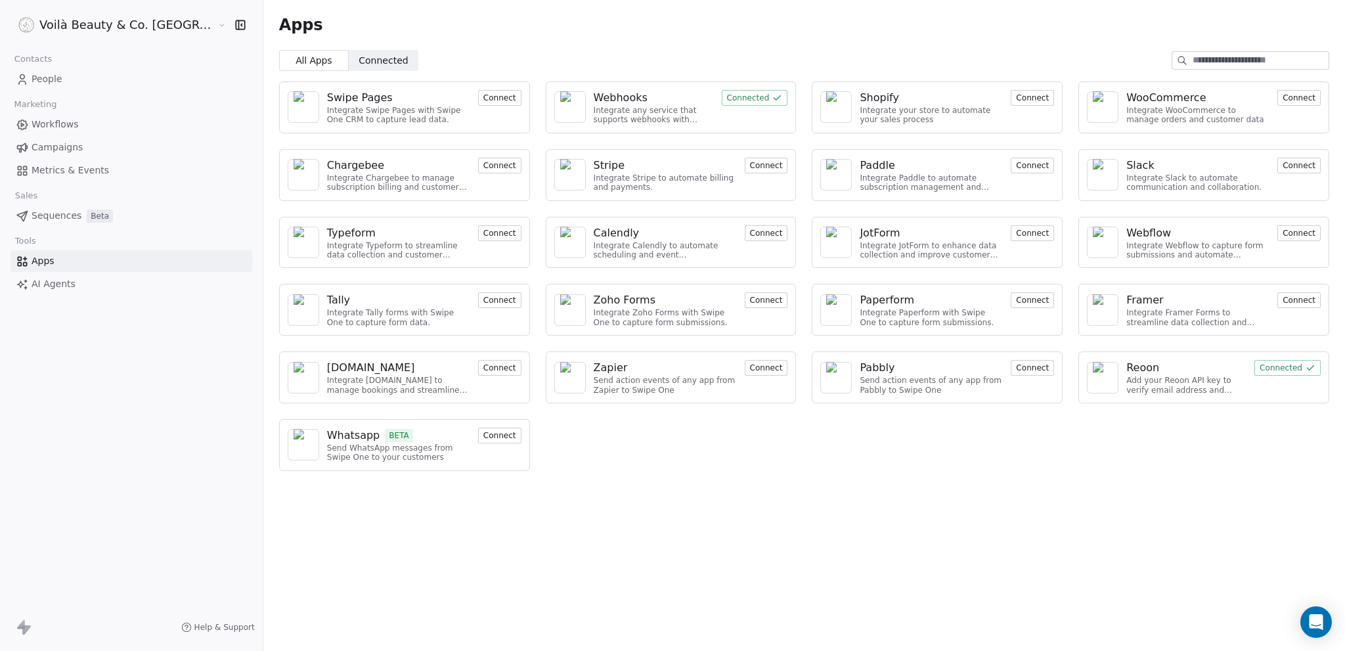
click at [359, 55] on span "Connected" at bounding box center [383, 61] width 49 height 14
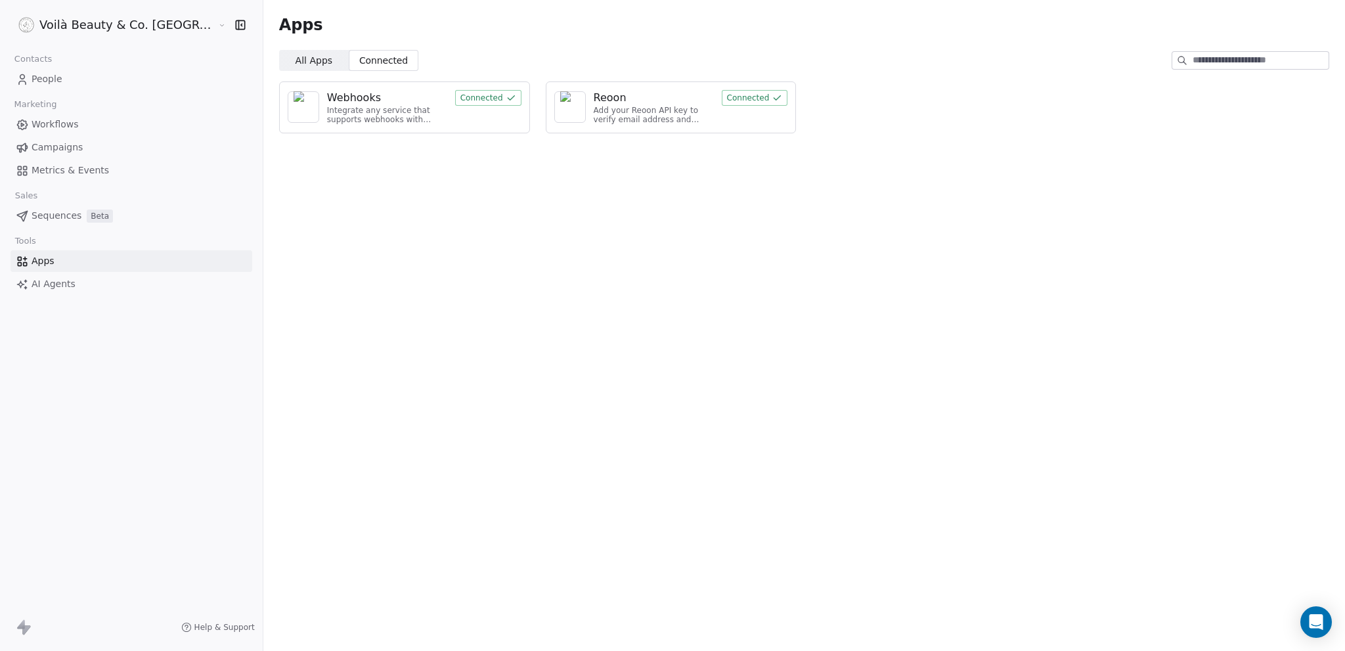
click at [347, 104] on div "Webhooks" at bounding box center [387, 98] width 120 height 16
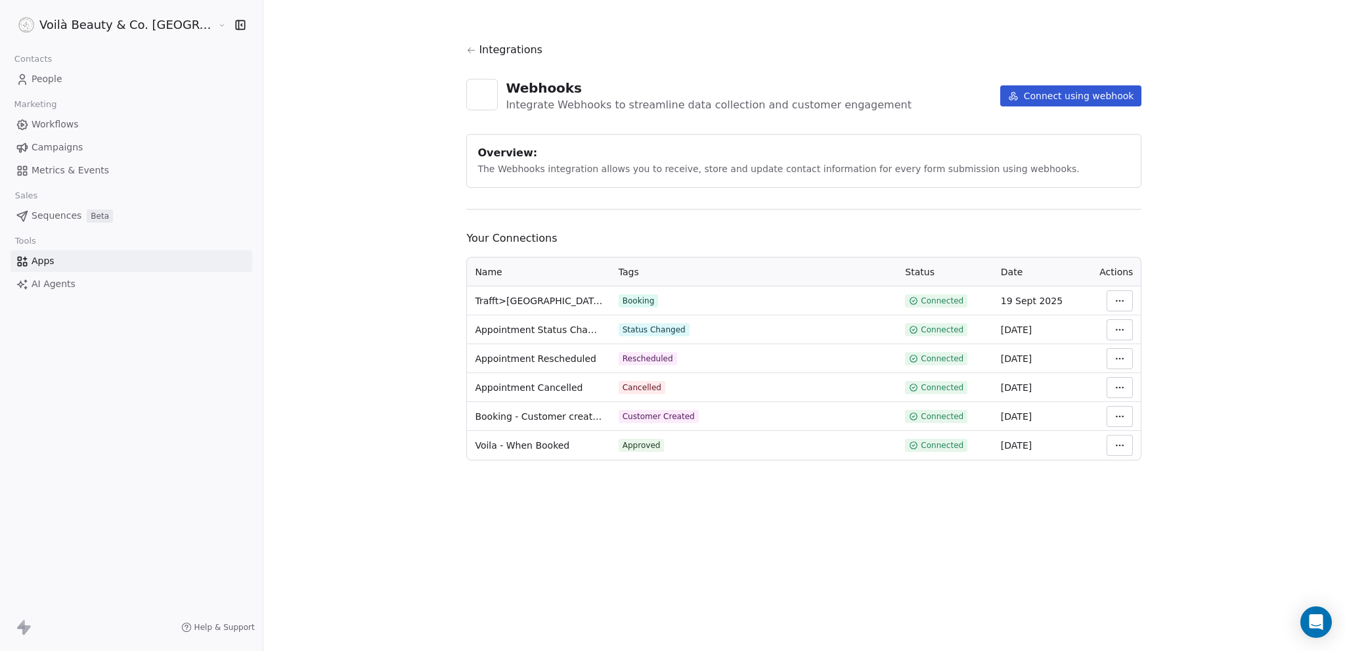
click at [1078, 297] on html "Voilà Beauty & Co. Lounge Contacts People Marketing Workflows Campaigns Metrics…" at bounding box center [672, 325] width 1345 height 651
click at [1108, 394] on div "Manage Mapping" at bounding box center [1128, 392] width 95 height 21
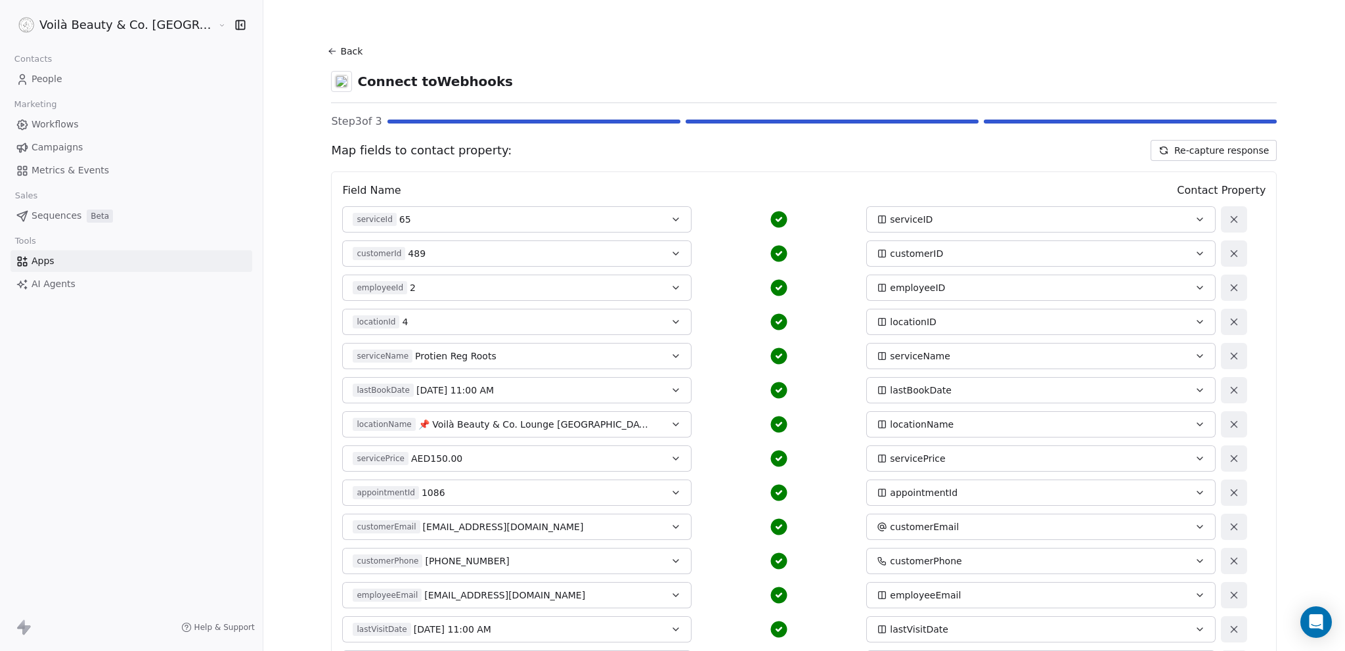
click at [1166, 152] on button "Re-capture response" at bounding box center [1213, 150] width 126 height 21
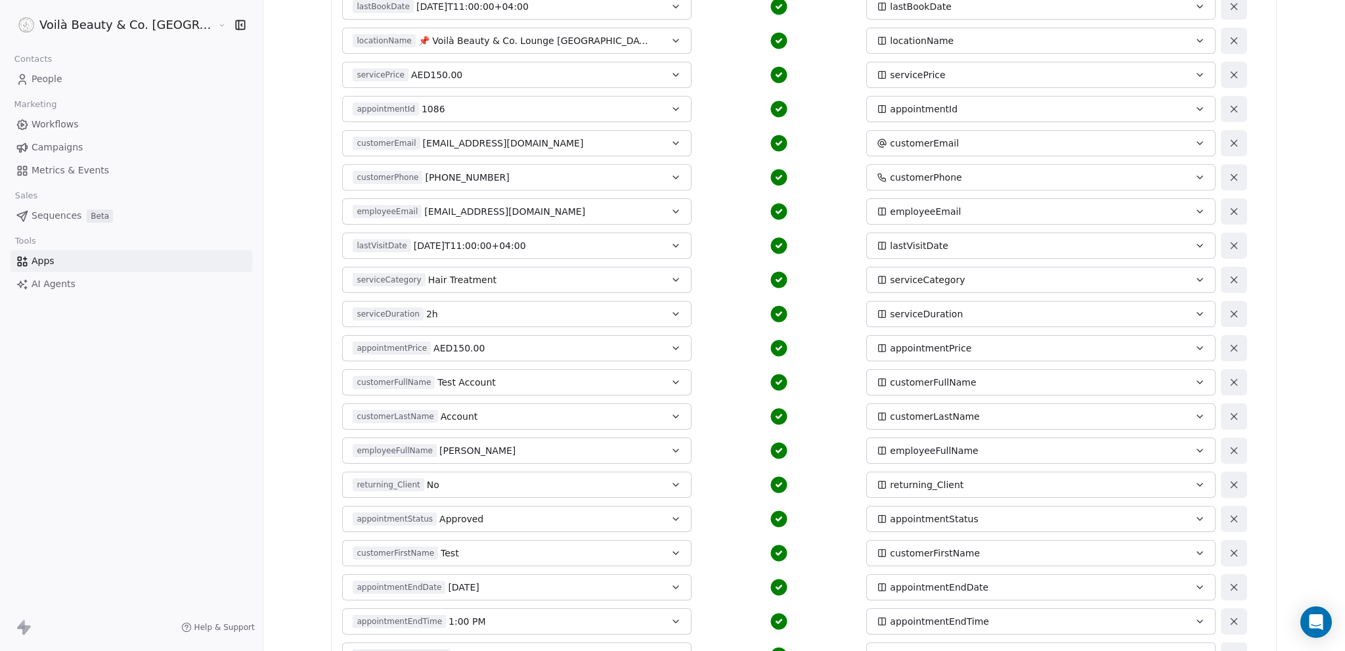
scroll to position [617, 0]
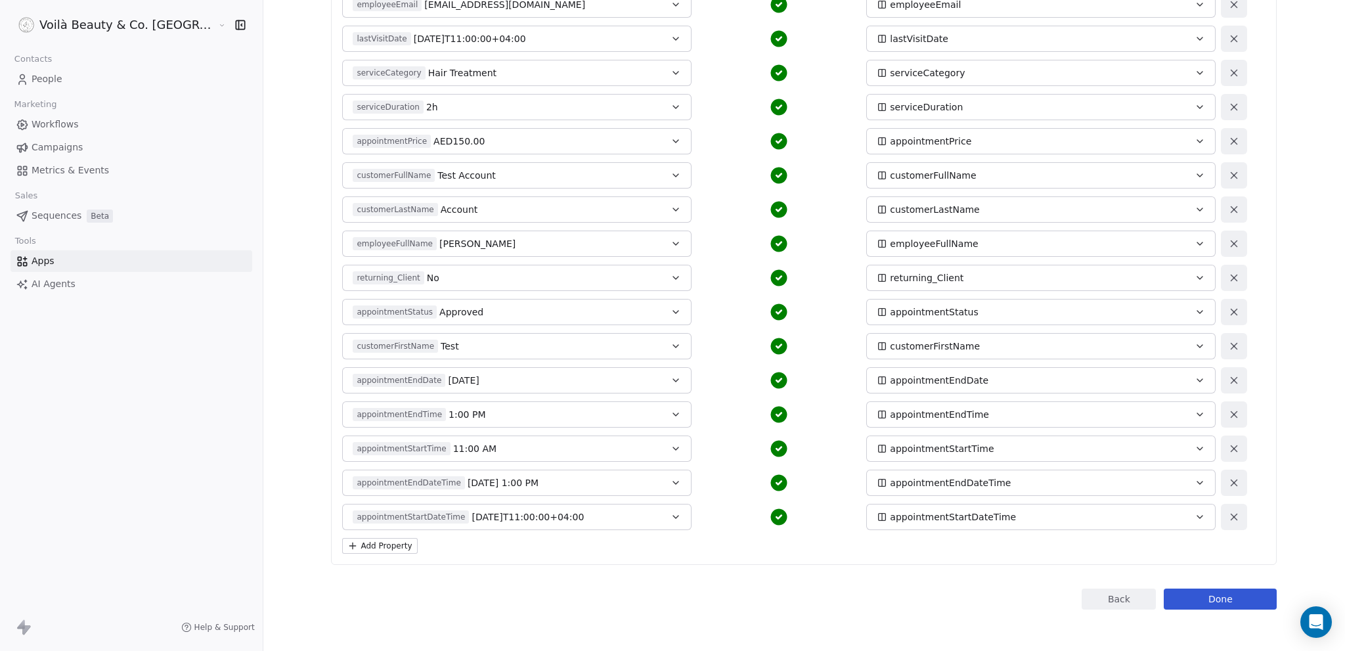
click at [1166, 593] on button "Done" at bounding box center [1220, 598] width 113 height 21
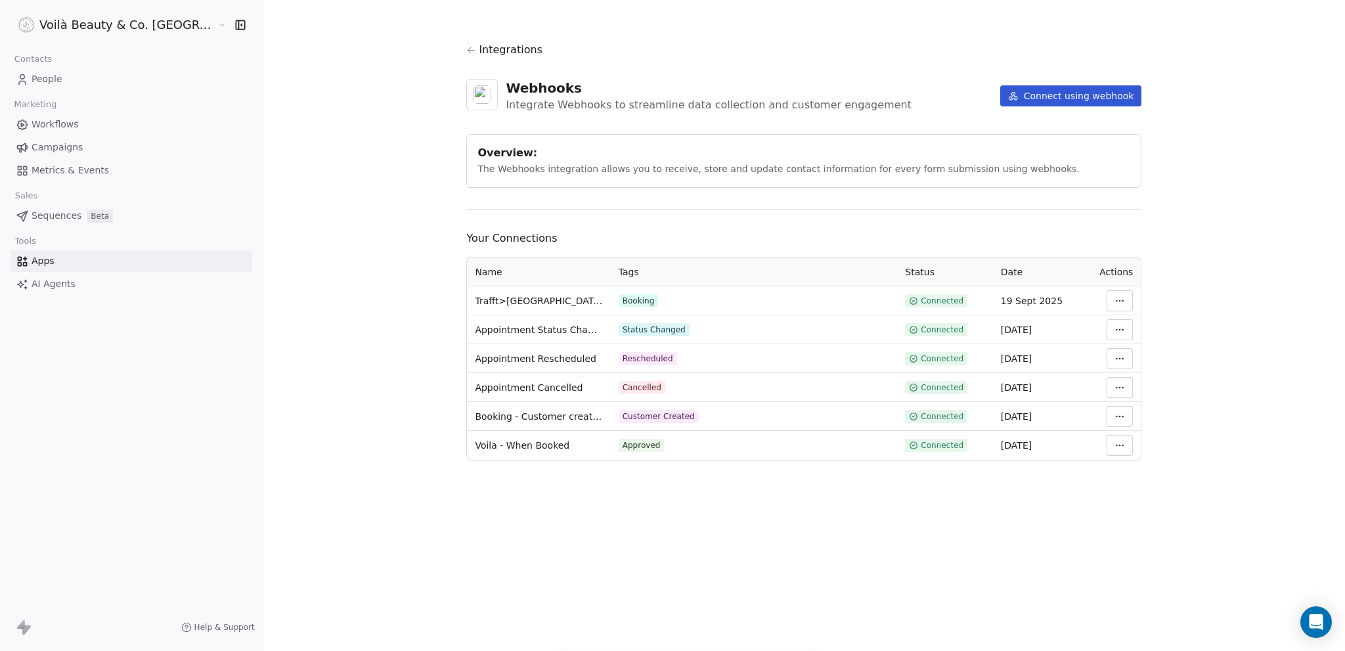
click at [45, 77] on span "People" at bounding box center [47, 79] width 31 height 14
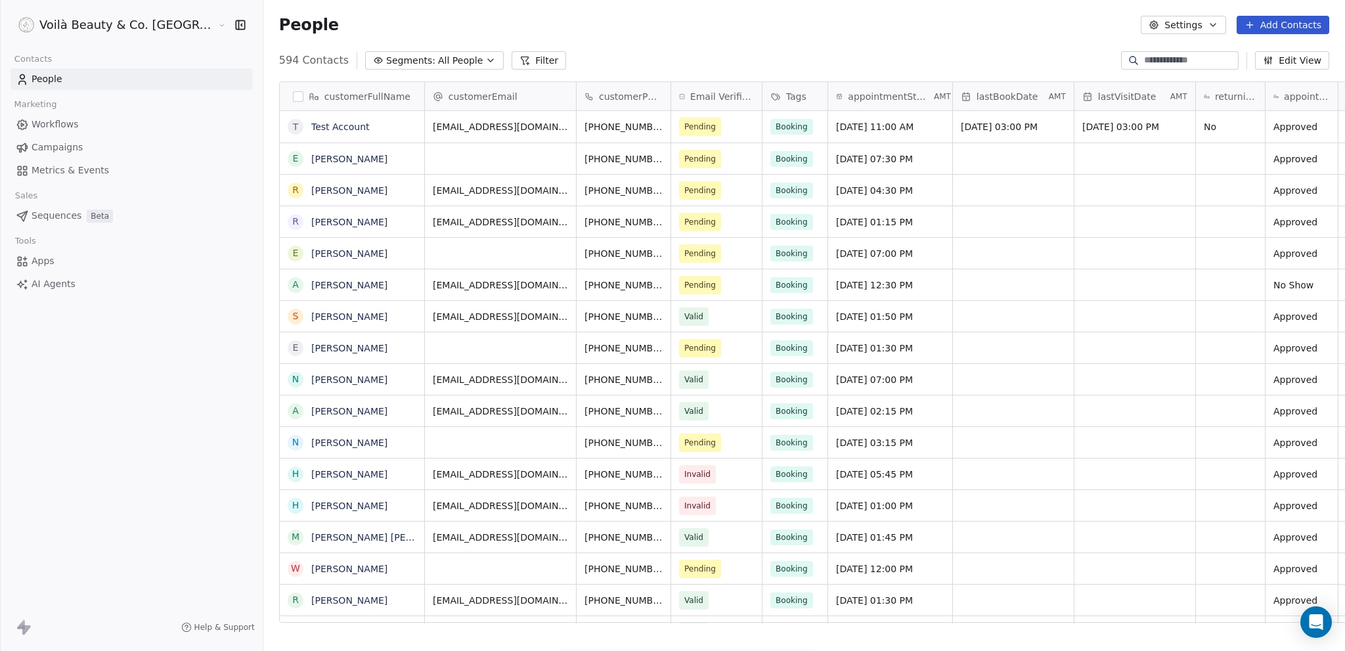
scroll to position [563, 1134]
click at [290, 128] on button "grid" at bounding box center [295, 126] width 11 height 11
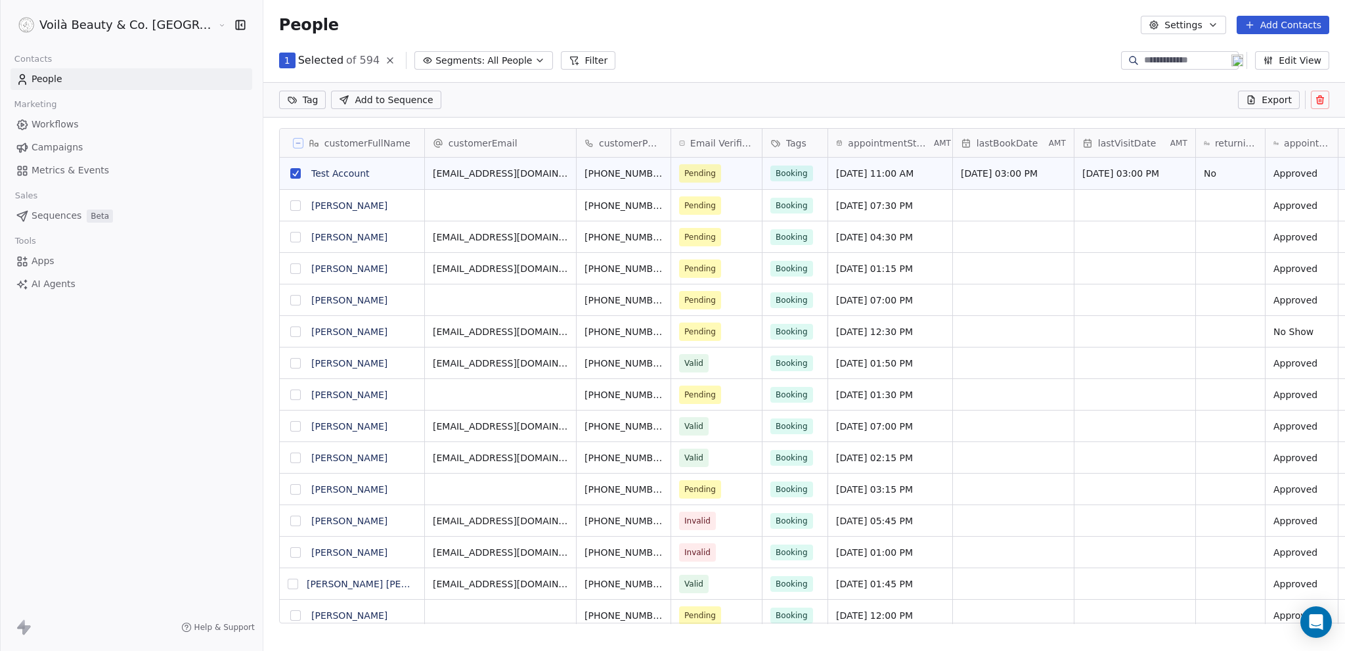
click at [1315, 99] on icon at bounding box center [1320, 100] width 11 height 11
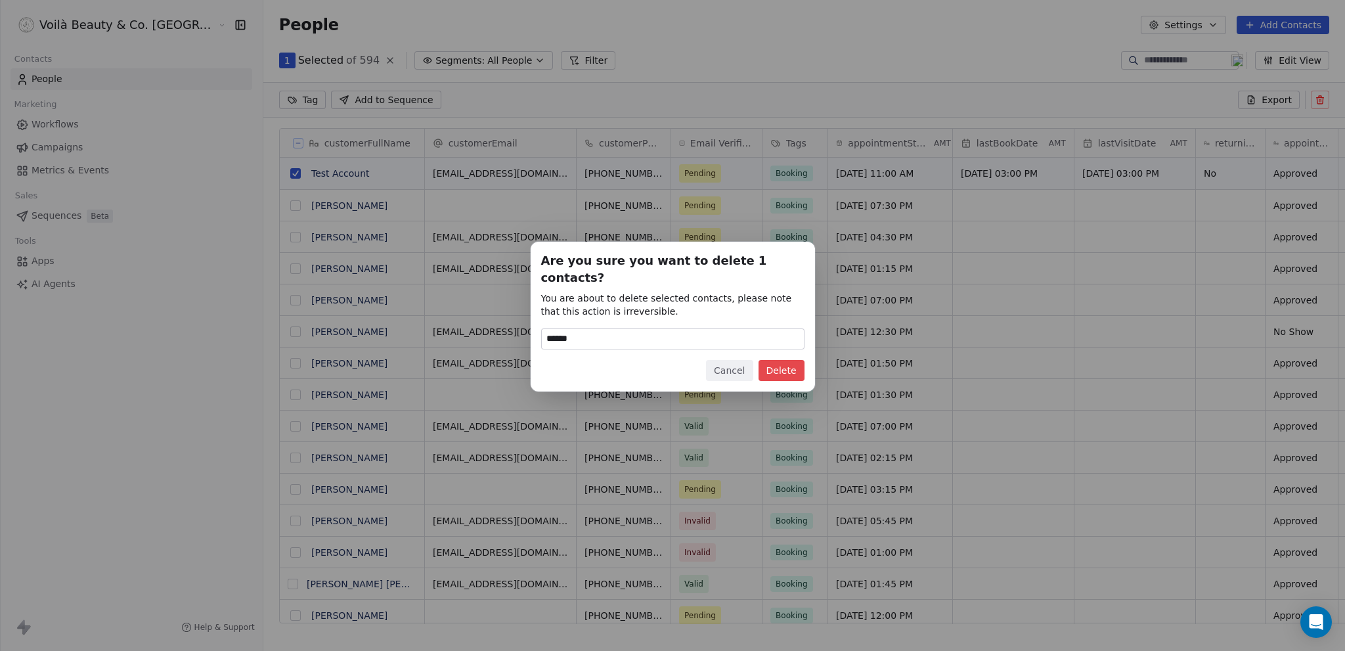
type input "******"
click at [777, 363] on button "Delete" at bounding box center [781, 370] width 46 height 21
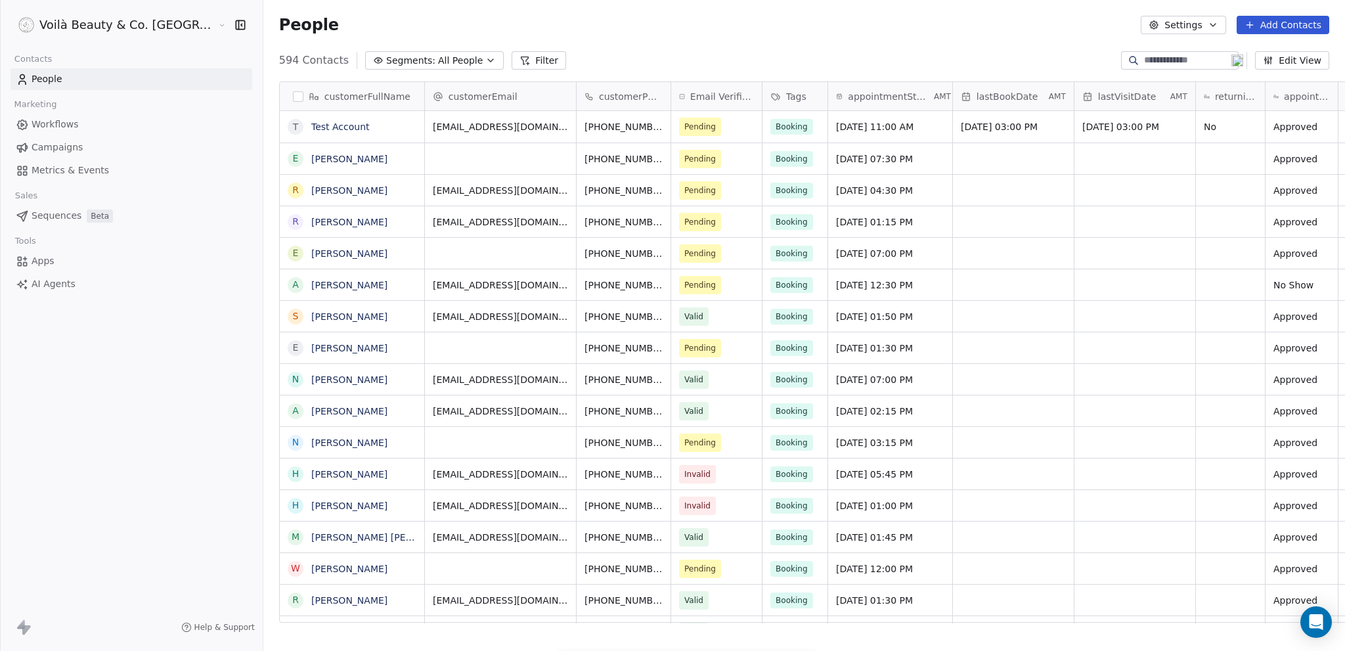
scroll to position [563, 1134]
click at [290, 123] on button "grid" at bounding box center [295, 126] width 11 height 11
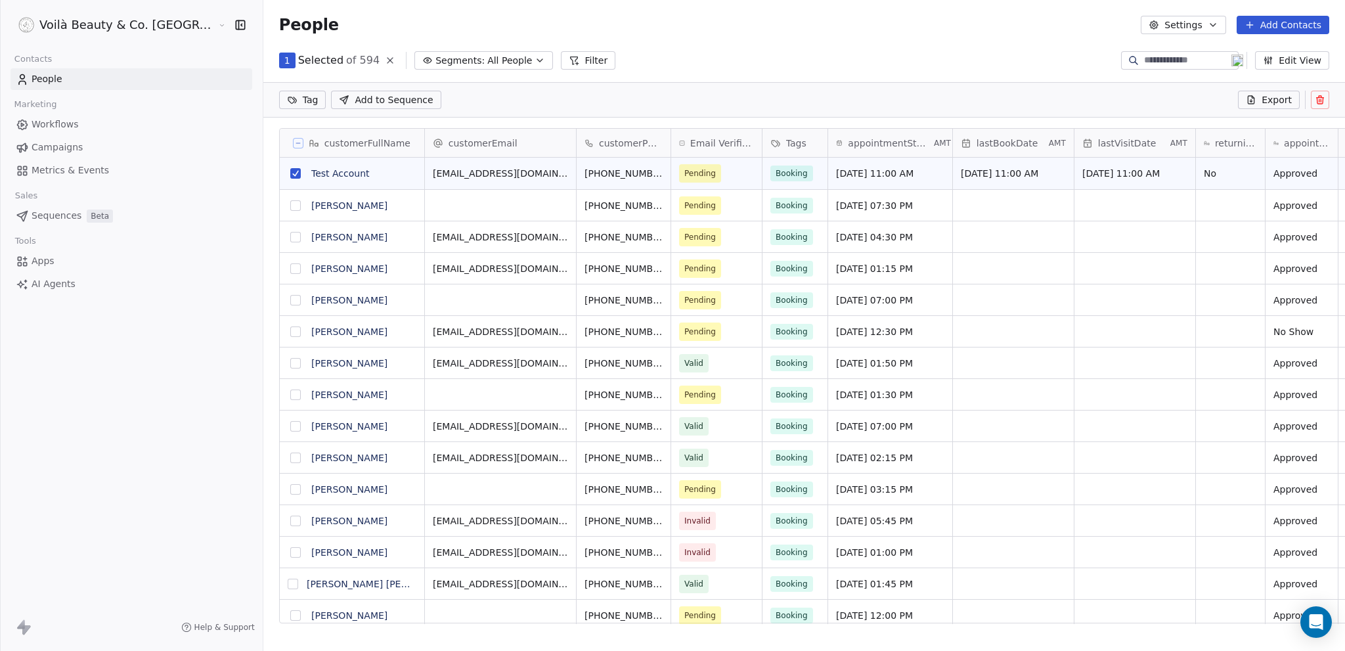
click at [1322, 99] on icon at bounding box center [1320, 100] width 11 height 11
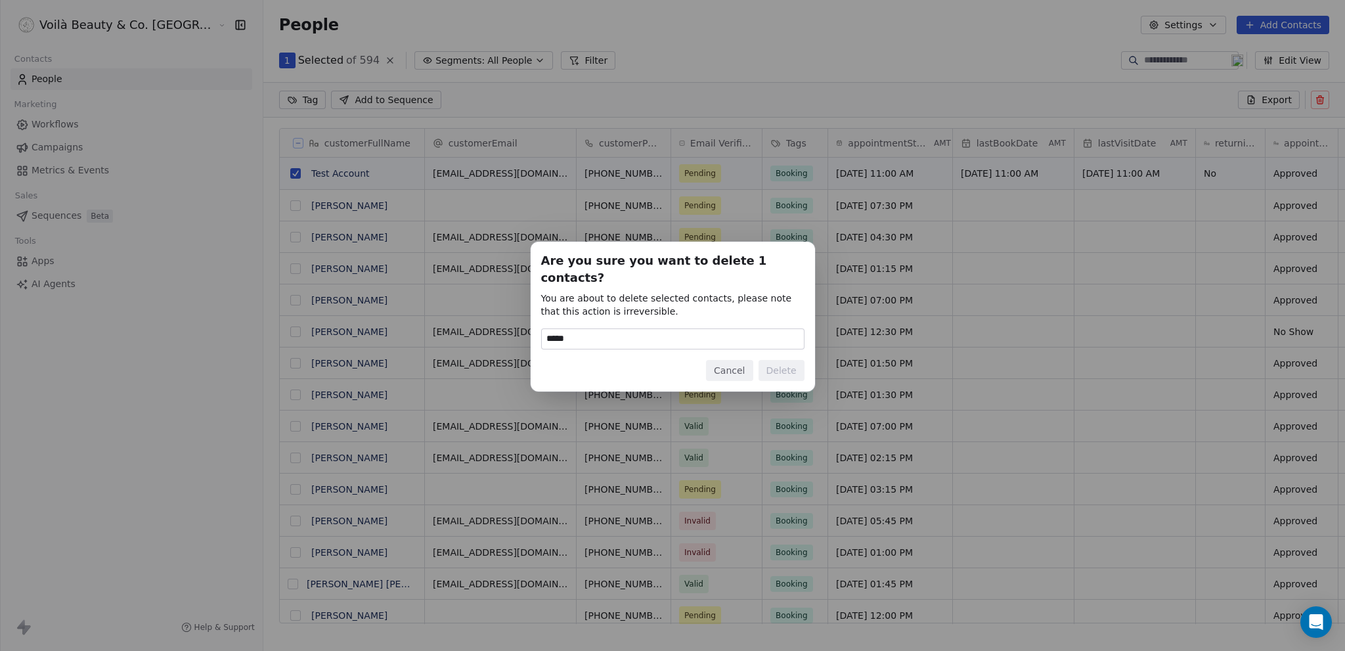
type input "******"
click at [781, 361] on button "Delete" at bounding box center [781, 370] width 46 height 21
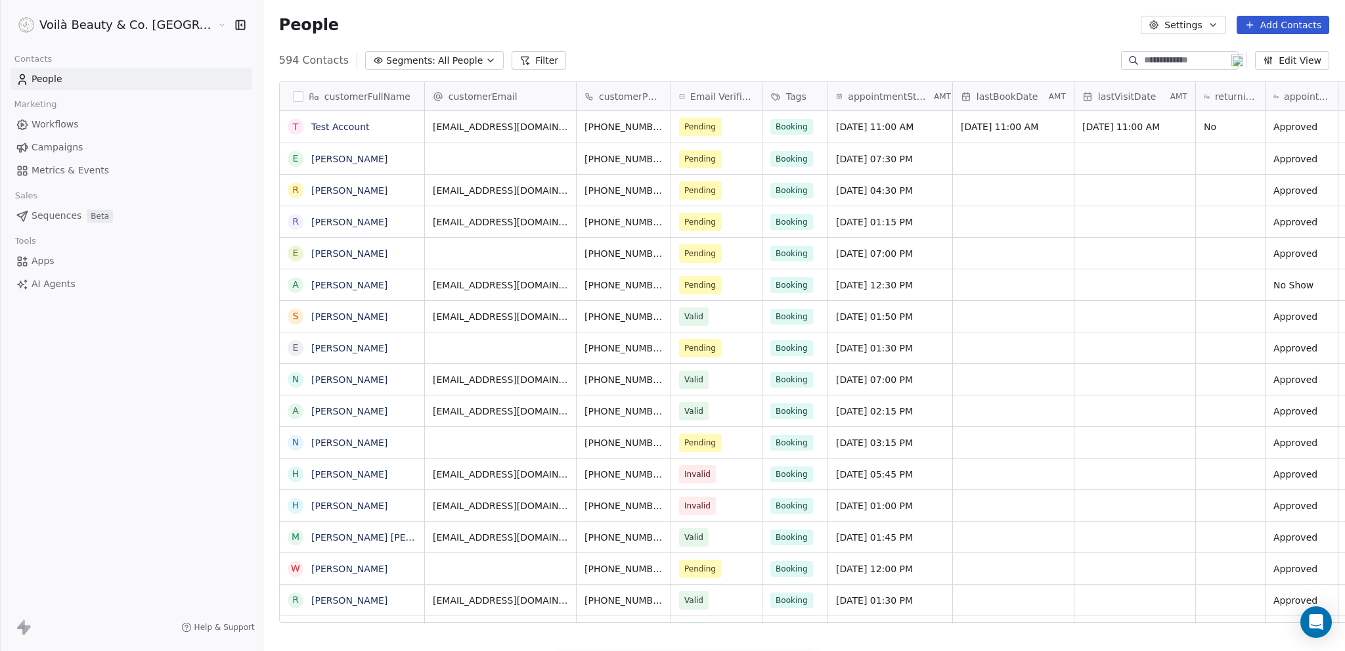
scroll to position [563, 1134]
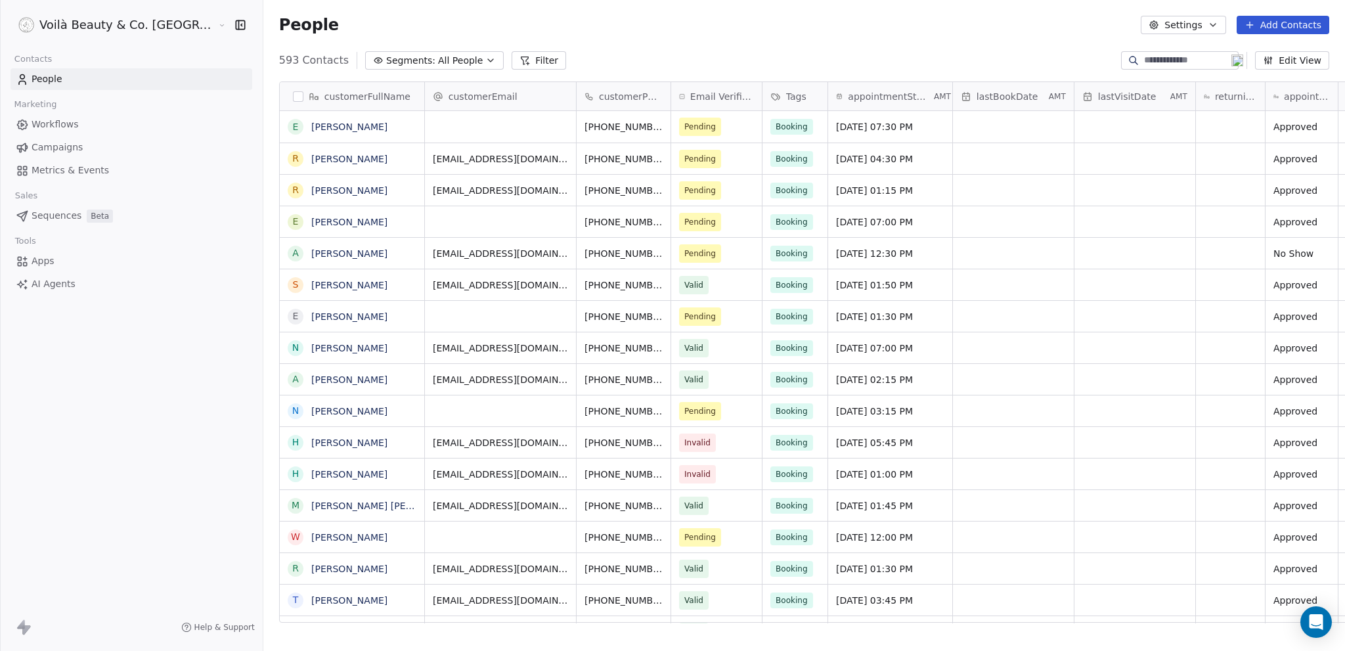
click at [46, 261] on span "Apps" at bounding box center [43, 261] width 23 height 14
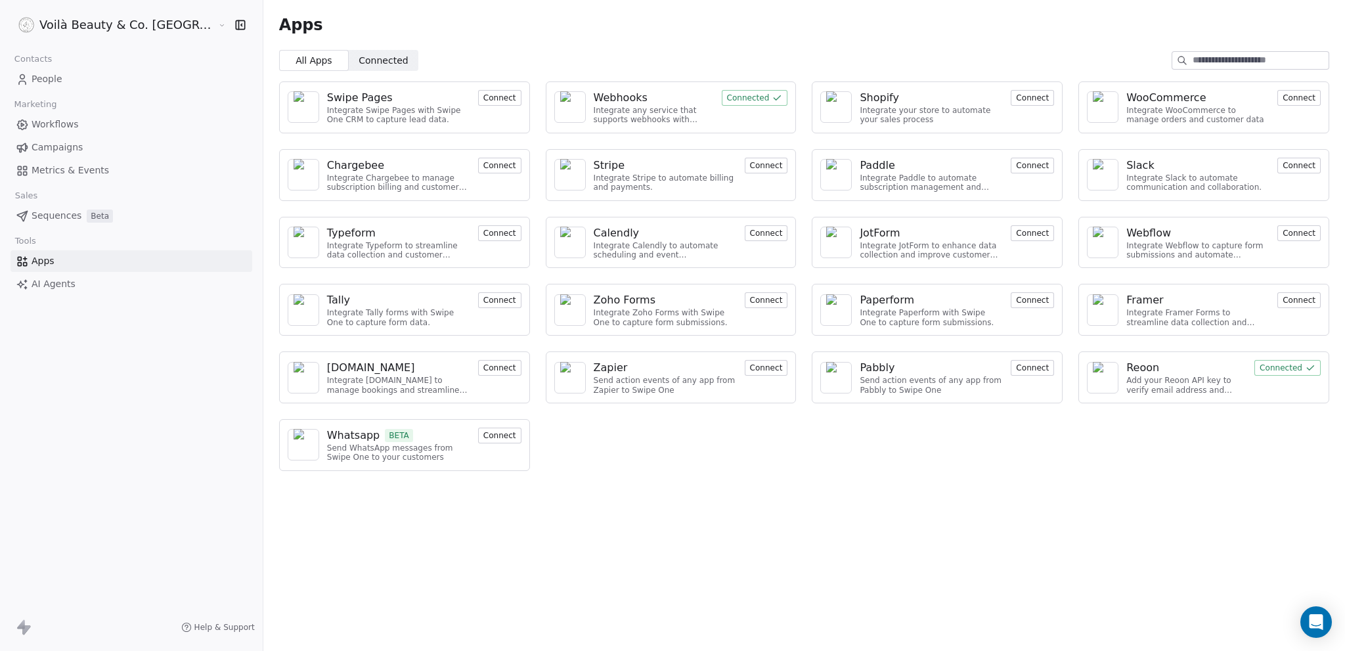
click at [359, 57] on span "Connected" at bounding box center [383, 61] width 49 height 14
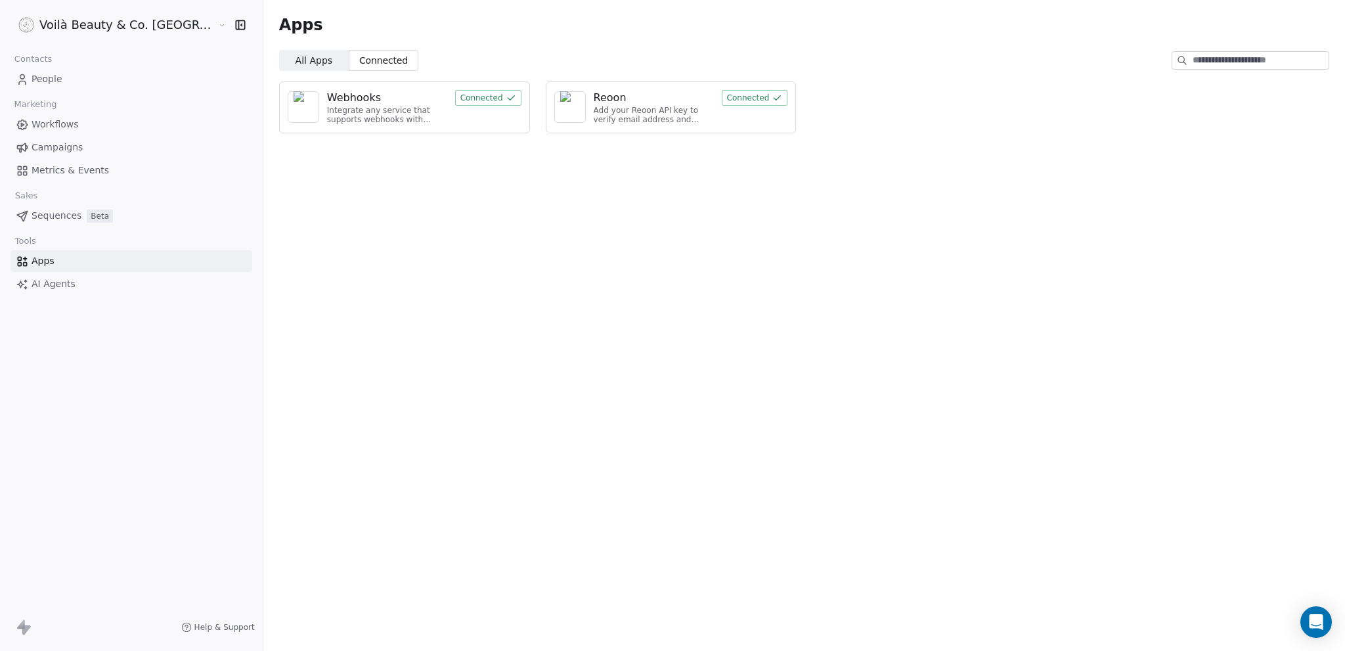
click at [327, 92] on div "Webhooks" at bounding box center [354, 98] width 54 height 16
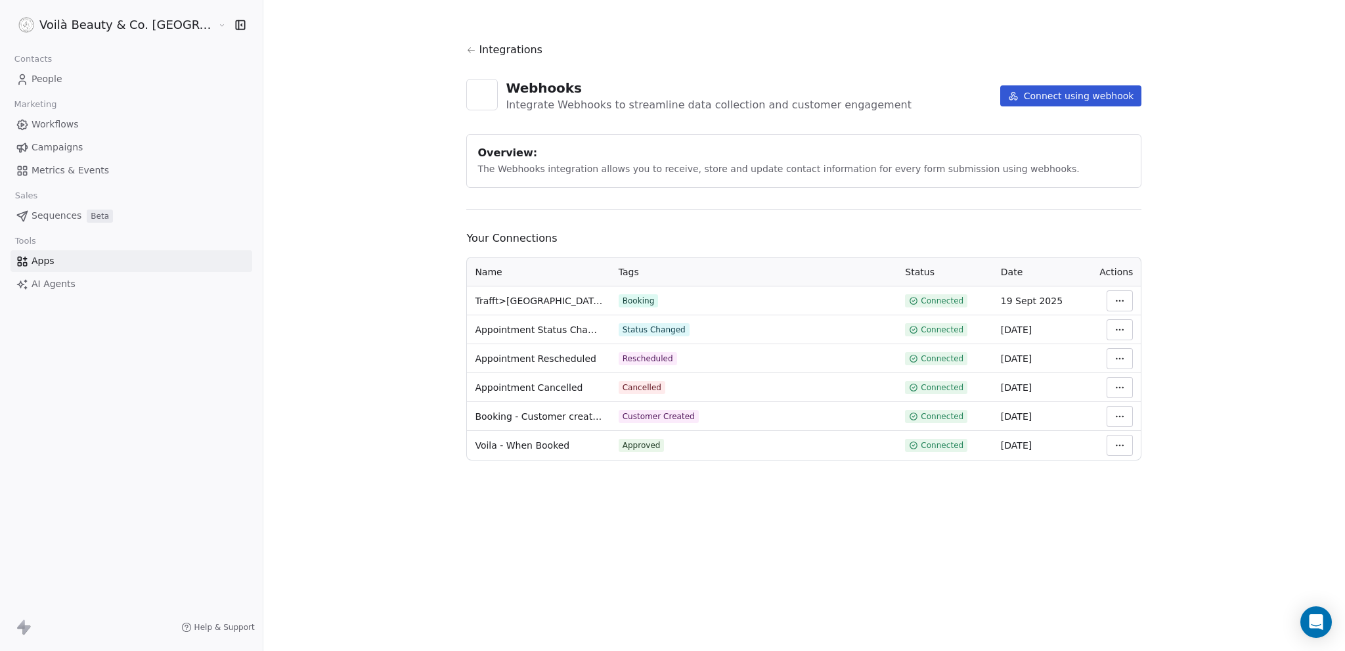
click at [1085, 297] on html "Voilà Beauty & Co. Lounge Contacts People Marketing Workflows Campaigns Metrics…" at bounding box center [672, 325] width 1345 height 651
click at [1108, 393] on div "Manage Mapping" at bounding box center [1128, 392] width 95 height 21
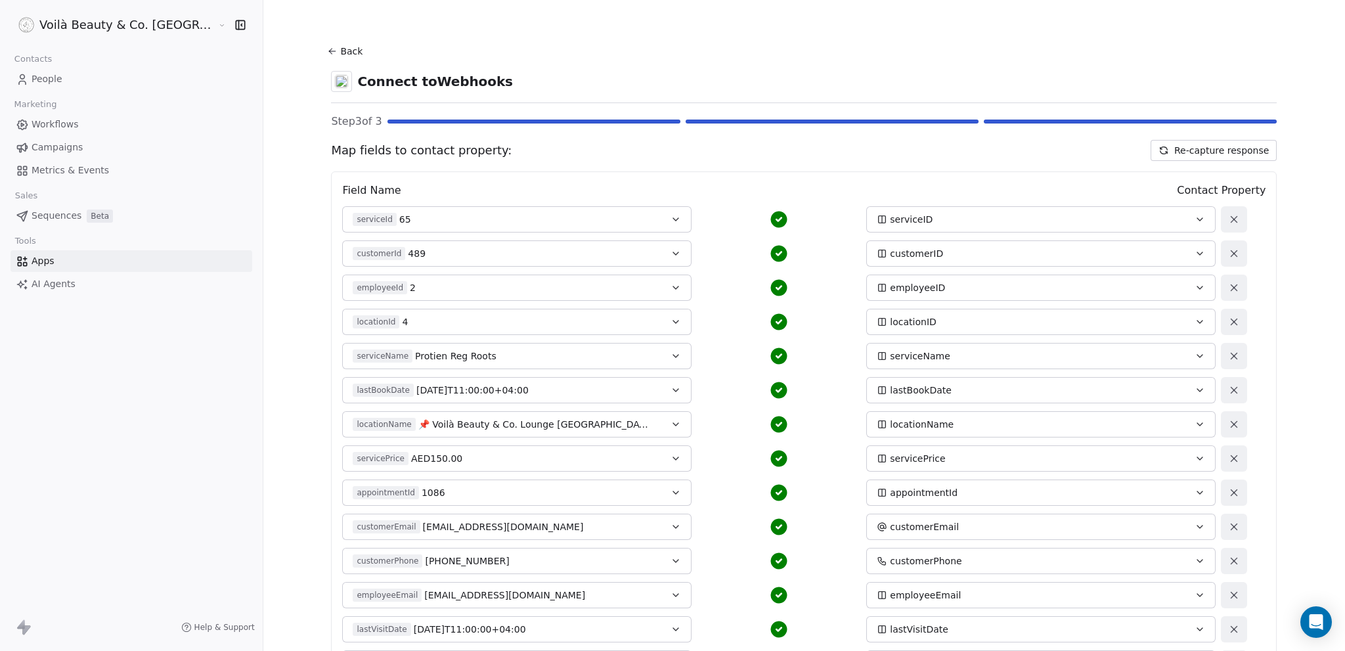
click at [1179, 152] on button "Re-capture response" at bounding box center [1213, 150] width 126 height 21
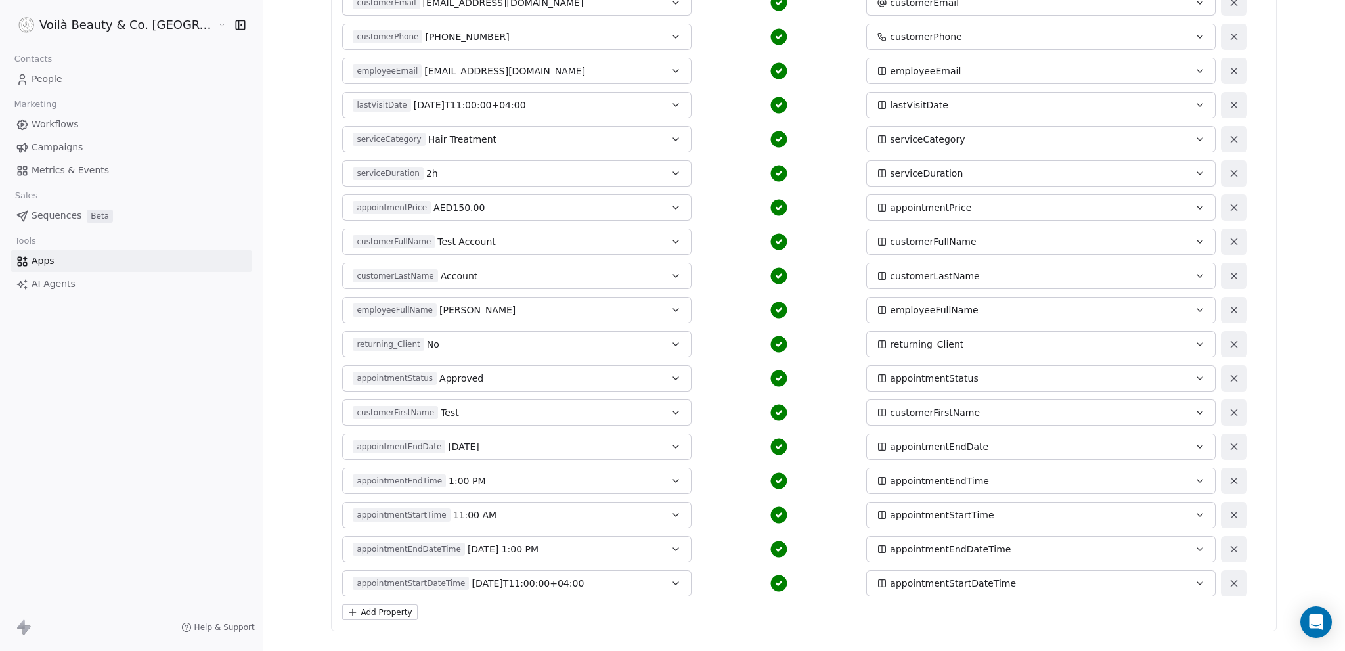
scroll to position [617, 0]
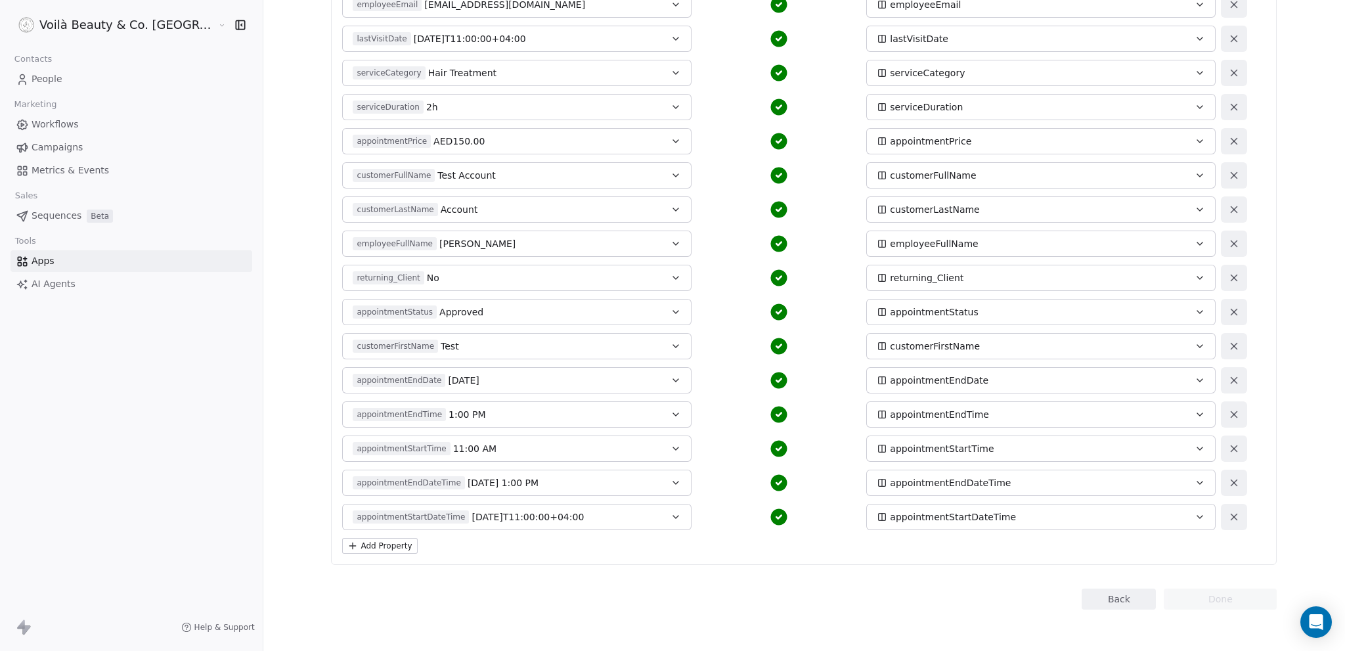
click at [898, 585] on div "Back Connect to Webhooks Step 3 of 3 Map fields to contact property: Re-capture…" at bounding box center [804, 17] width 946 height 1184
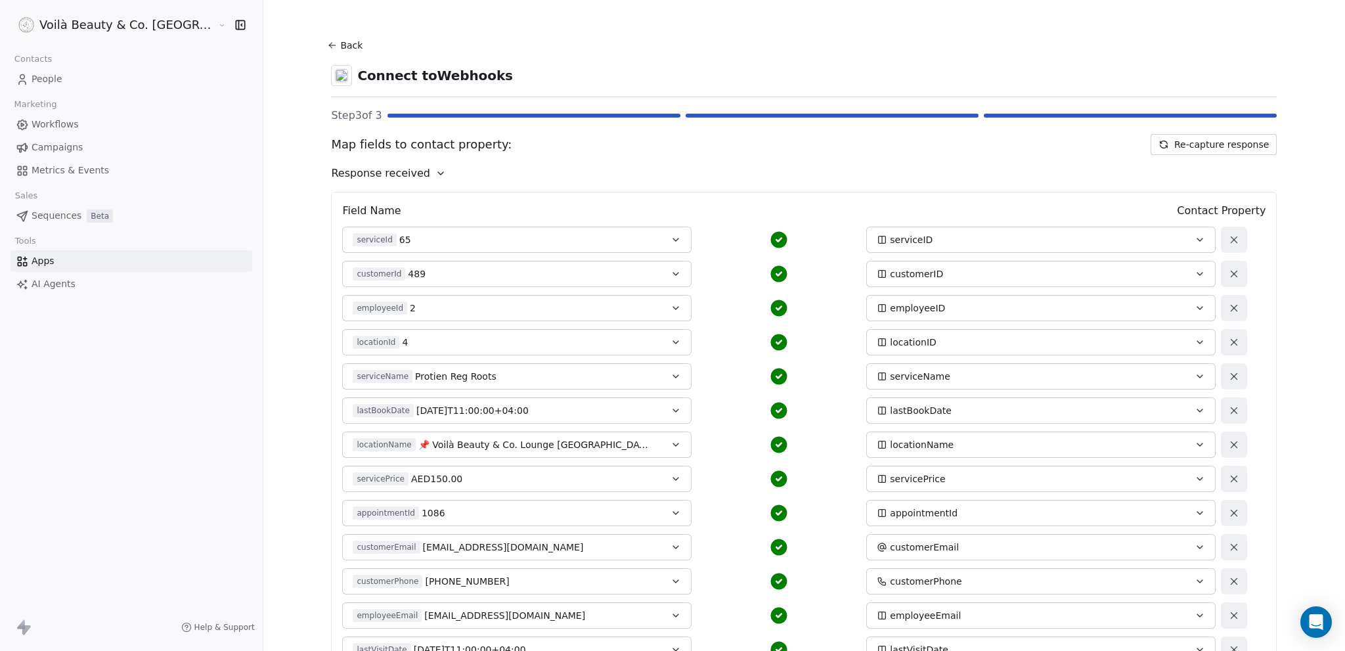
scroll to position [3, 0]
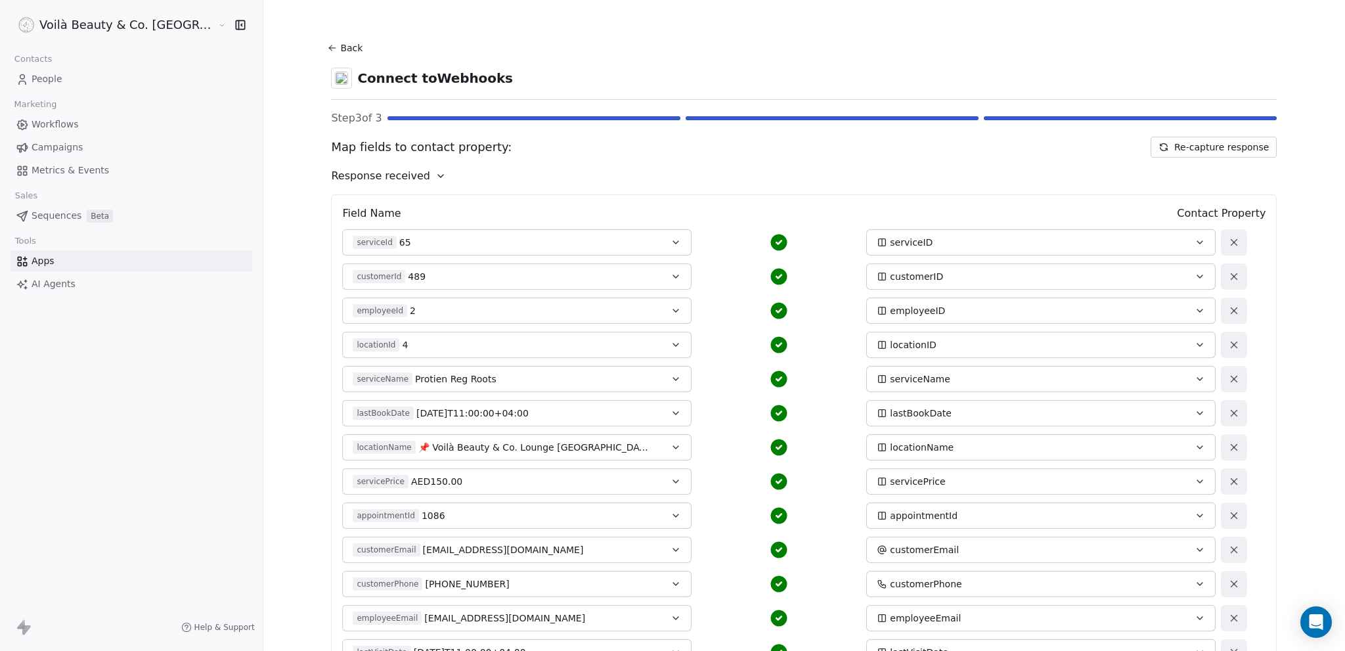
click at [48, 79] on span "People" at bounding box center [47, 79] width 31 height 14
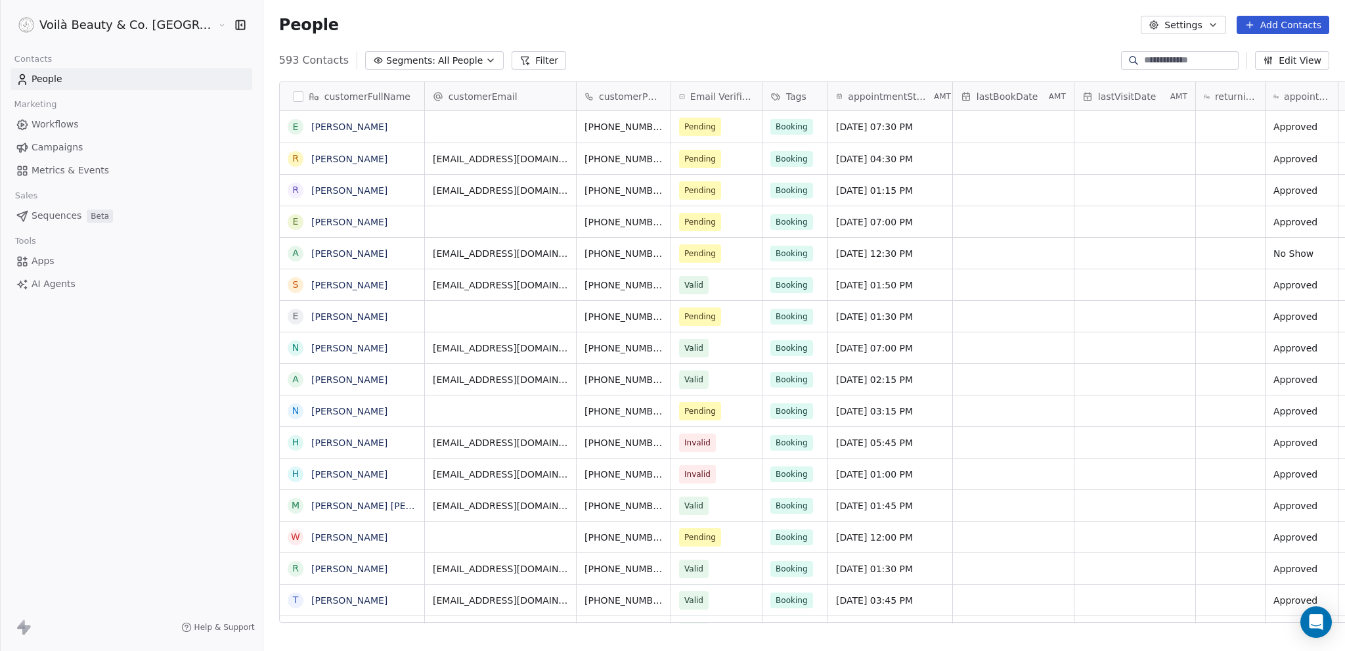
scroll to position [563, 1134]
click at [50, 79] on span "People" at bounding box center [47, 79] width 31 height 14
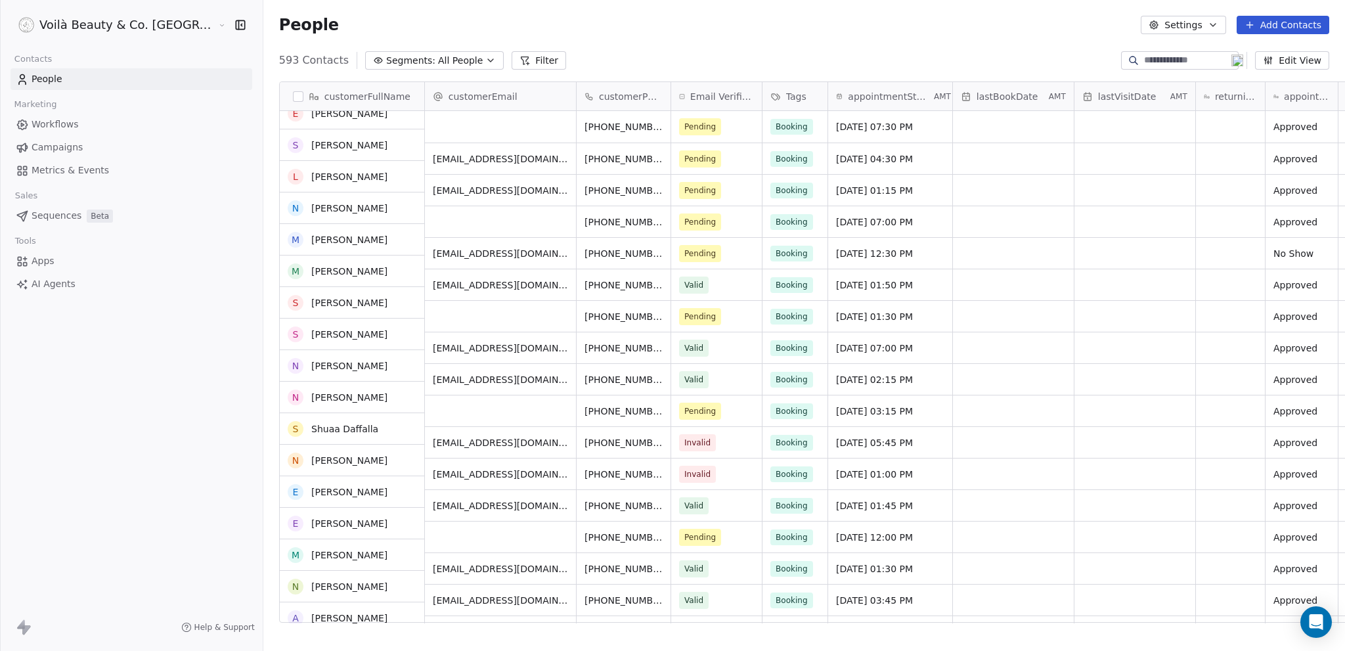
scroll to position [0, 0]
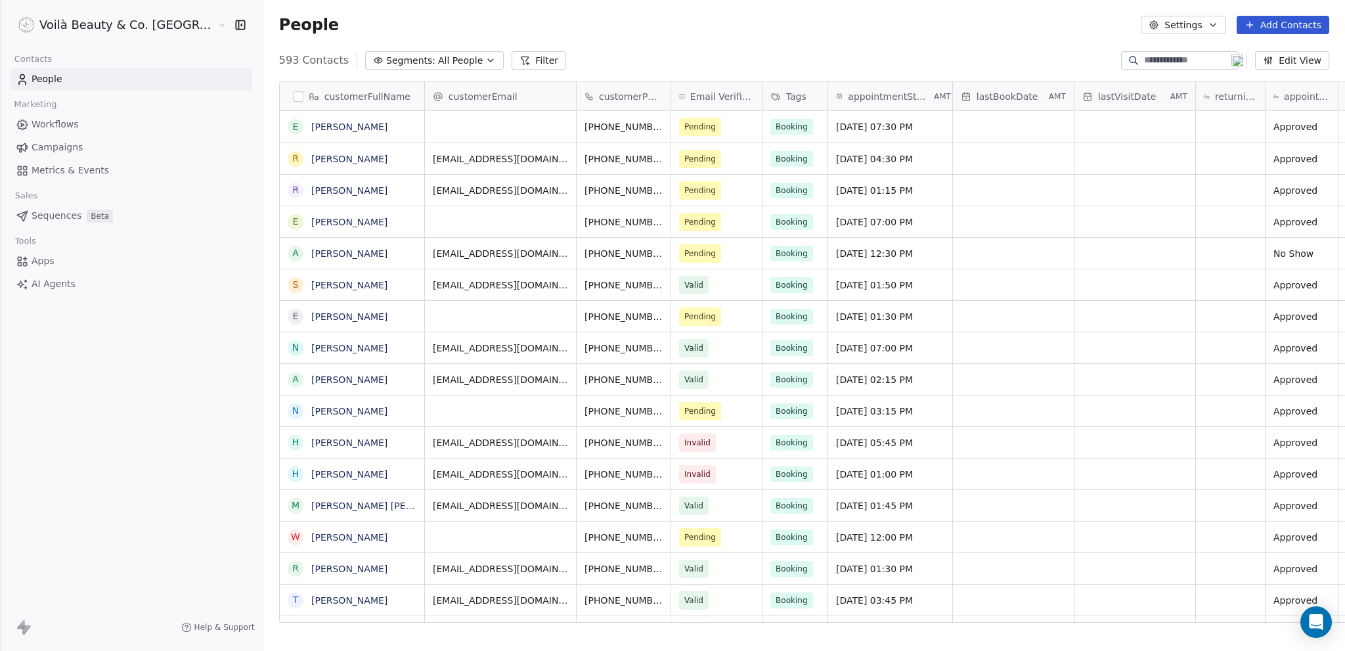
click at [51, 261] on span "Apps" at bounding box center [43, 261] width 23 height 14
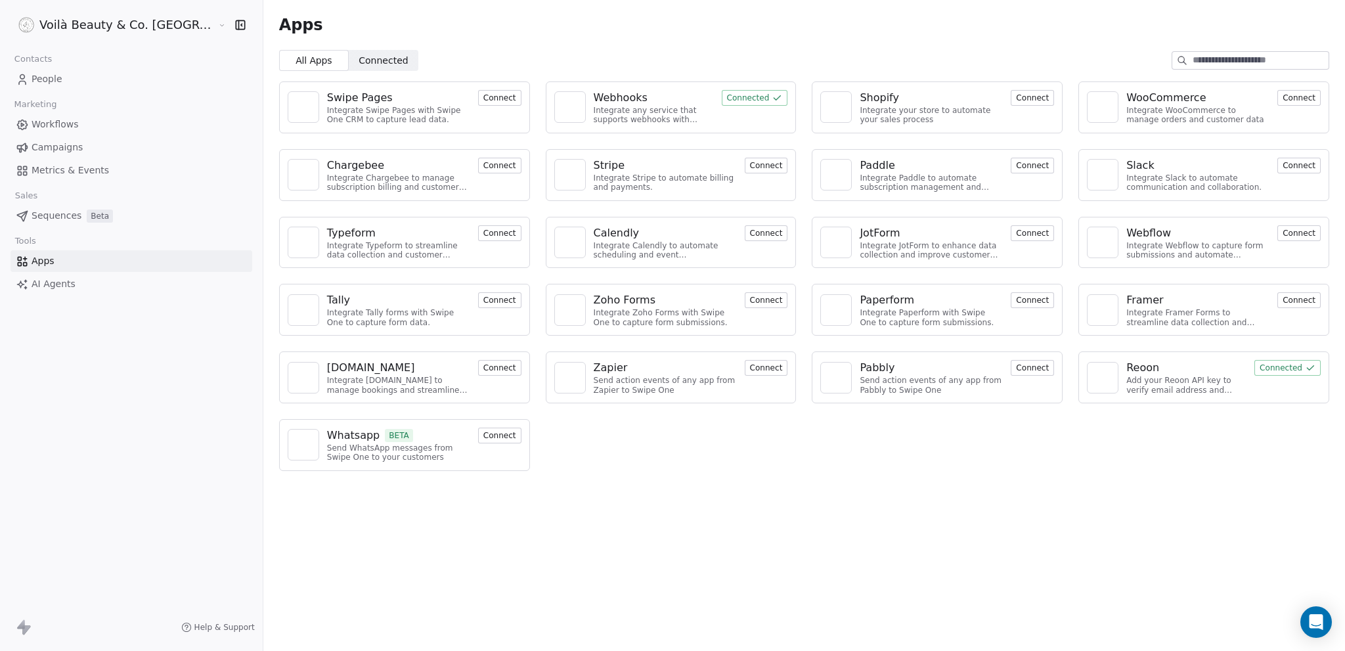
click at [349, 53] on span "Connected Connected" at bounding box center [384, 60] width 70 height 21
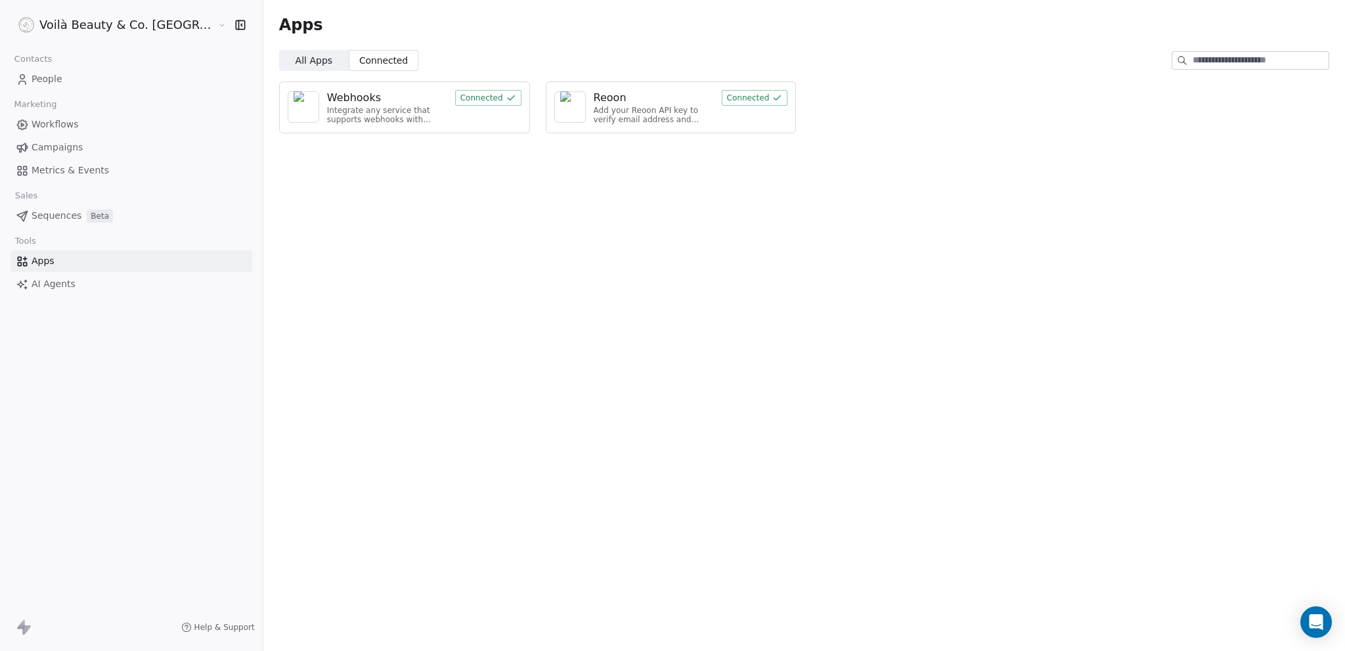
click at [341, 99] on div "Webhooks" at bounding box center [387, 98] width 120 height 16
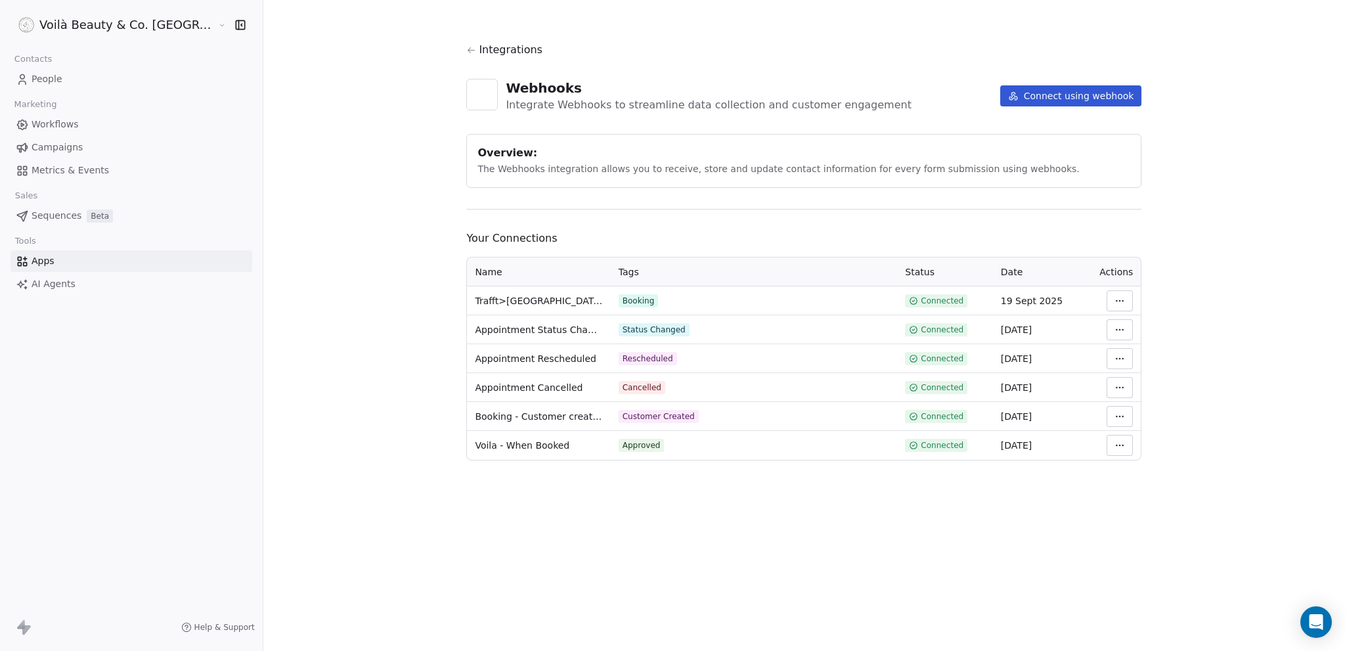
click at [1086, 297] on html "Voilà Beauty & Co. Lounge Contacts People Marketing Workflows Campaigns Metrics…" at bounding box center [672, 325] width 1345 height 651
click at [1097, 396] on div "Manage Mapping" at bounding box center [1128, 392] width 95 height 21
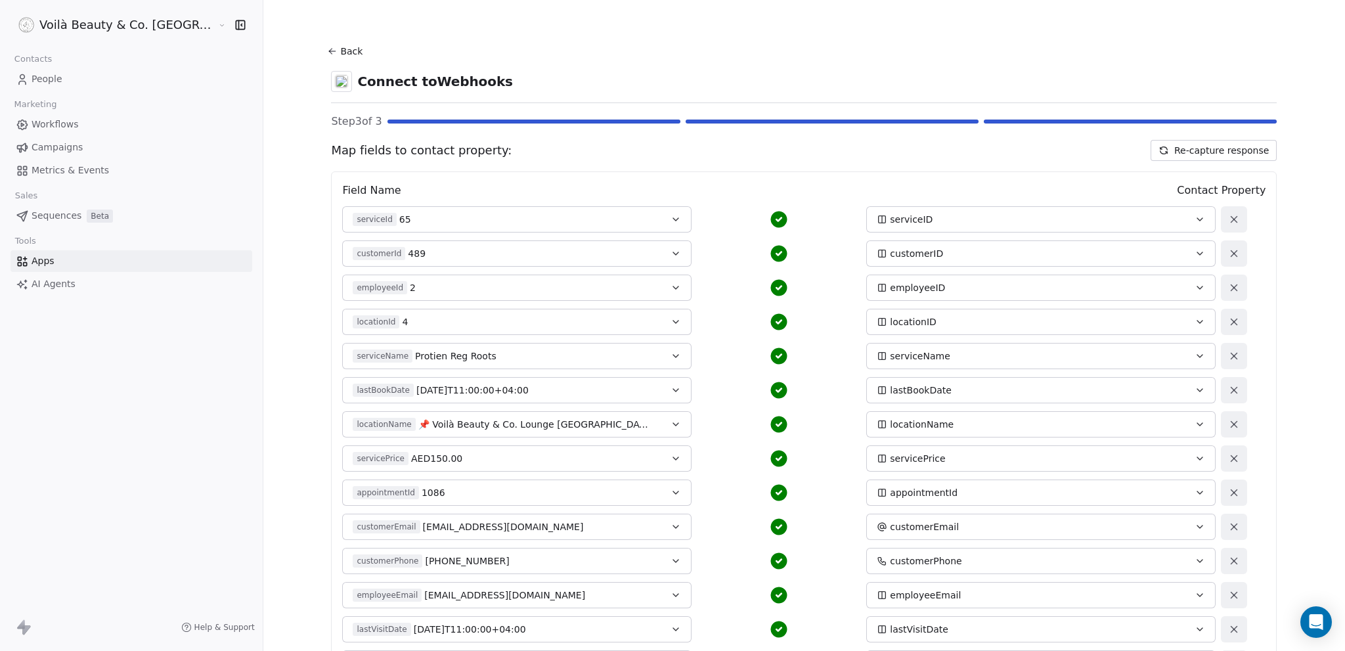
click at [1161, 146] on button "Re-capture response" at bounding box center [1213, 150] width 126 height 21
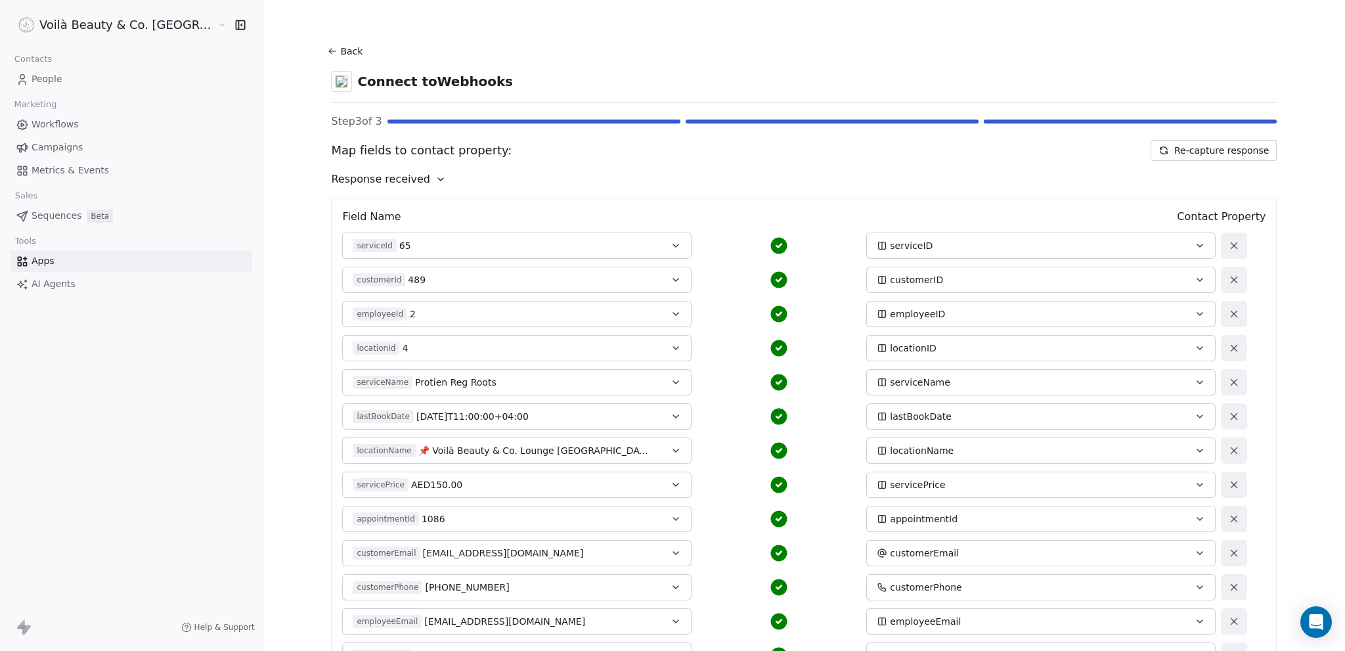
click at [435, 174] on icon at bounding box center [440, 179] width 11 height 11
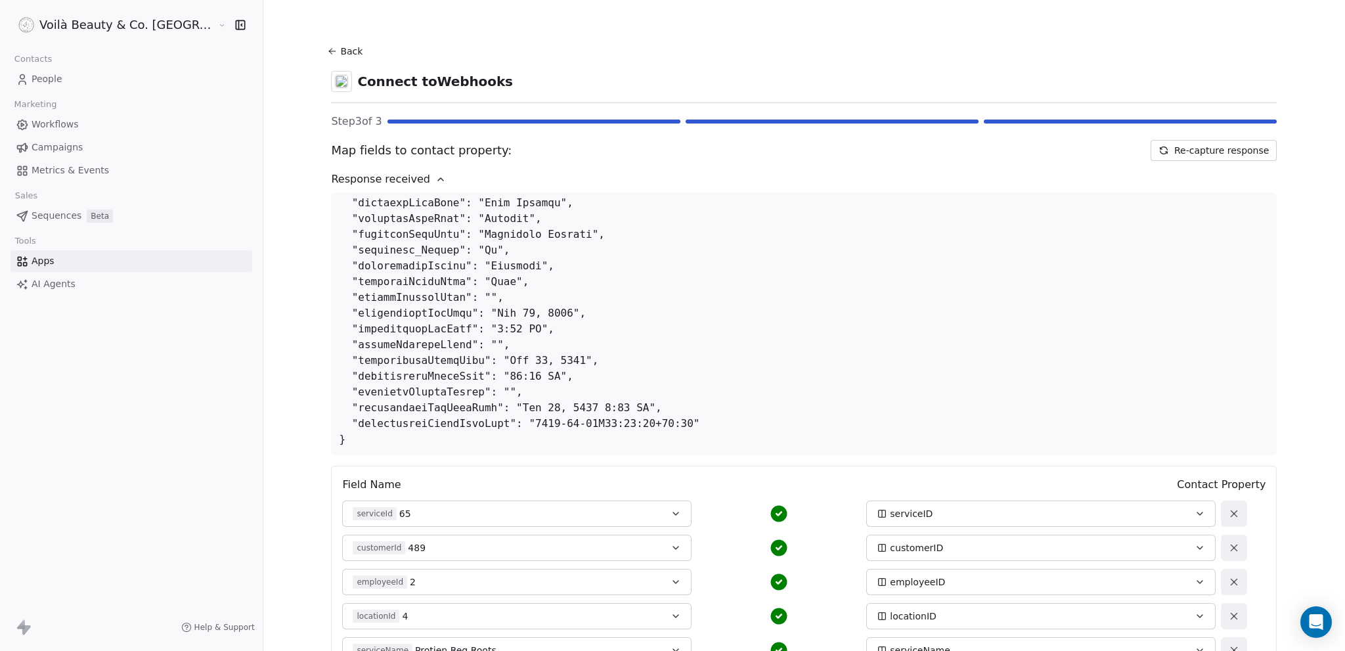
click at [1294, 218] on div "Back Connect to Webhooks Step 3 of 3 Map fields to contact property: Re-capture…" at bounding box center [803, 325] width 1081 height 651
click at [435, 179] on icon at bounding box center [440, 179] width 11 height 11
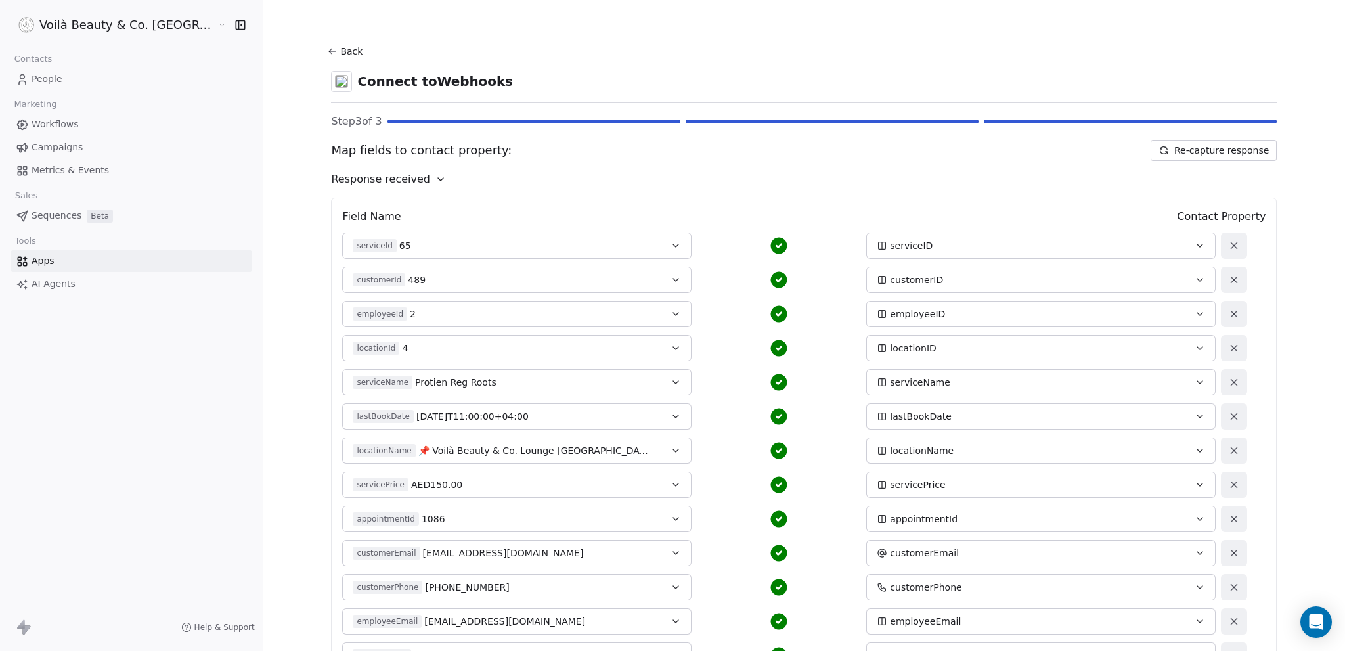
click at [56, 79] on span "People" at bounding box center [47, 79] width 31 height 14
click at [56, 77] on div "Voilà Beauty & Co. Lounge Contacts People Marketing Workflows Campaigns Metrics…" at bounding box center [672, 325] width 1345 height 651
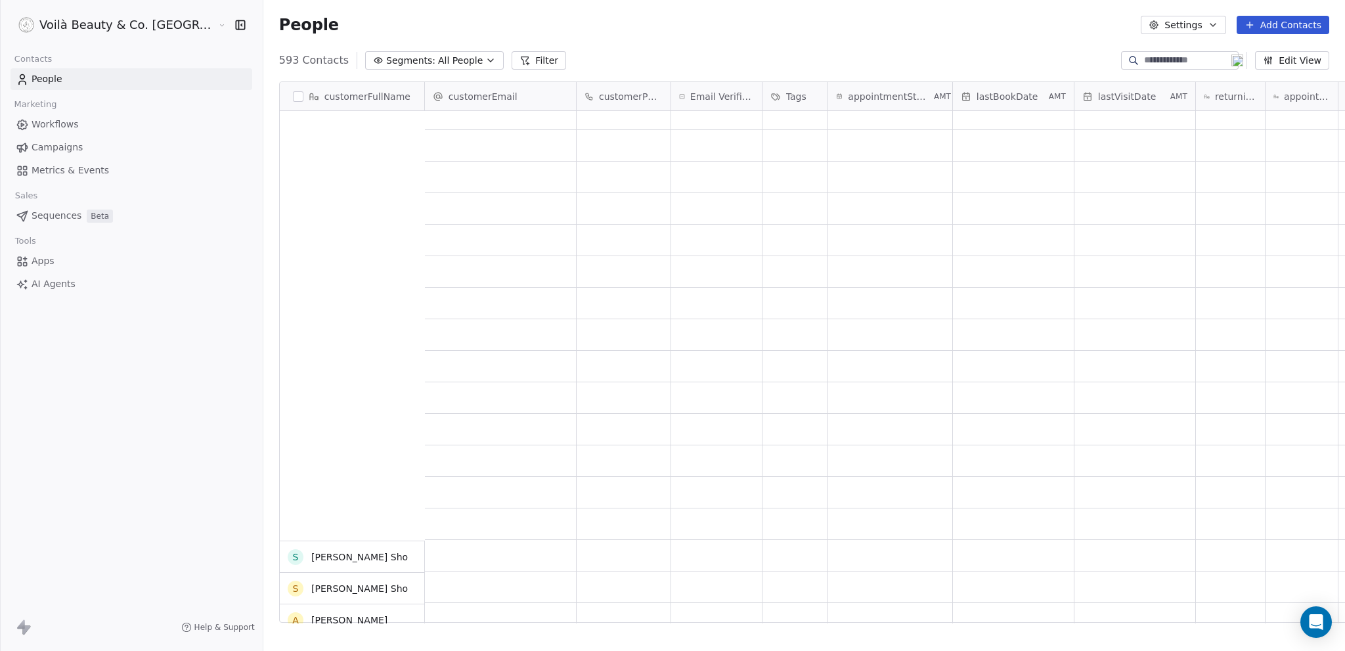
scroll to position [5056, 0]
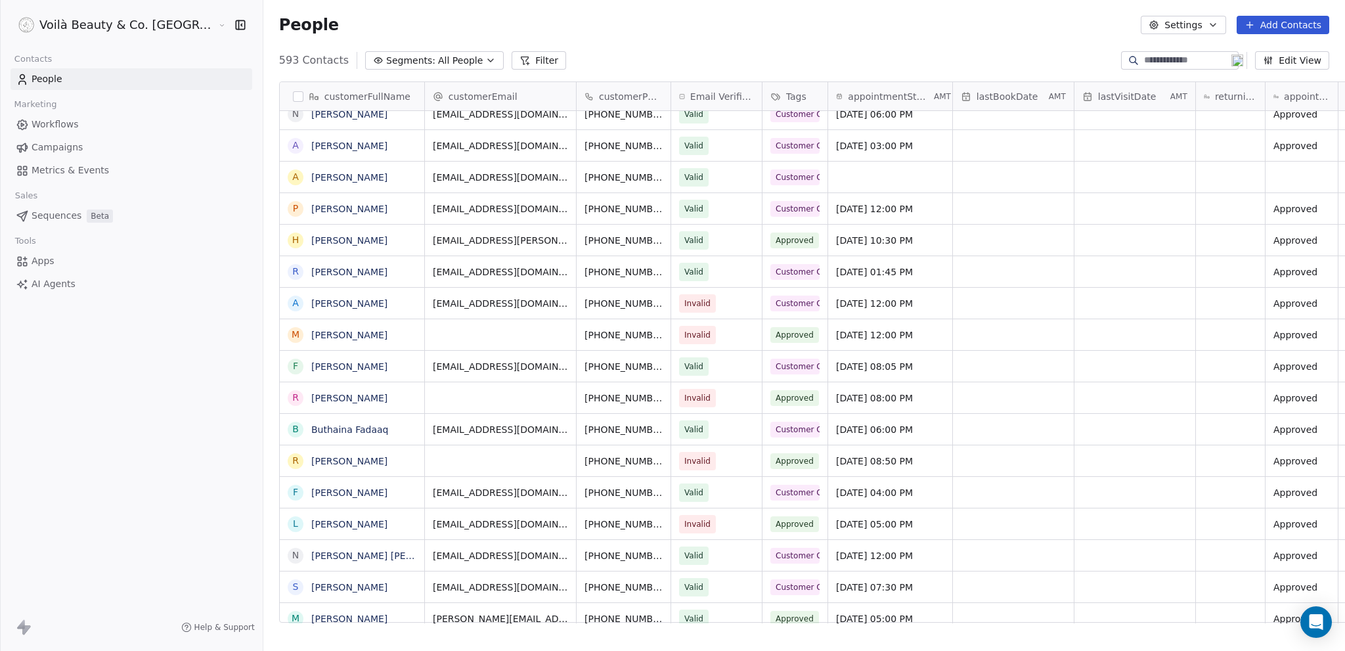
click at [1179, 52] on div at bounding box center [1180, 60] width 118 height 18
paste input "**********"
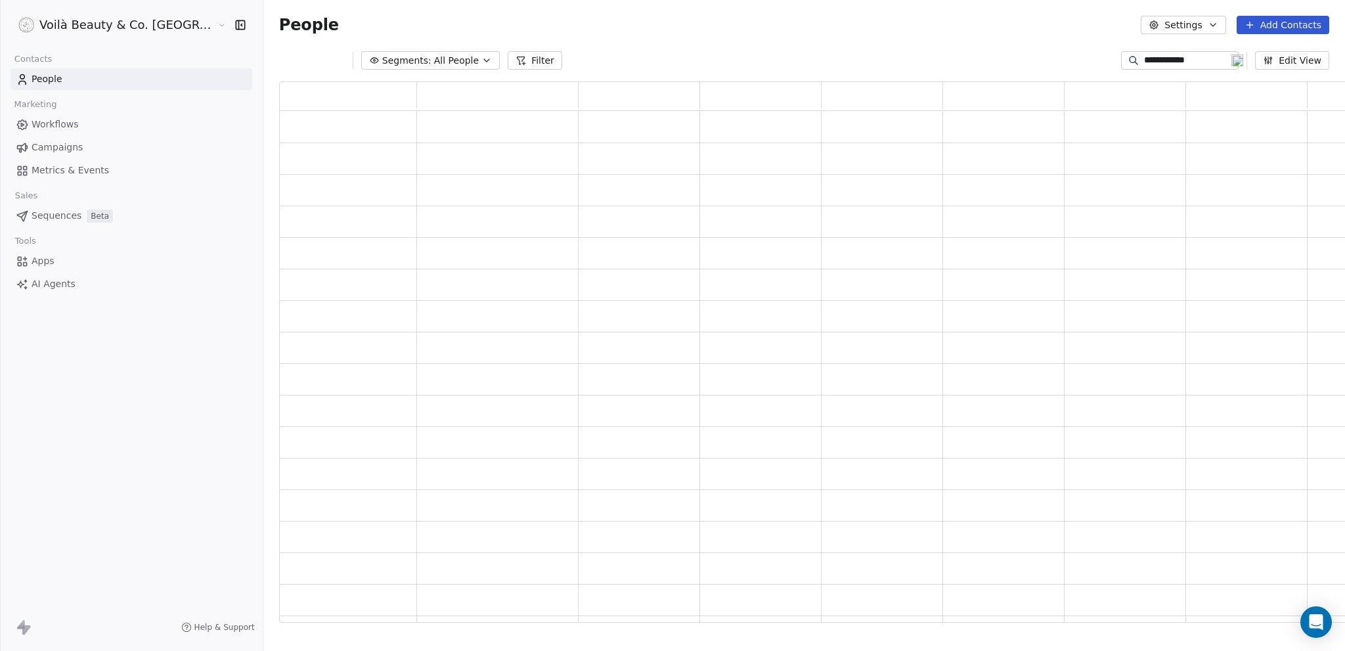
type input "**********"
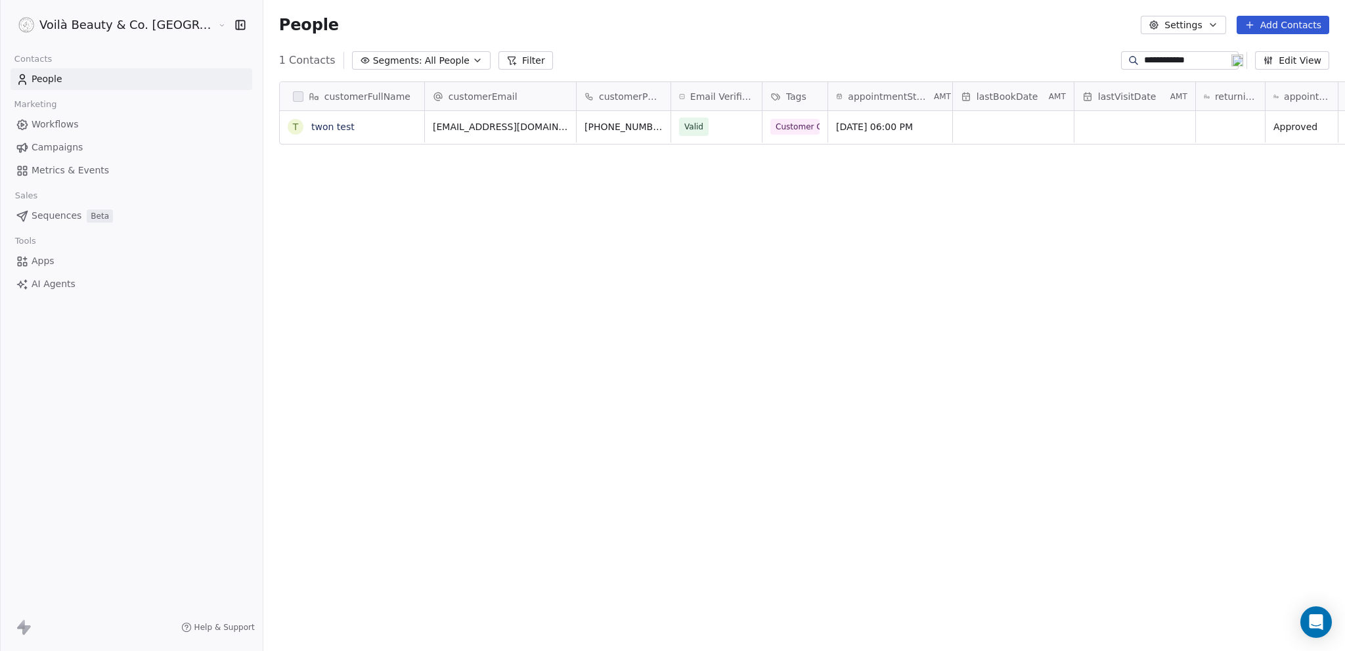
scroll to position [563, 1134]
click at [76, 121] on span "Workflows" at bounding box center [55, 125] width 47 height 14
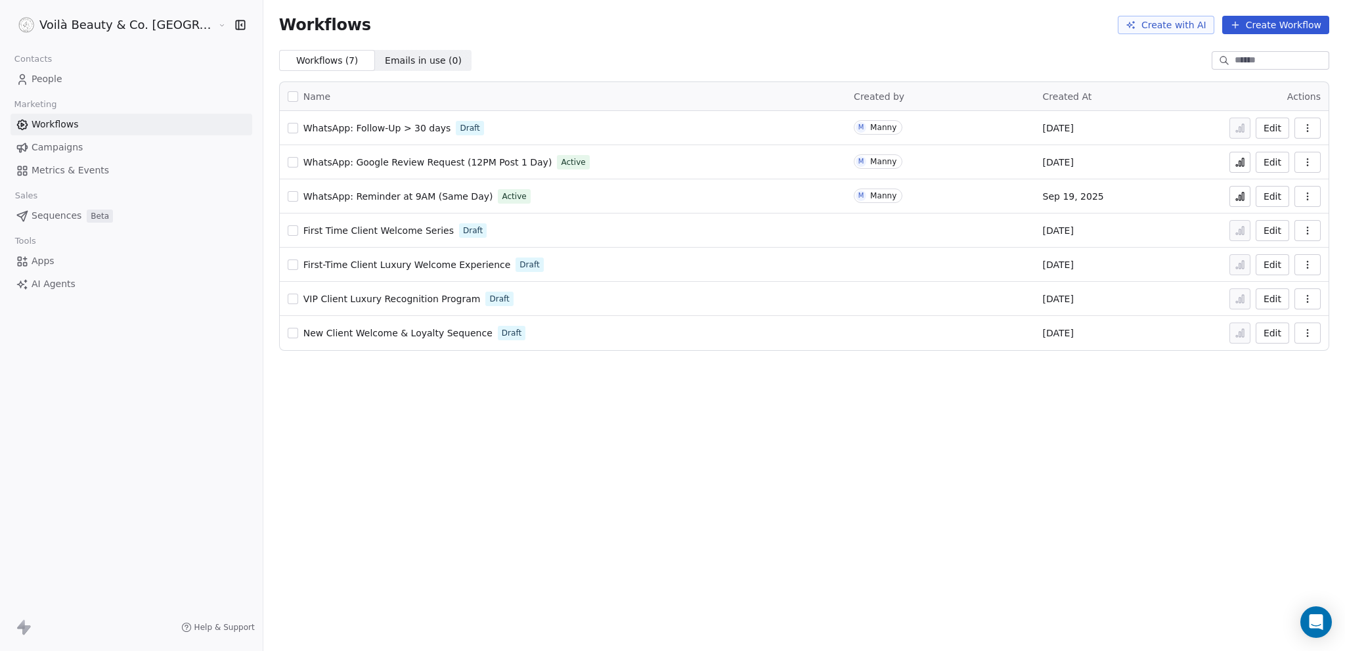
click at [58, 79] on span "People" at bounding box center [47, 79] width 31 height 14
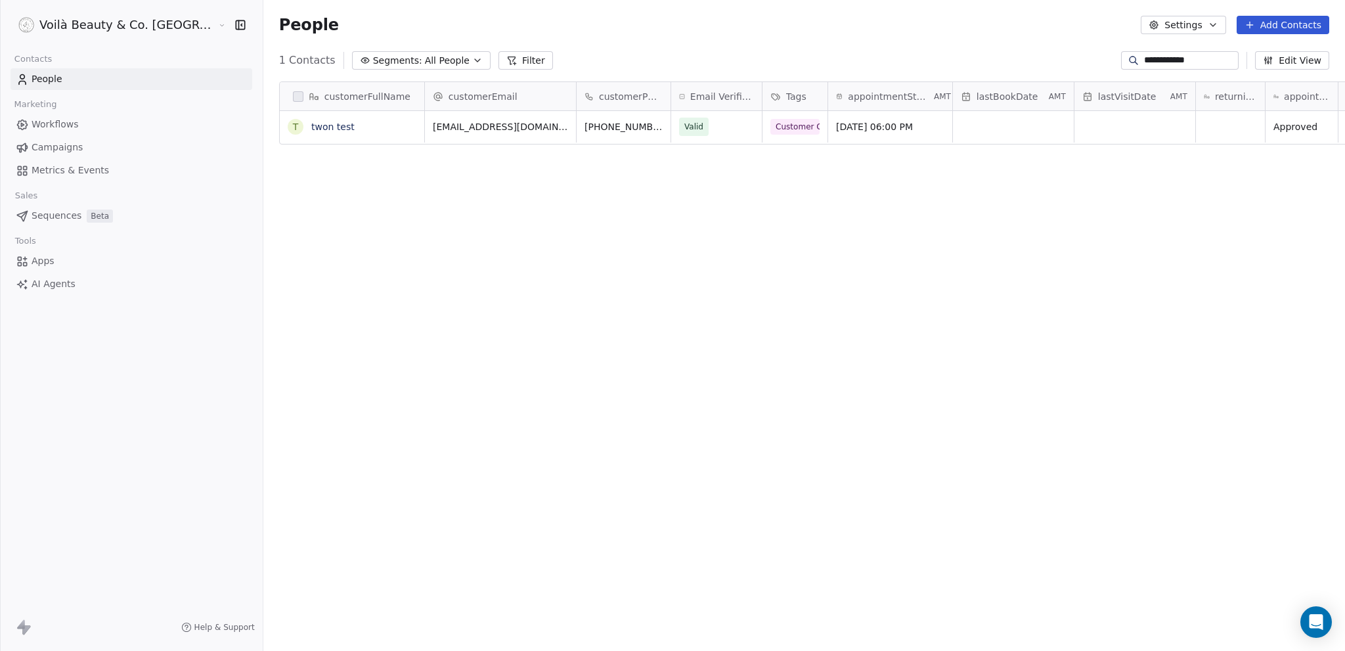
scroll to position [563, 1134]
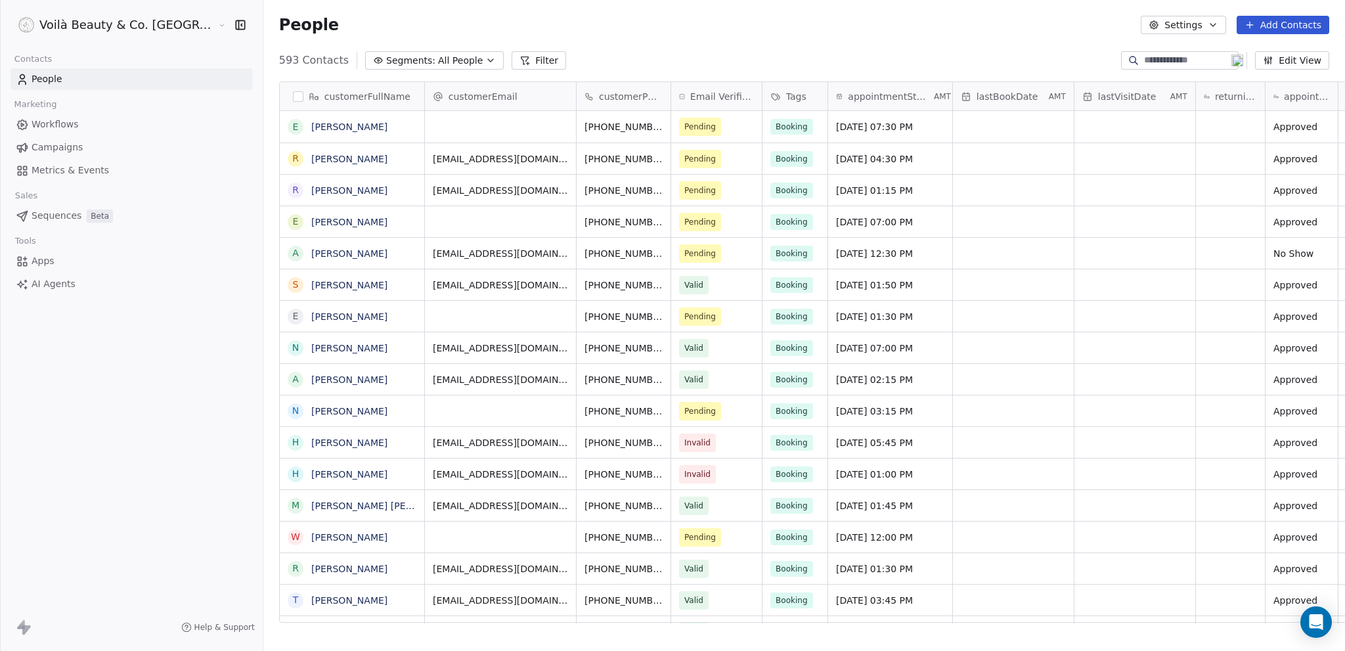
click at [43, 259] on span "Apps" at bounding box center [43, 261] width 23 height 14
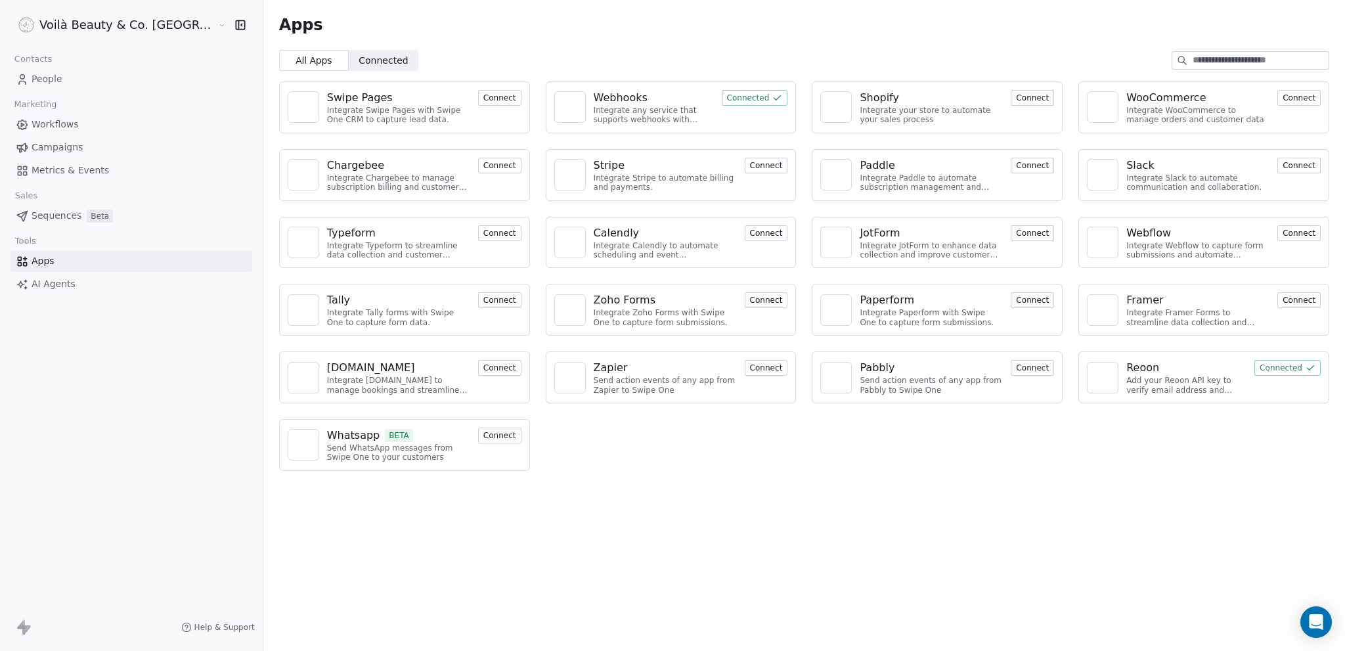
click at [359, 57] on span "Connected" at bounding box center [383, 61] width 49 height 14
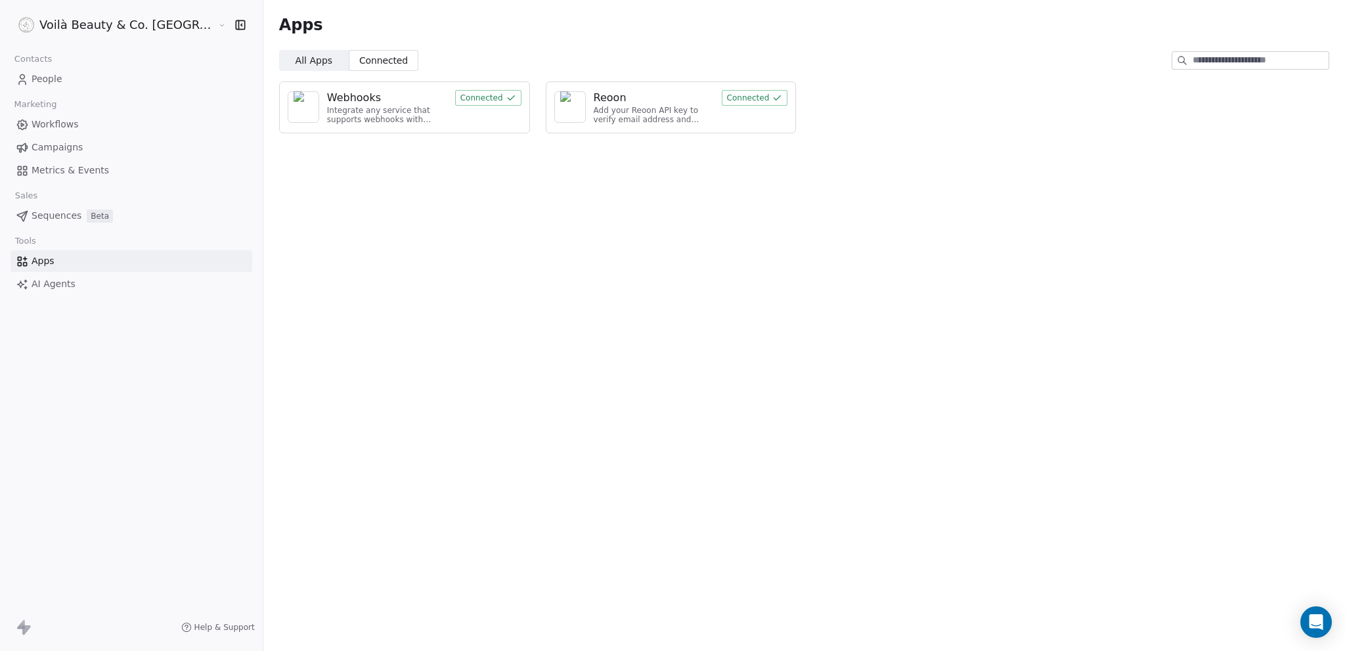
click at [359, 94] on div "Webhooks" at bounding box center [387, 98] width 120 height 16
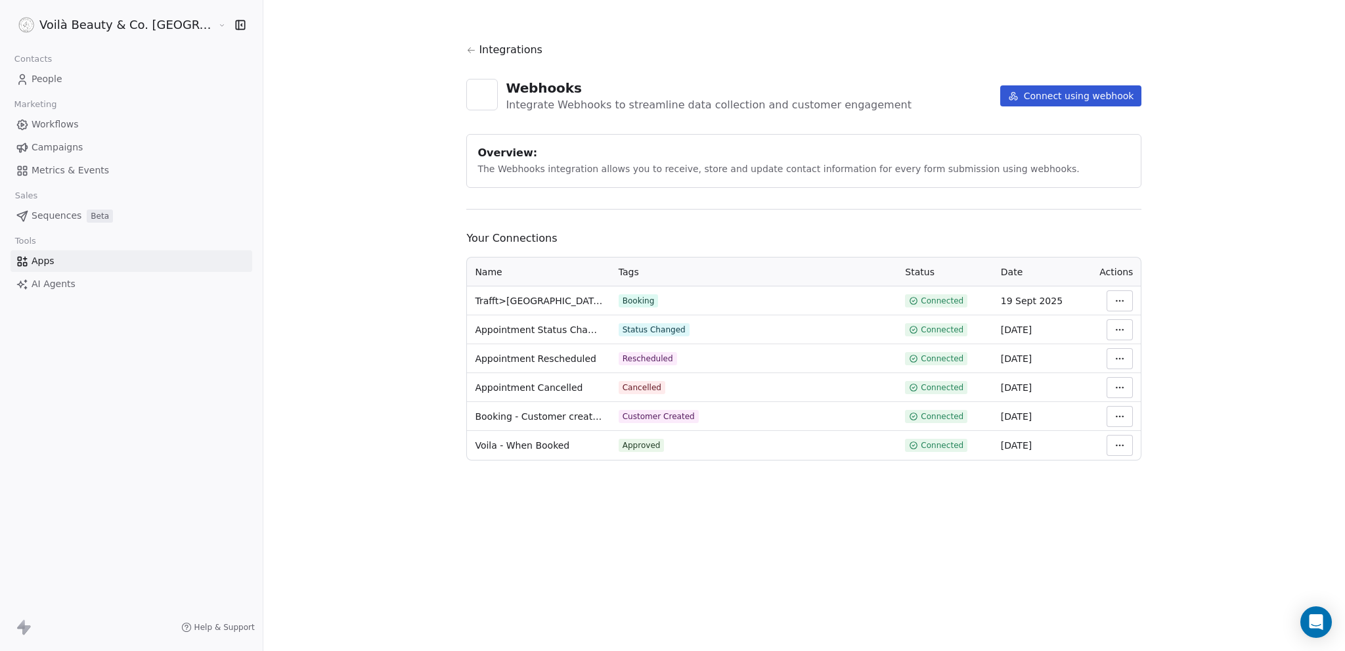
click at [1093, 303] on html "Voilà Beauty & Co. Lounge Contacts People Marketing Workflows Campaigns Metrics…" at bounding box center [672, 325] width 1345 height 651
click at [1102, 370] on div "View Logs" at bounding box center [1128, 371] width 95 height 21
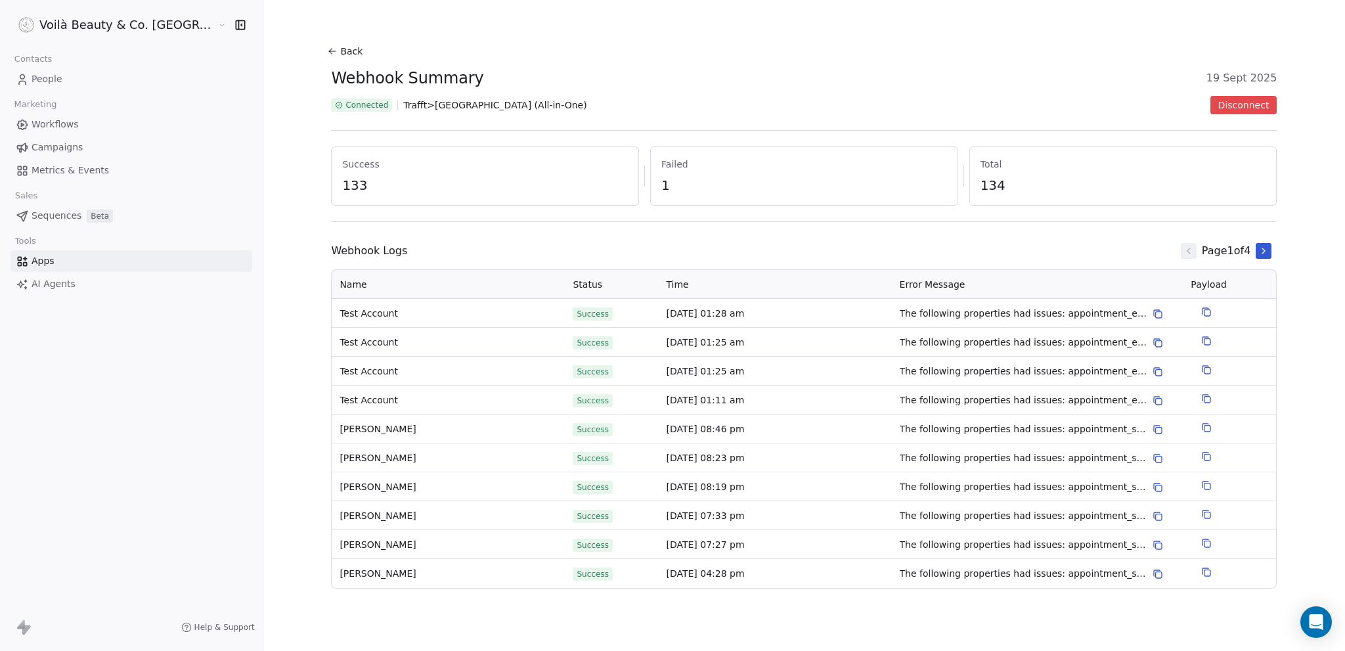
click at [900, 312] on span "The following properties had issues: appointment_end_time: Invalid date format:…" at bounding box center [1024, 314] width 248 height 14
click at [1152, 313] on icon at bounding box center [1157, 314] width 11 height 11
click at [1288, 376] on div "Back Webhook Summary 19 Sept 2025 Connected Trafft>Wbiztool (All-in-One) Discon…" at bounding box center [803, 325] width 1081 height 651
click at [1258, 251] on icon at bounding box center [1263, 251] width 11 height 11
click at [1258, 253] on icon at bounding box center [1263, 251] width 11 height 11
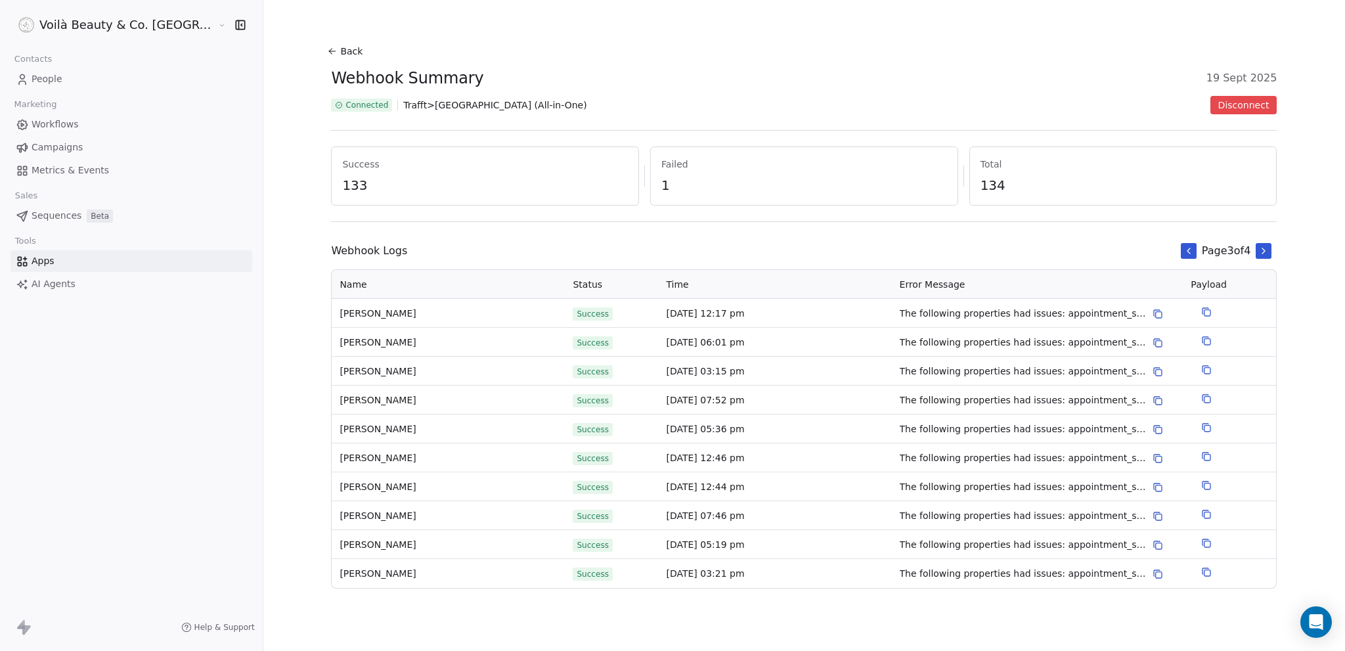
drag, startPoint x: 1152, startPoint y: 251, endPoint x: 813, endPoint y: 191, distance: 344.2
click at [1183, 251] on icon at bounding box center [1188, 251] width 11 height 11
click at [650, 179] on div "Failed 1" at bounding box center [804, 175] width 308 height 59
click at [1183, 249] on icon at bounding box center [1188, 251] width 11 height 11
click at [58, 84] on span "People" at bounding box center [47, 79] width 31 height 14
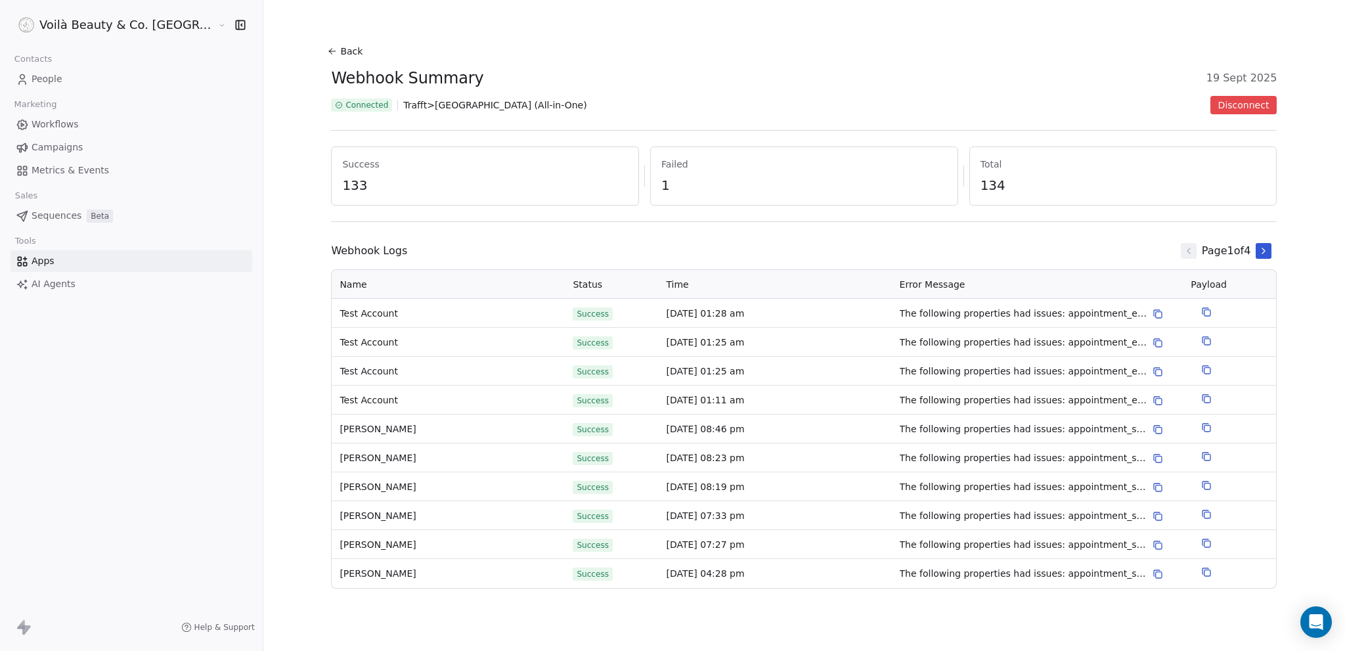
click at [57, 84] on div "Voilà Beauty & Co. Lounge Contacts People Marketing Workflows Campaigns Metrics…" at bounding box center [672, 325] width 1345 height 651
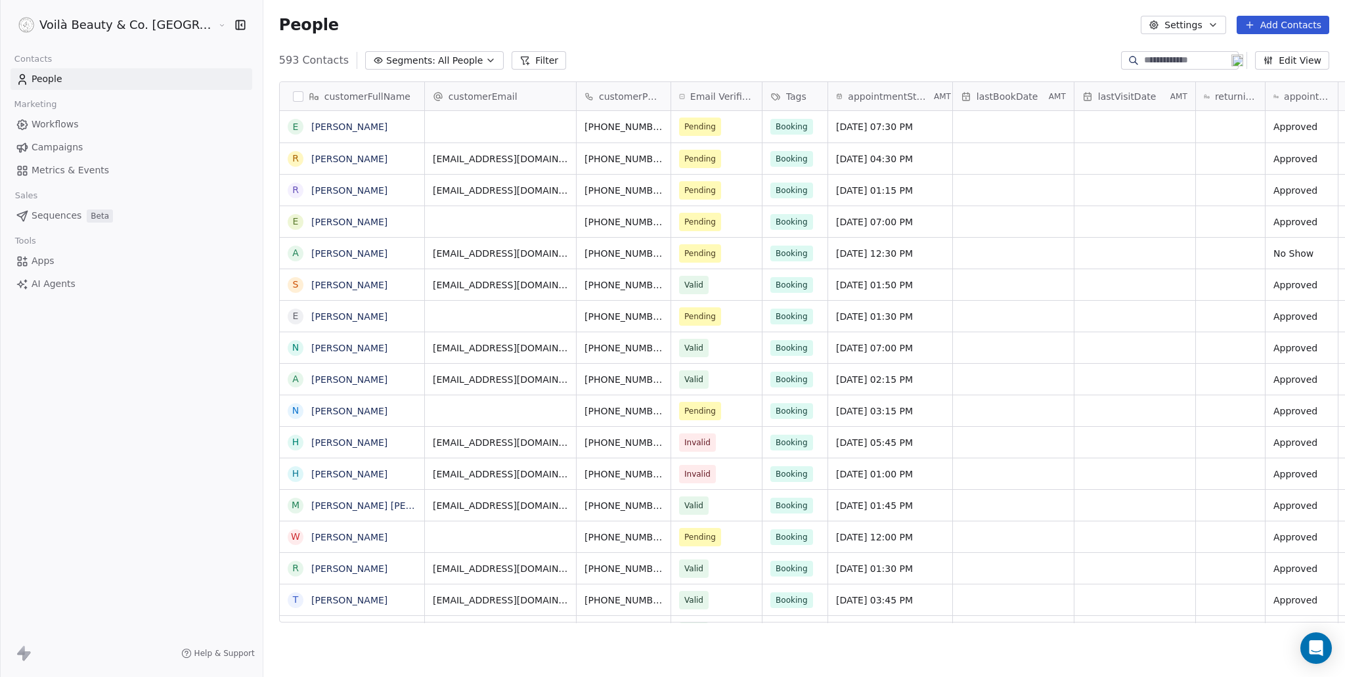
scroll to position [586, 1134]
click at [51, 254] on span "Apps" at bounding box center [43, 261] width 23 height 14
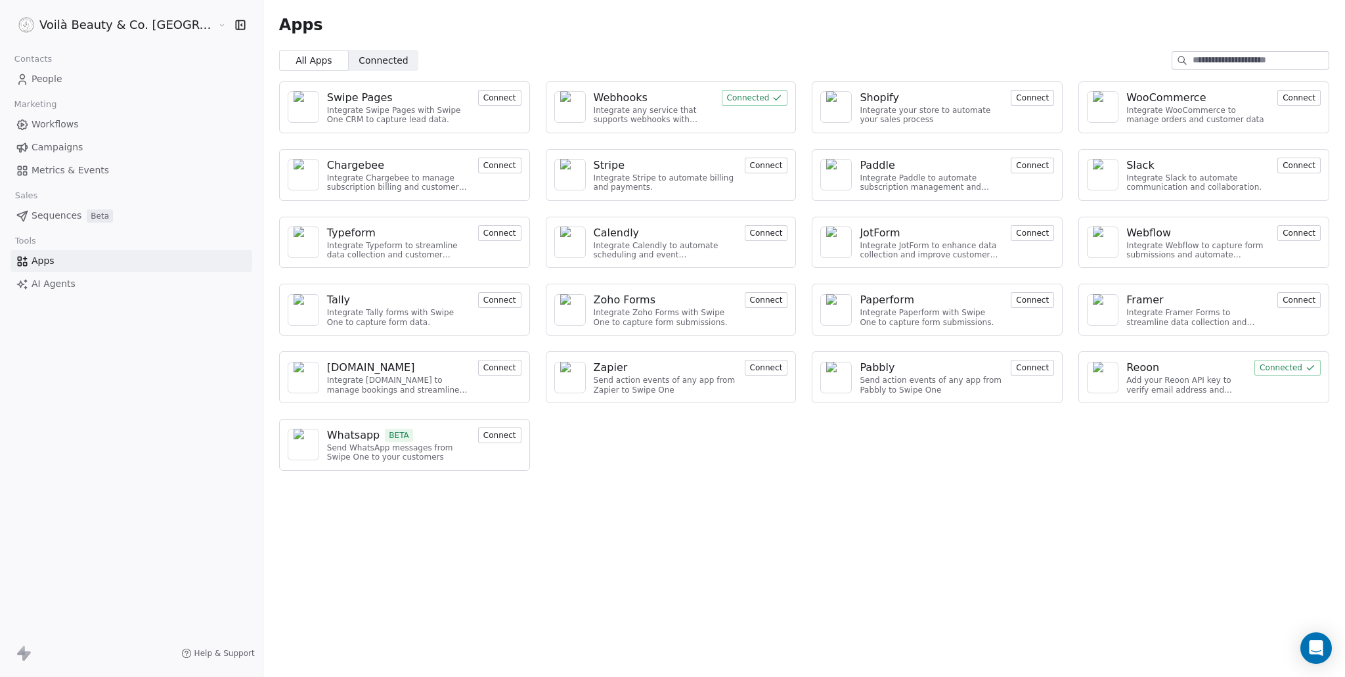
click at [359, 58] on span "Connected" at bounding box center [383, 61] width 49 height 14
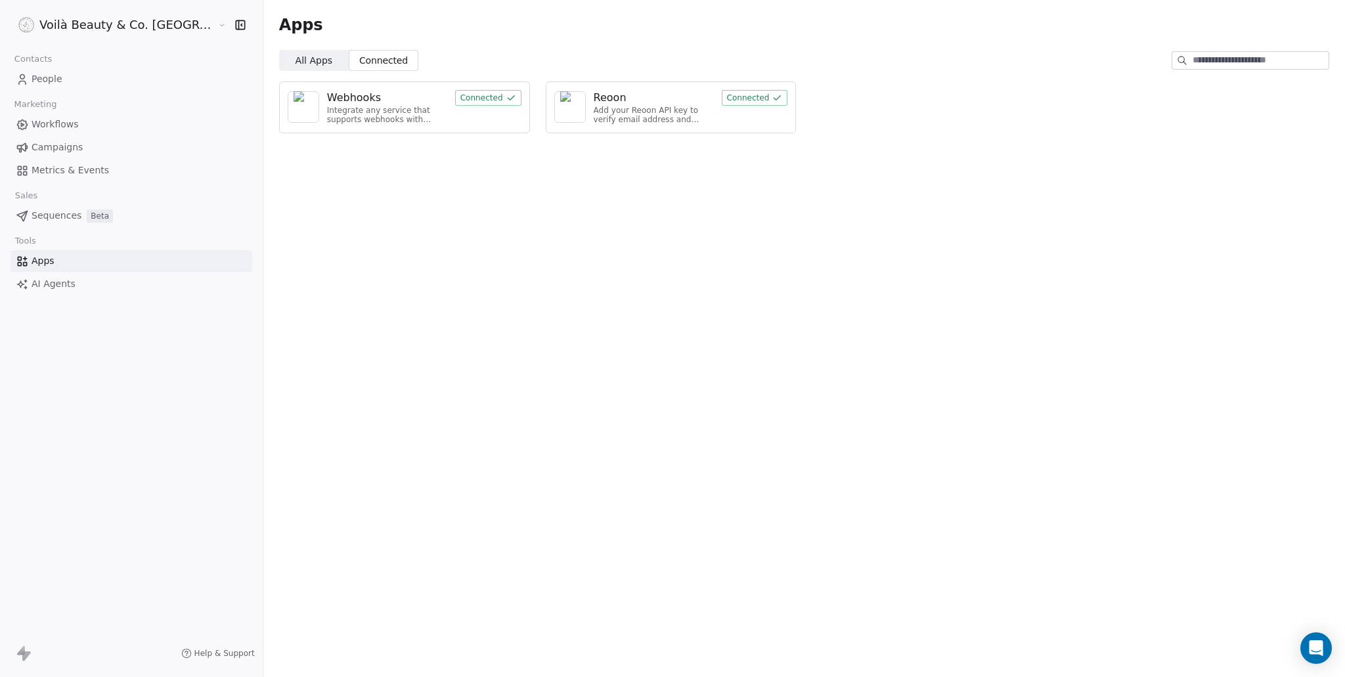
click at [354, 94] on div "Webhooks" at bounding box center [387, 98] width 120 height 16
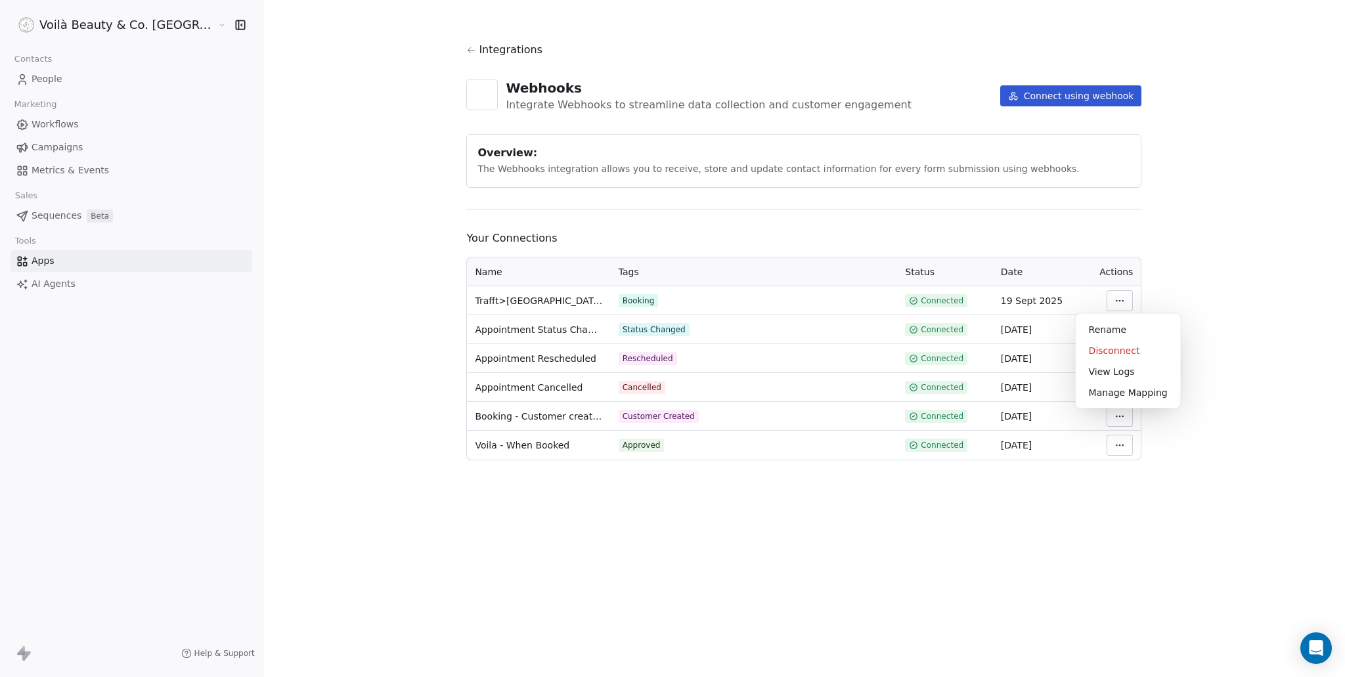
click at [1091, 301] on html "Voilà Beauty & Co. Lounge Contacts People Marketing Workflows Campaigns Metrics…" at bounding box center [672, 338] width 1345 height 677
click at [1114, 372] on div "View Logs" at bounding box center [1128, 371] width 95 height 21
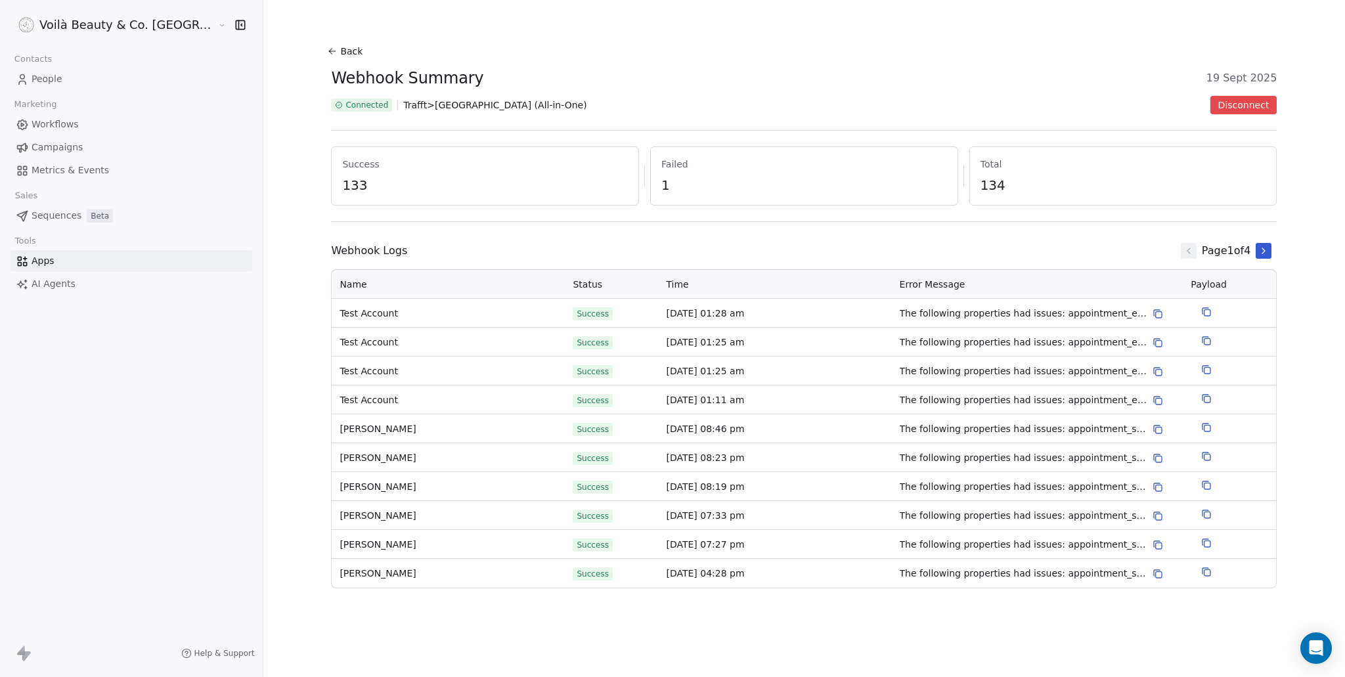
drag, startPoint x: 624, startPoint y: 312, endPoint x: 728, endPoint y: 311, distance: 103.7
click at [728, 311] on tr "Test Account Success 11 Oct 2025, 01:28 am The following properties had issues:…" at bounding box center [804, 313] width 944 height 29
click at [52, 78] on span "People" at bounding box center [47, 79] width 31 height 14
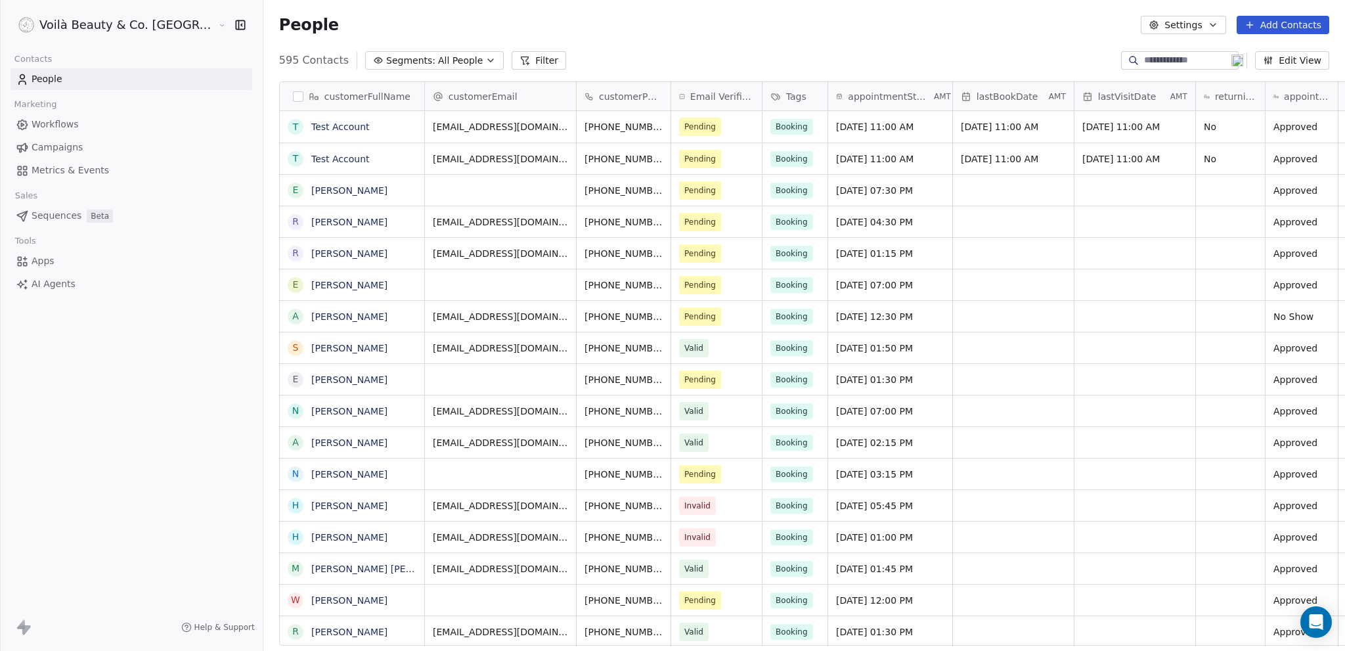
scroll to position [563, 1134]
click at [60, 126] on span "Workflows" at bounding box center [55, 125] width 47 height 14
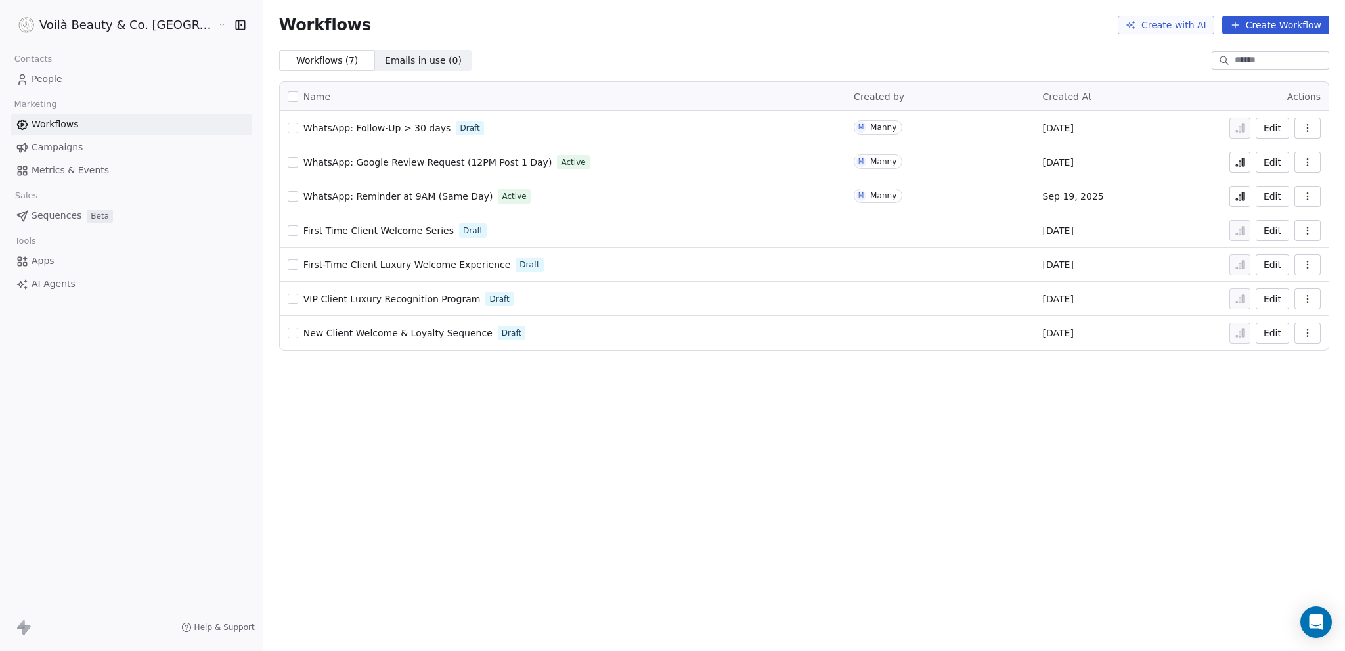
click at [303, 129] on span "WhatsApp: Follow-Up > 30 days" at bounding box center [377, 128] width 148 height 11
